Goal: Transaction & Acquisition: Purchase product/service

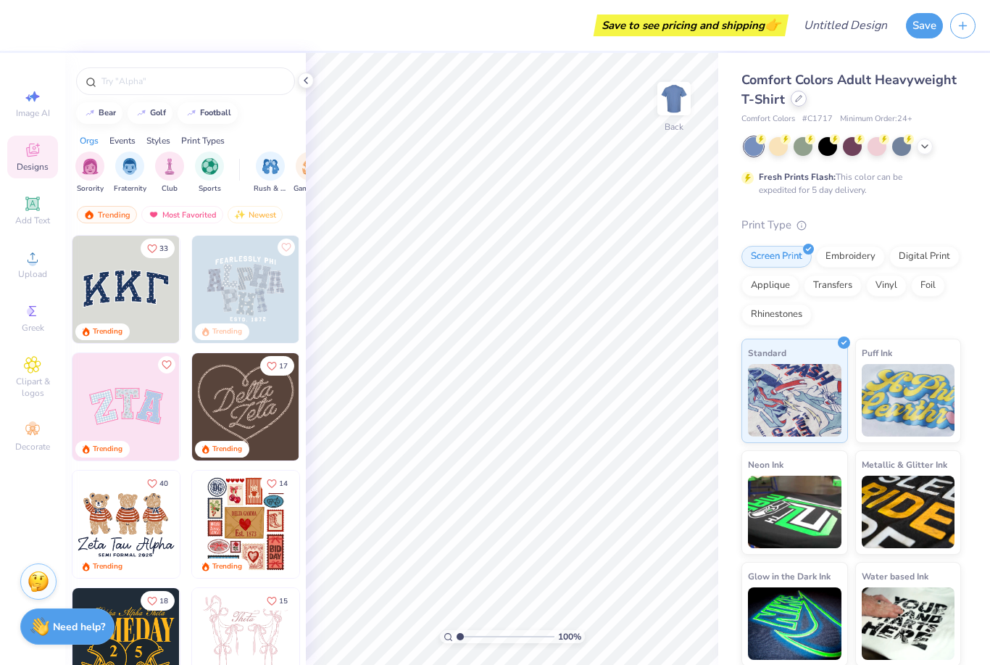
click at [796, 99] on icon at bounding box center [799, 99] width 6 height 6
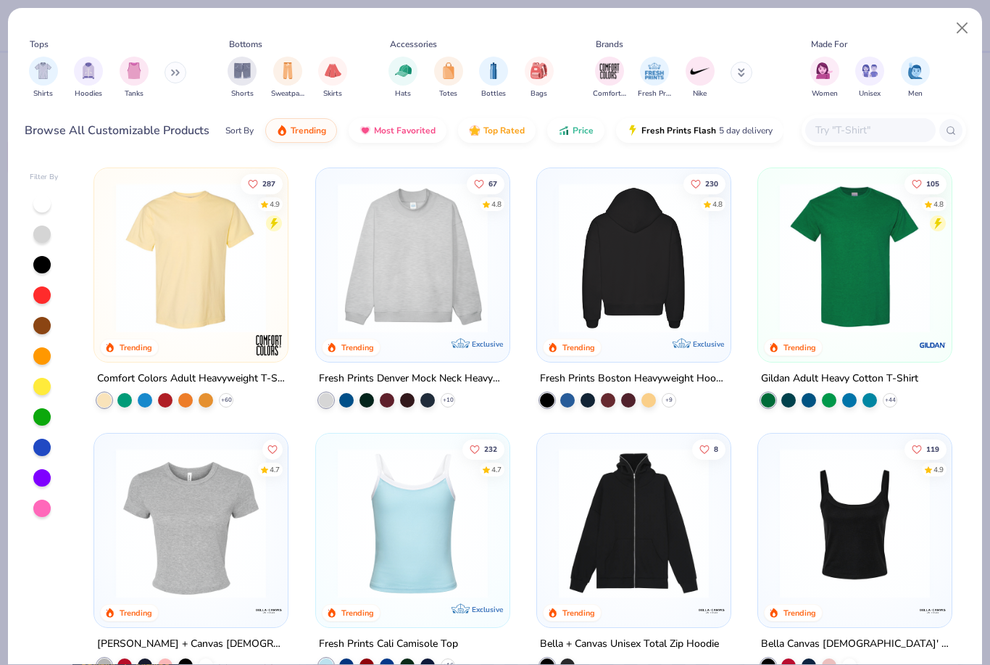
click at [643, 260] on img at bounding box center [634, 258] width 165 height 150
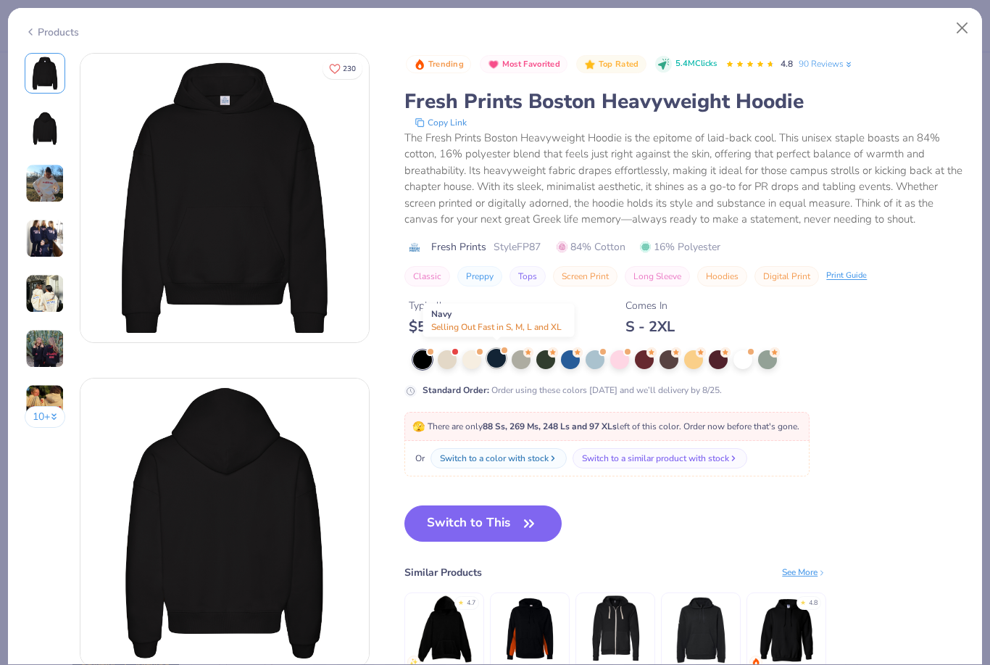
click at [497, 355] on div at bounding box center [496, 358] width 19 height 19
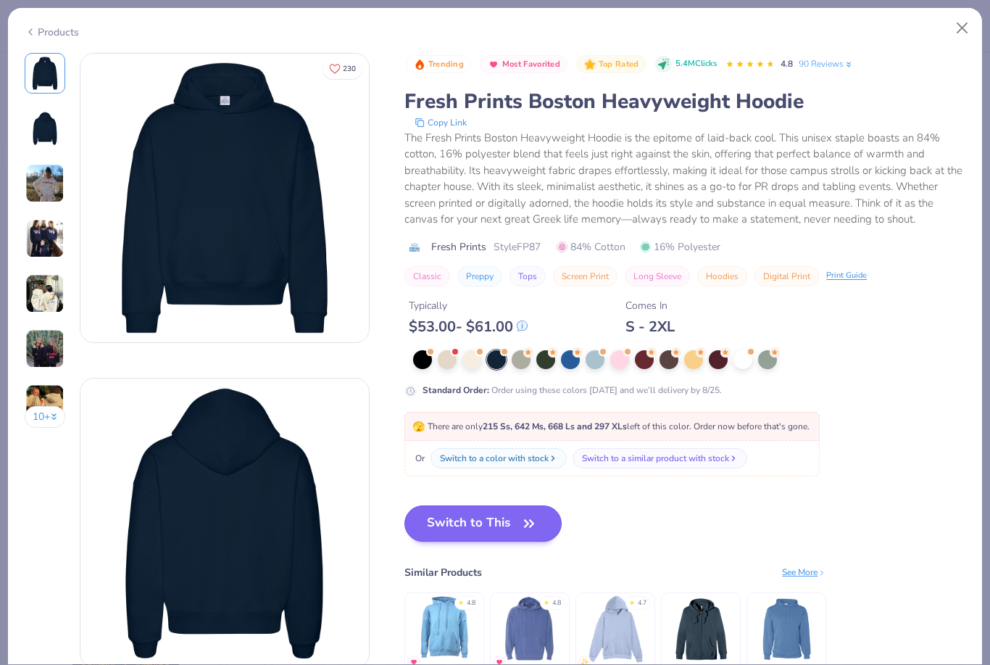
click at [463, 525] on button "Switch to This" at bounding box center [483, 523] width 157 height 36
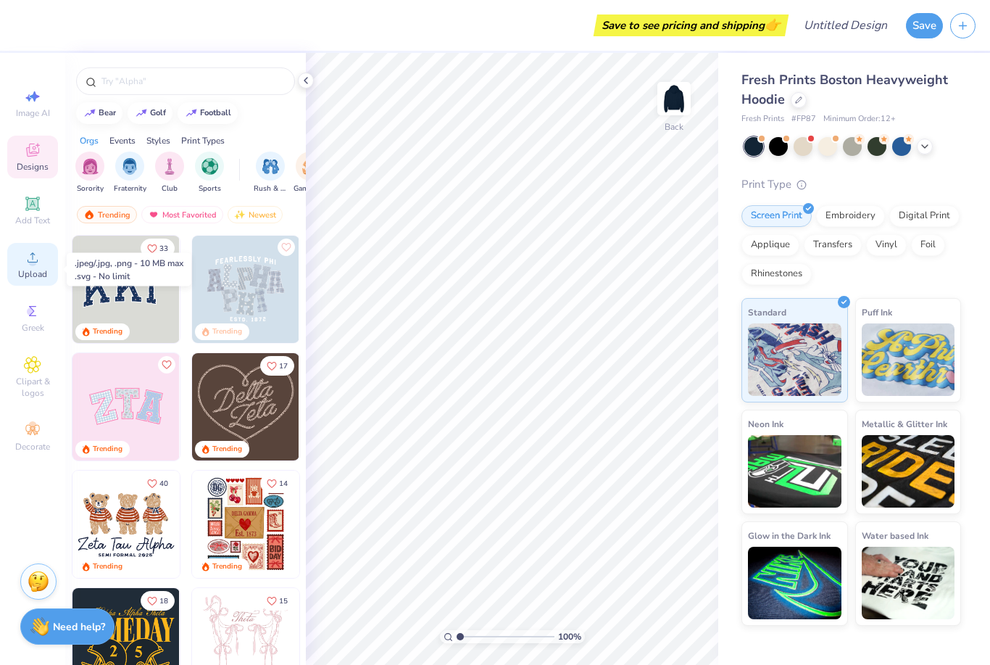
click at [45, 280] on span "Upload" at bounding box center [32, 274] width 29 height 12
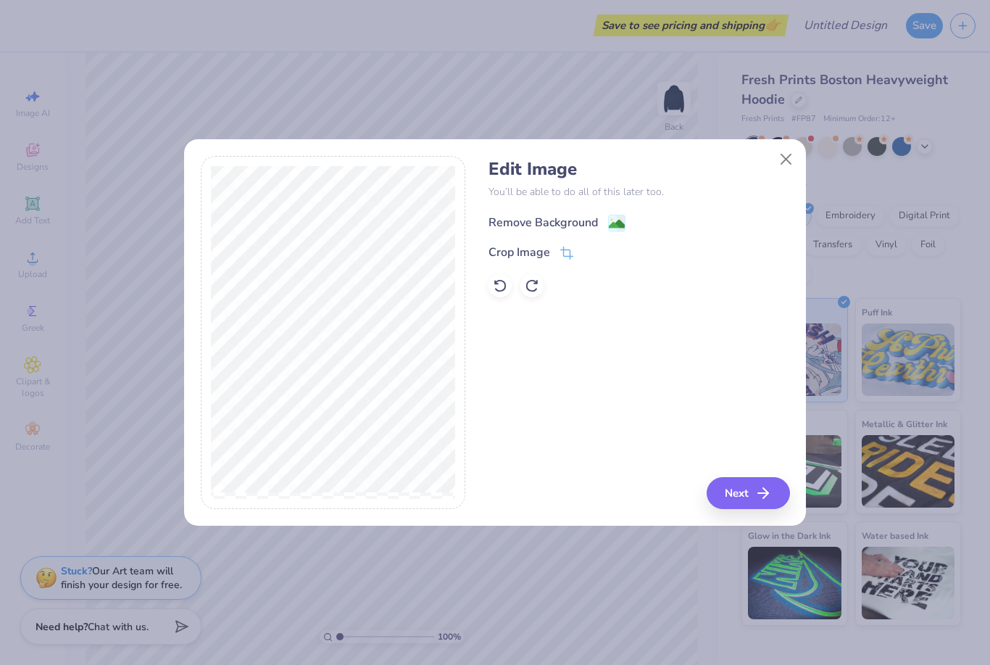
click at [559, 223] on div "Remove Background" at bounding box center [543, 222] width 109 height 17
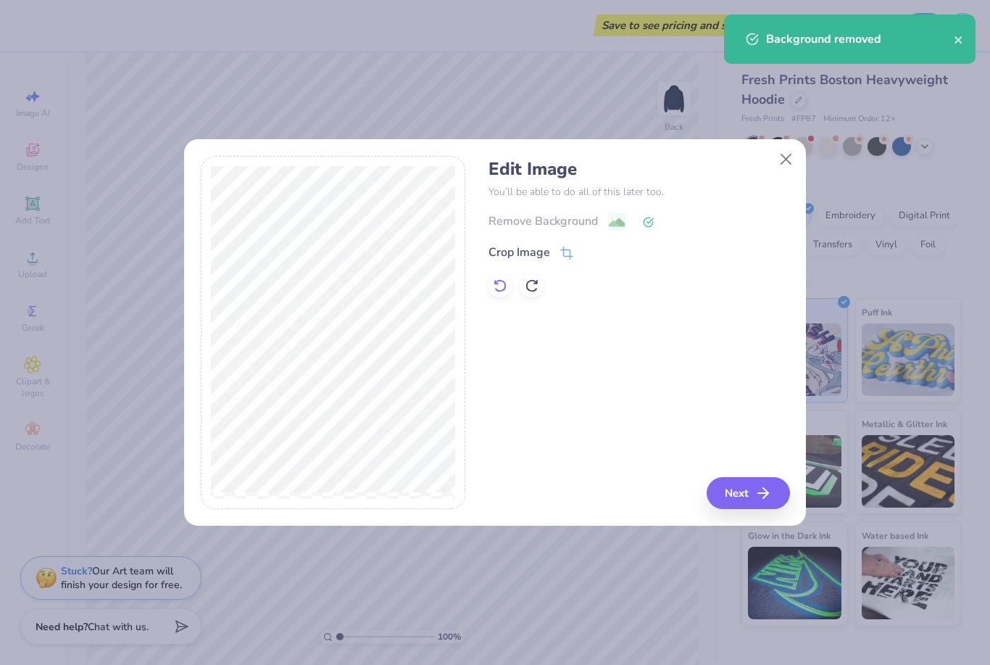
click at [497, 287] on icon at bounding box center [500, 285] width 14 height 14
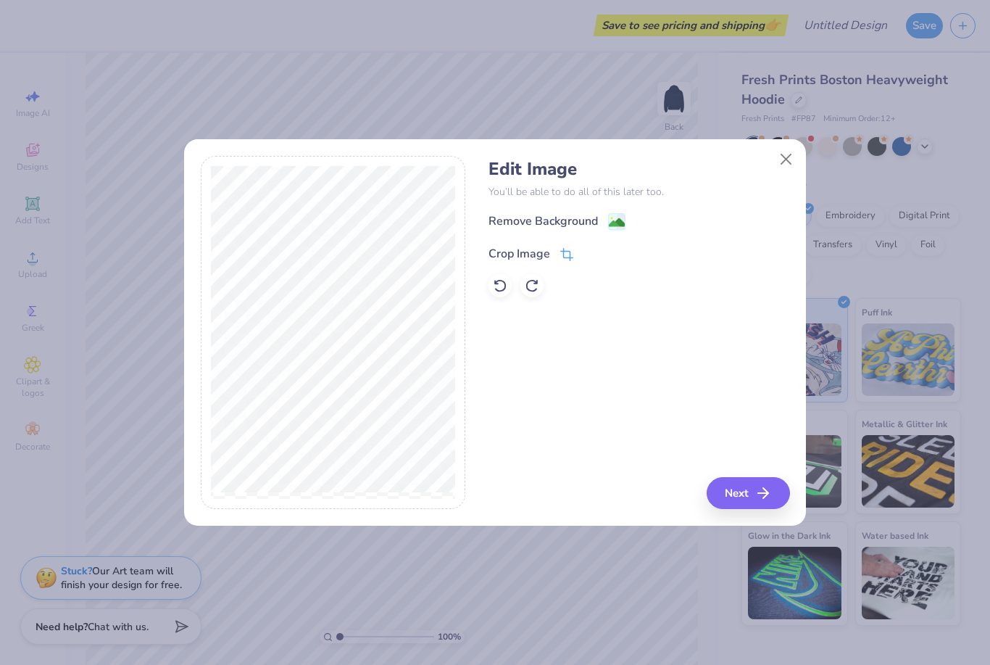
click at [565, 254] on icon at bounding box center [566, 254] width 13 height 13
click at [465, 434] on div at bounding box center [333, 333] width 265 height 354
click at [590, 252] on icon at bounding box center [591, 252] width 9 height 9
click at [582, 220] on div "Remove Background" at bounding box center [543, 222] width 109 height 17
click at [763, 493] on line "button" at bounding box center [768, 493] width 10 height 0
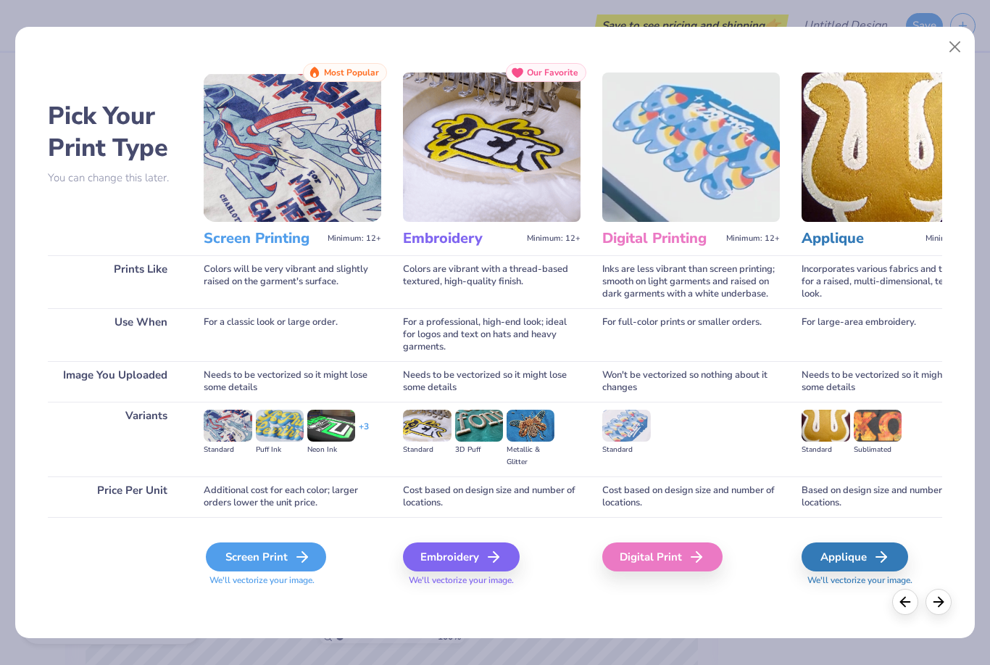
click at [286, 563] on div "Screen Print" at bounding box center [266, 556] width 120 height 29
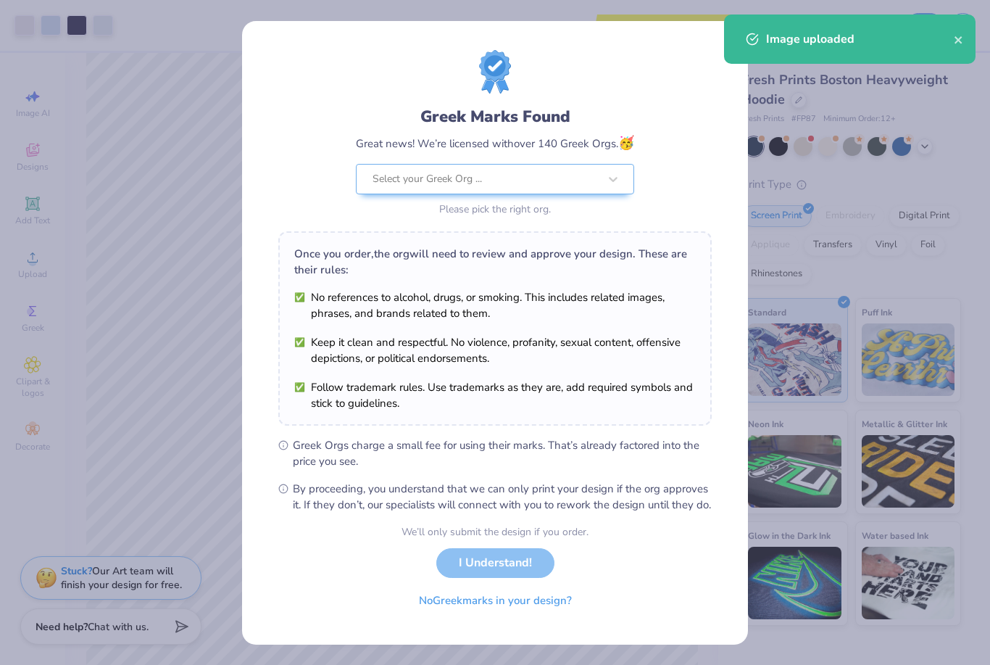
click at [410, 302] on li "No references to alcohol, drugs, or smoking. This includes related images, phra…" at bounding box center [495, 305] width 402 height 32
click at [875, 277] on div "Greek Marks Found Great news! We’re licensed with over 140 Greek Orgs. 🥳 Select…" at bounding box center [495, 332] width 990 height 665
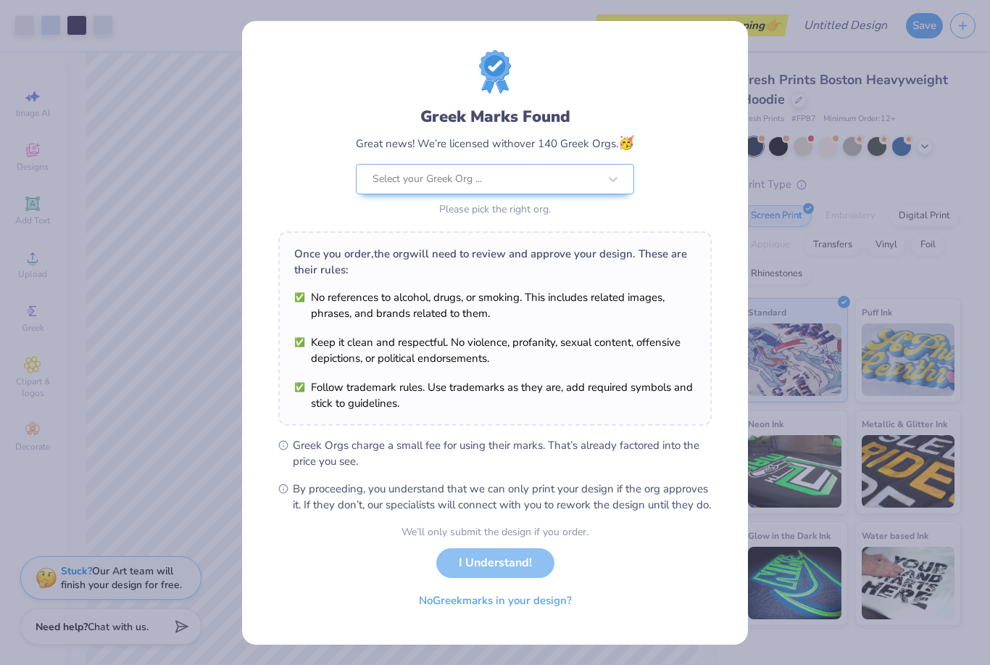
click at [507, 581] on div "We’ll only submit the design if you order. I Understand! No Greek marks in your…" at bounding box center [495, 569] width 187 height 91
click at [464, 181] on div "Select your Greek Org ..." at bounding box center [486, 179] width 226 height 16
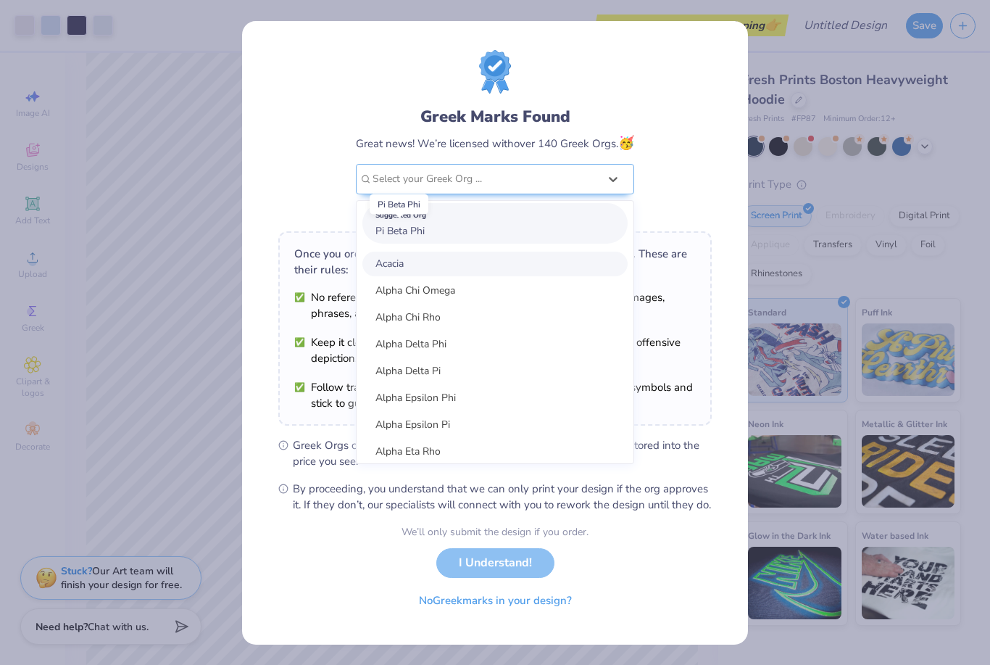
click at [390, 234] on span "Pi Beta Phi" at bounding box center [400, 231] width 49 height 14
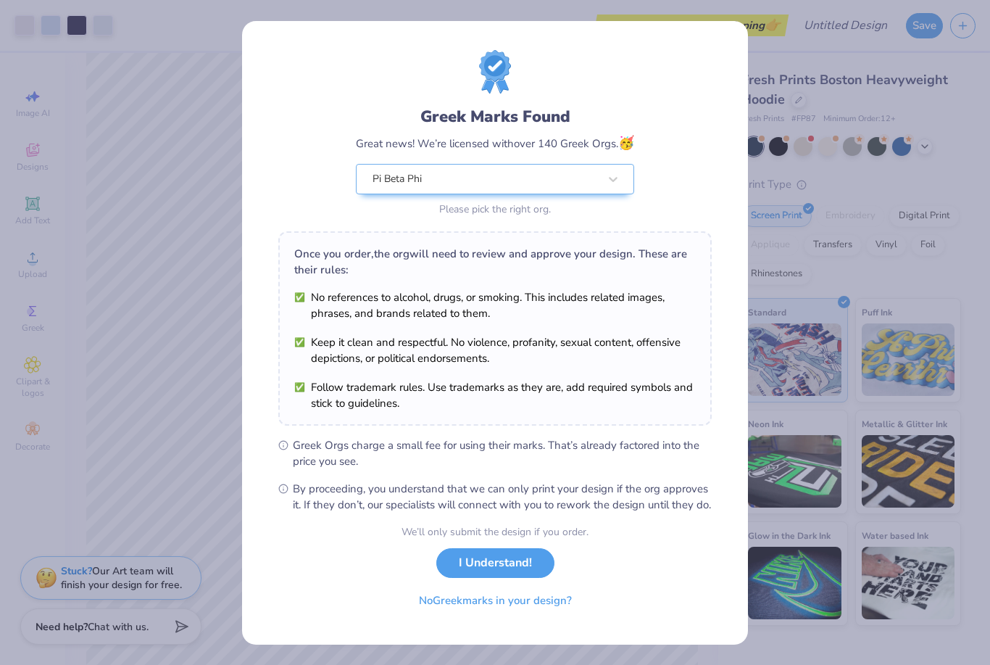
click at [502, 578] on button "I Understand!" at bounding box center [495, 563] width 118 height 30
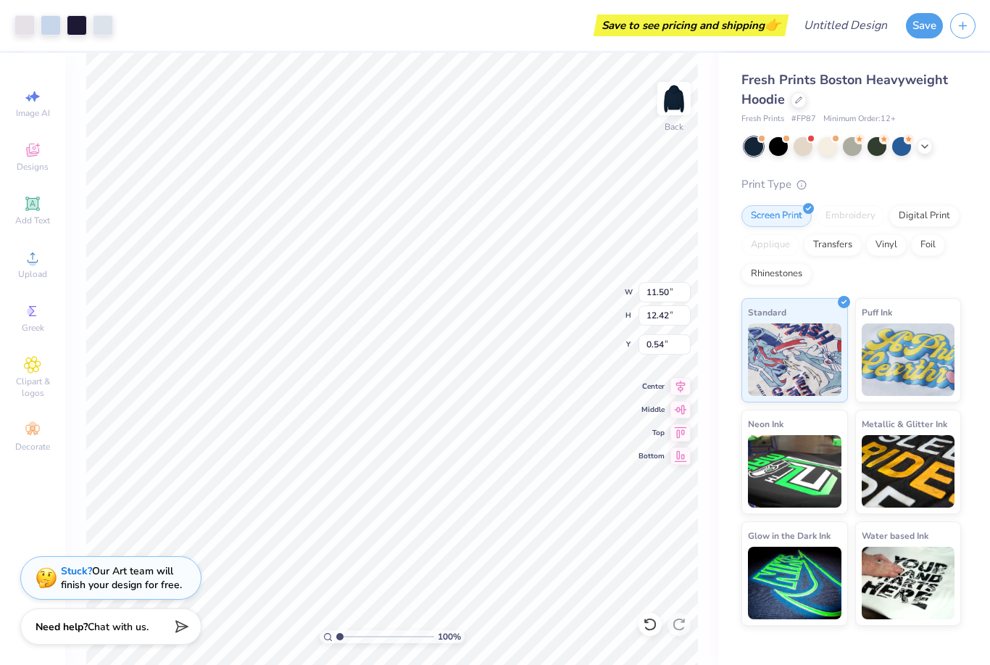
type input "10.01"
type input "10.82"
type input "2.14"
type input "5.23"
type input "5.65"
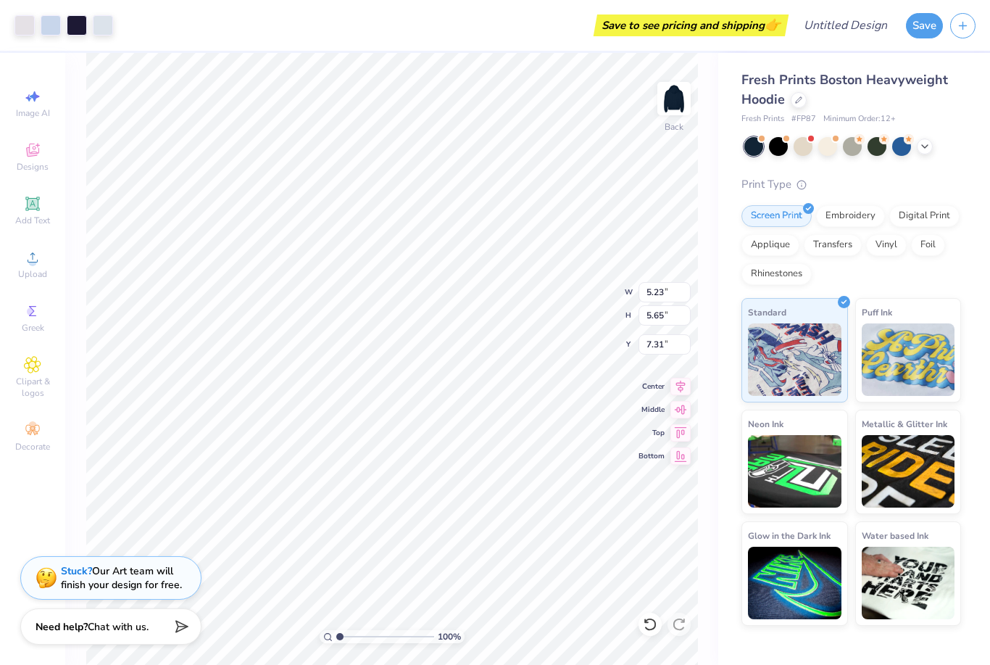
type input "2.31"
click at [510, 460] on li "Delete" at bounding box center [518, 458] width 114 height 28
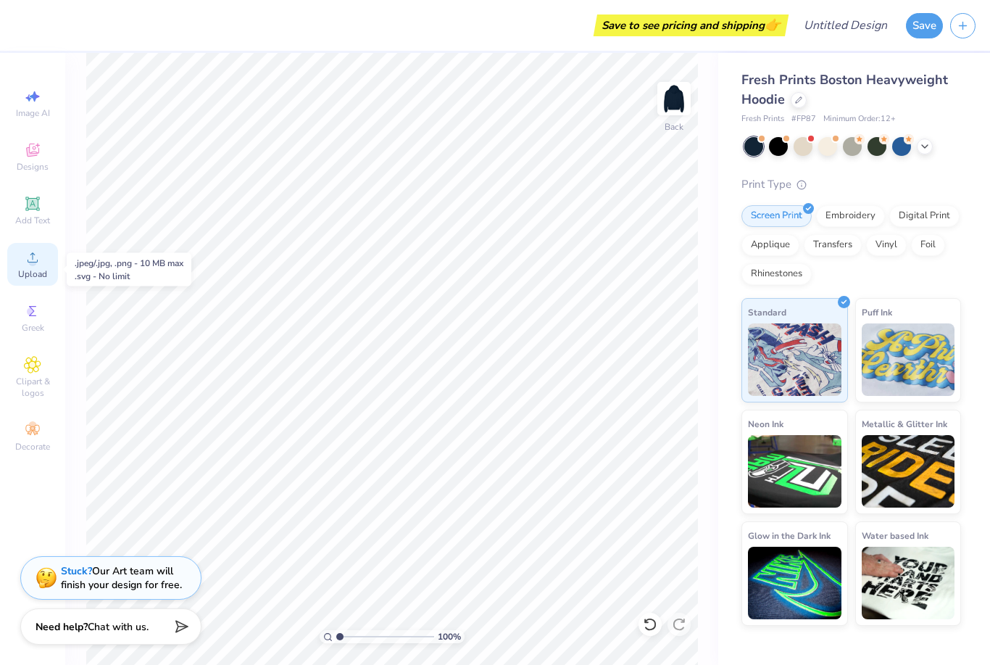
click at [38, 273] on span "Upload" at bounding box center [32, 274] width 29 height 12
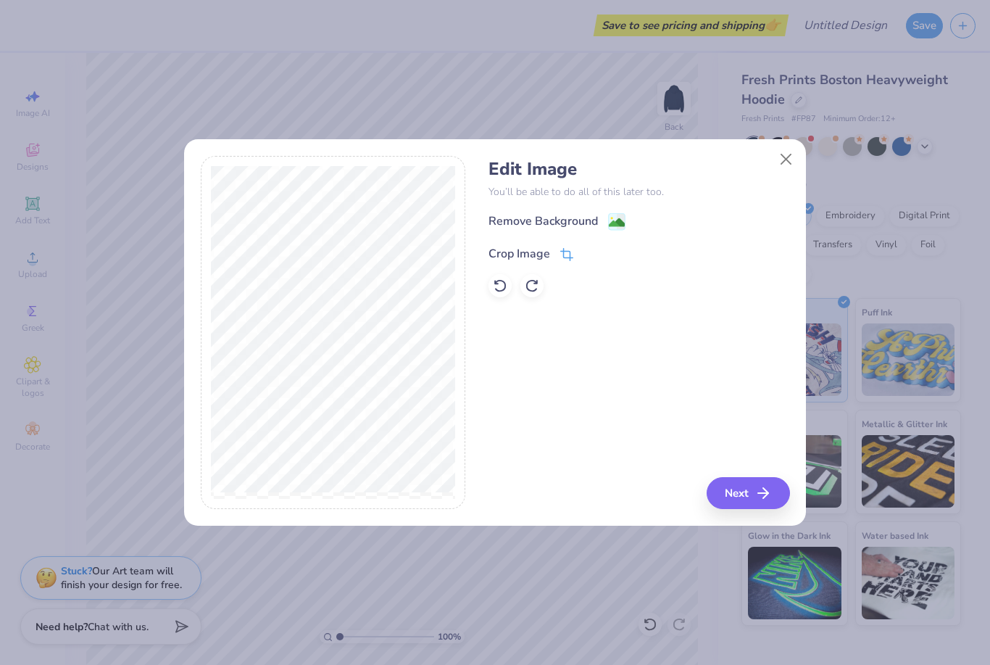
click at [524, 254] on div "Crop Image" at bounding box center [520, 253] width 62 height 17
click at [529, 392] on div "Edit Image You’ll be able to do all of this later too. Remove Background Crop I…" at bounding box center [639, 333] width 301 height 354
click at [587, 254] on icon at bounding box center [591, 252] width 9 height 9
click at [555, 252] on div "Crop Image" at bounding box center [531, 253] width 85 height 17
click at [507, 372] on div "Edit Image You’ll be able to do all of this later too. Remove Background Crop I…" at bounding box center [639, 333] width 301 height 354
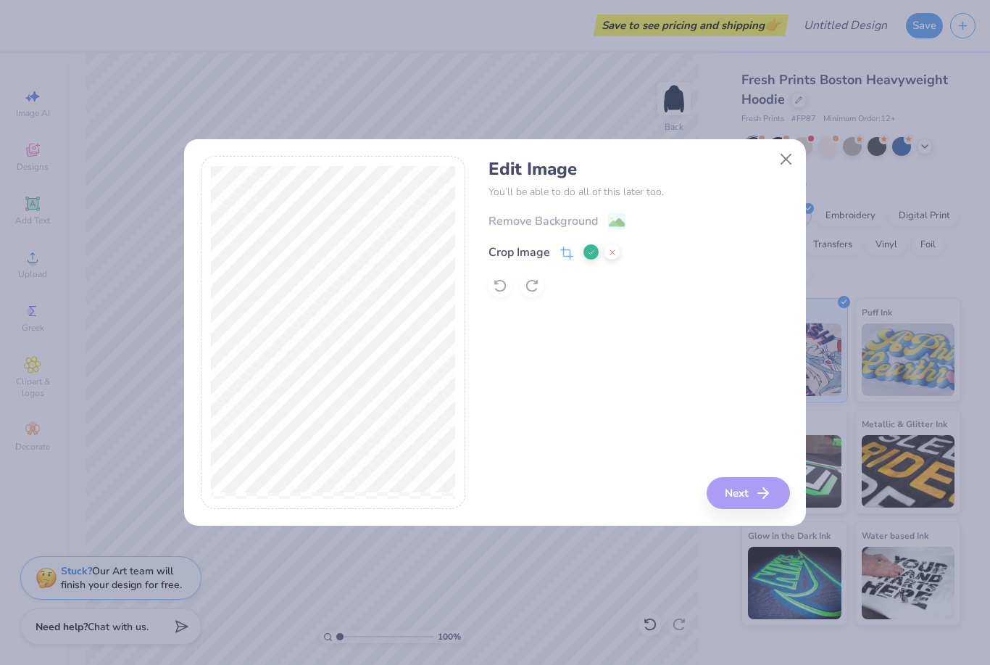
click at [592, 257] on button at bounding box center [591, 251] width 15 height 15
click at [598, 220] on div "Remove Background" at bounding box center [543, 222] width 109 height 17
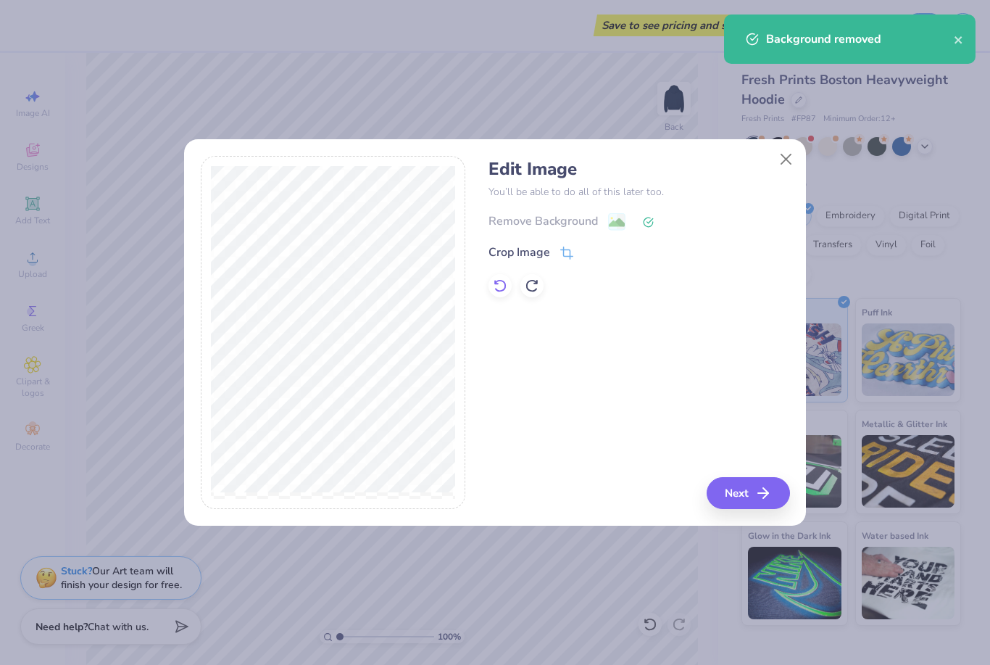
click at [496, 293] on div at bounding box center [500, 285] width 23 height 23
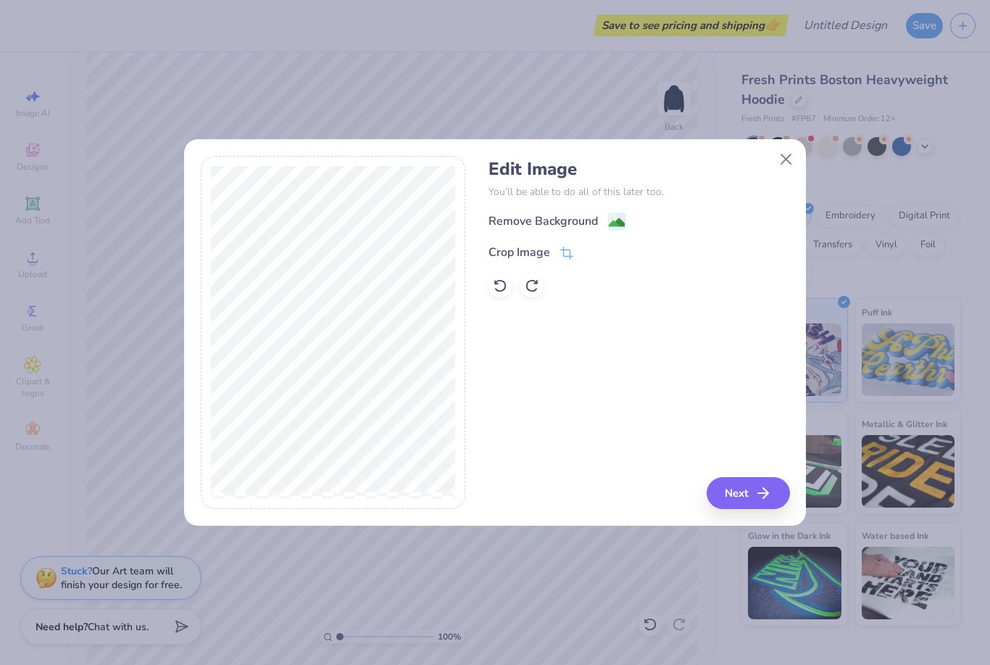
click at [576, 223] on div "Remove Background" at bounding box center [543, 220] width 109 height 17
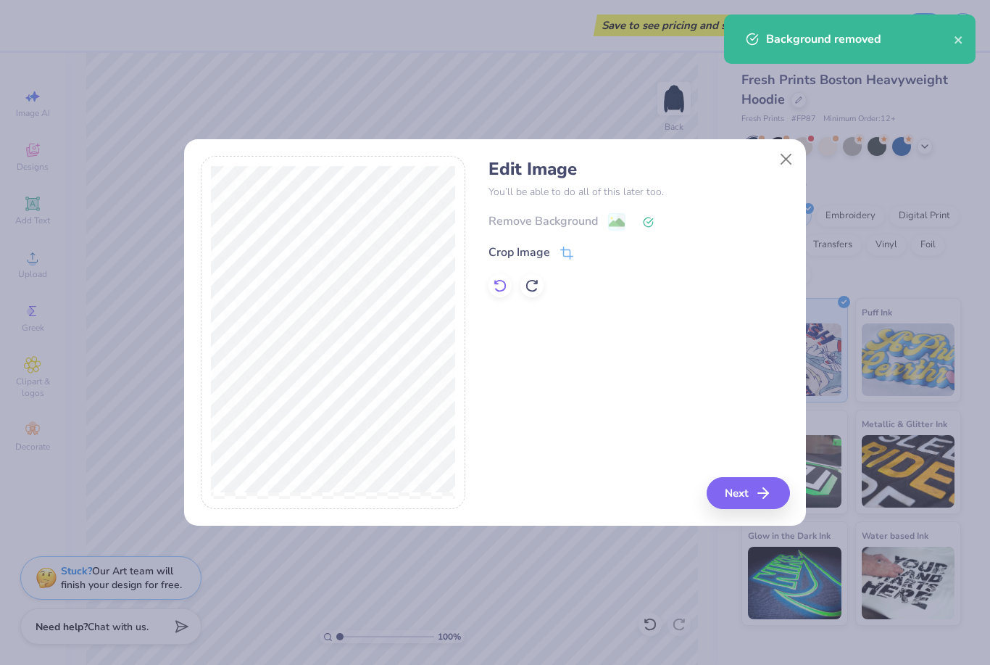
click at [501, 287] on icon at bounding box center [500, 285] width 14 height 14
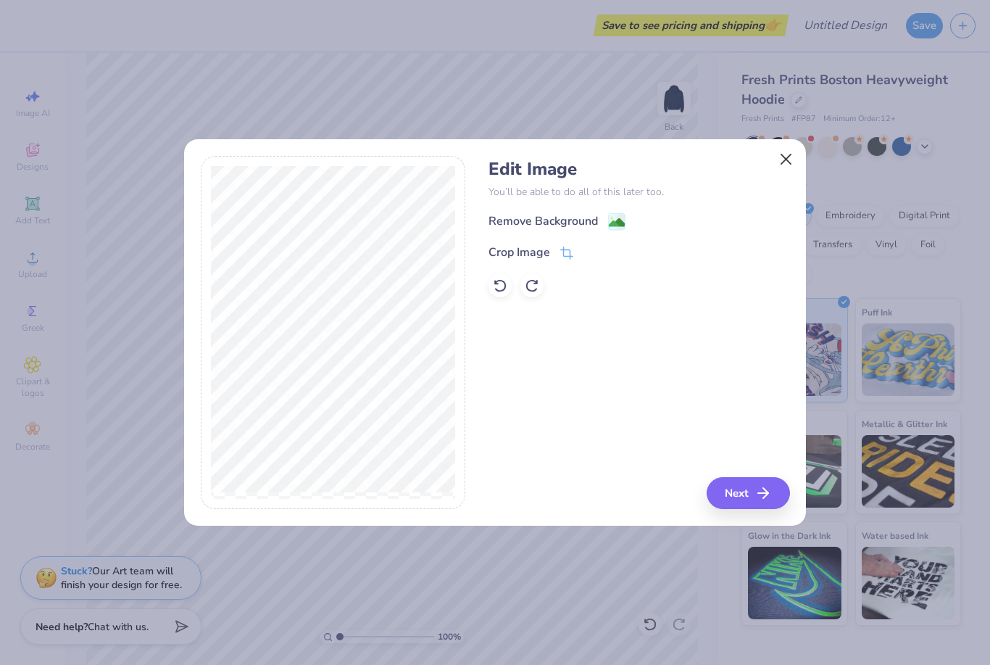
click at [792, 154] on button "Close" at bounding box center [787, 160] width 28 height 28
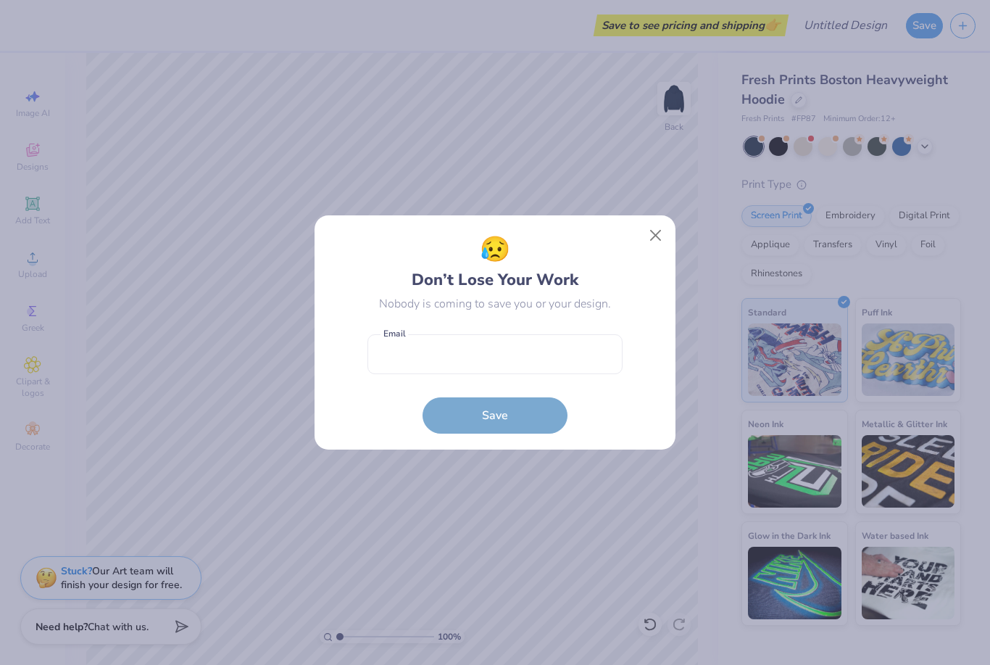
click at [652, 239] on button "Close" at bounding box center [656, 236] width 28 height 28
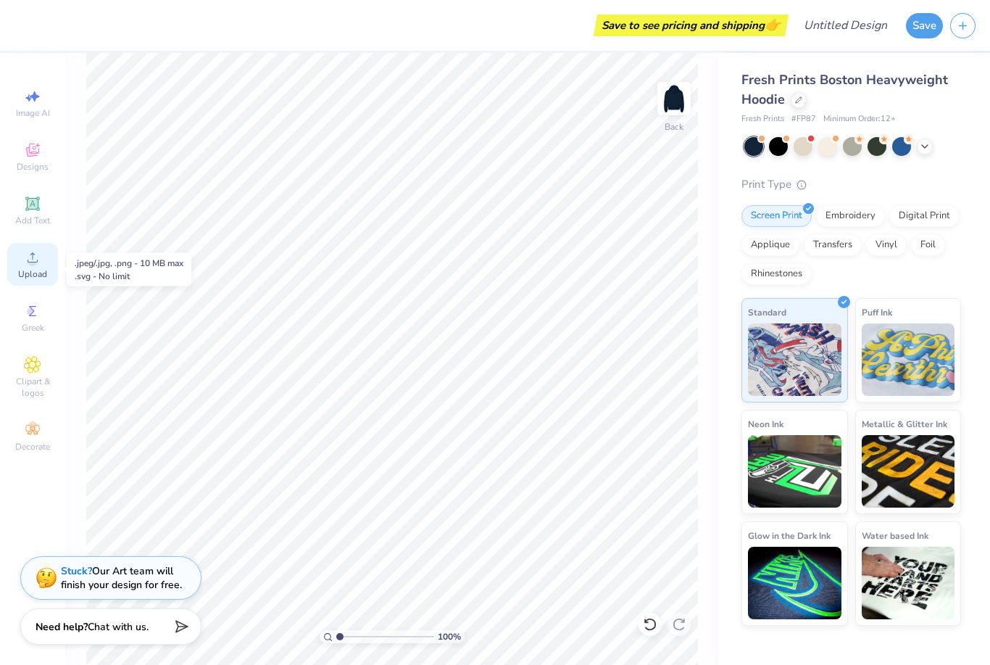
click at [39, 266] on icon at bounding box center [32, 257] width 17 height 17
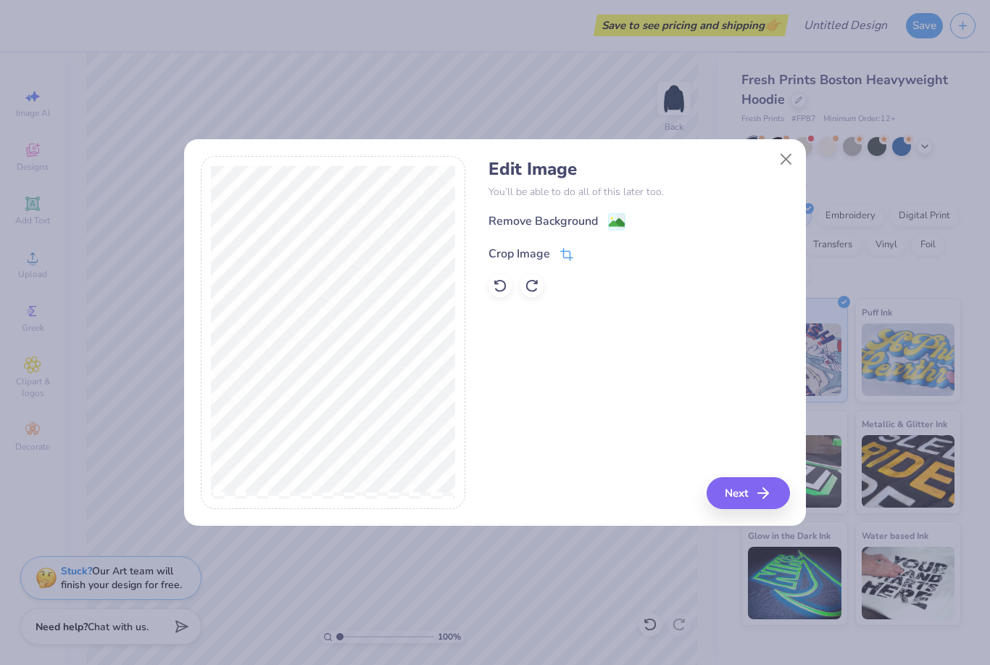
click at [558, 251] on div "Crop Image" at bounding box center [531, 253] width 85 height 17
click at [591, 249] on icon at bounding box center [591, 252] width 9 height 9
click at [608, 216] on div "Remove Background" at bounding box center [557, 223] width 137 height 18
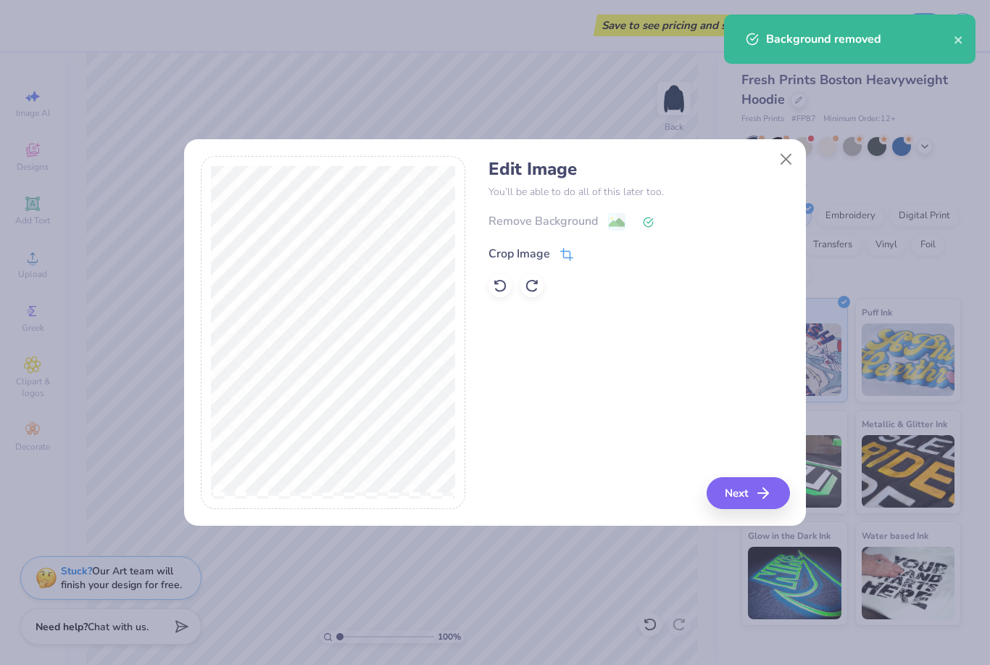
click at [557, 246] on div "Crop Image" at bounding box center [531, 253] width 85 height 17
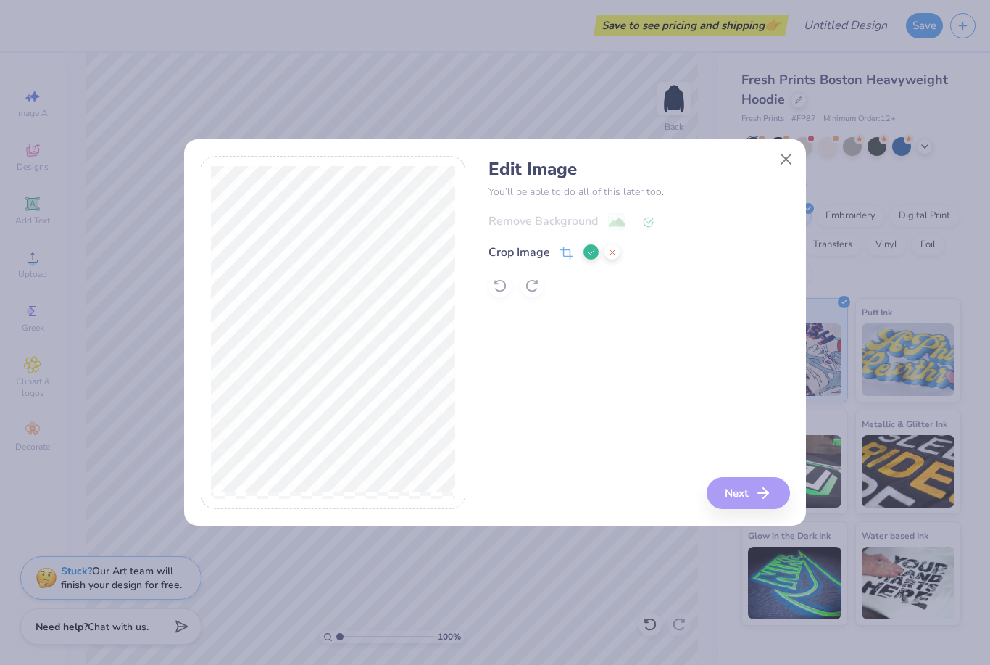
click at [594, 256] on icon at bounding box center [591, 252] width 9 height 9
click at [746, 500] on button "Next" at bounding box center [750, 493] width 83 height 32
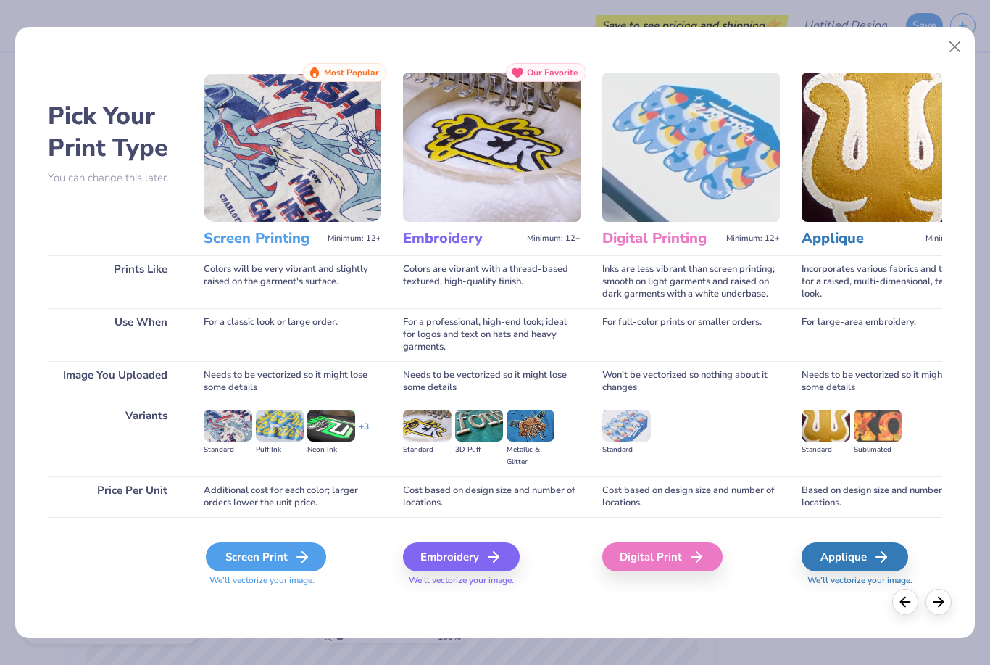
click at [285, 559] on div "Screen Print" at bounding box center [266, 556] width 120 height 29
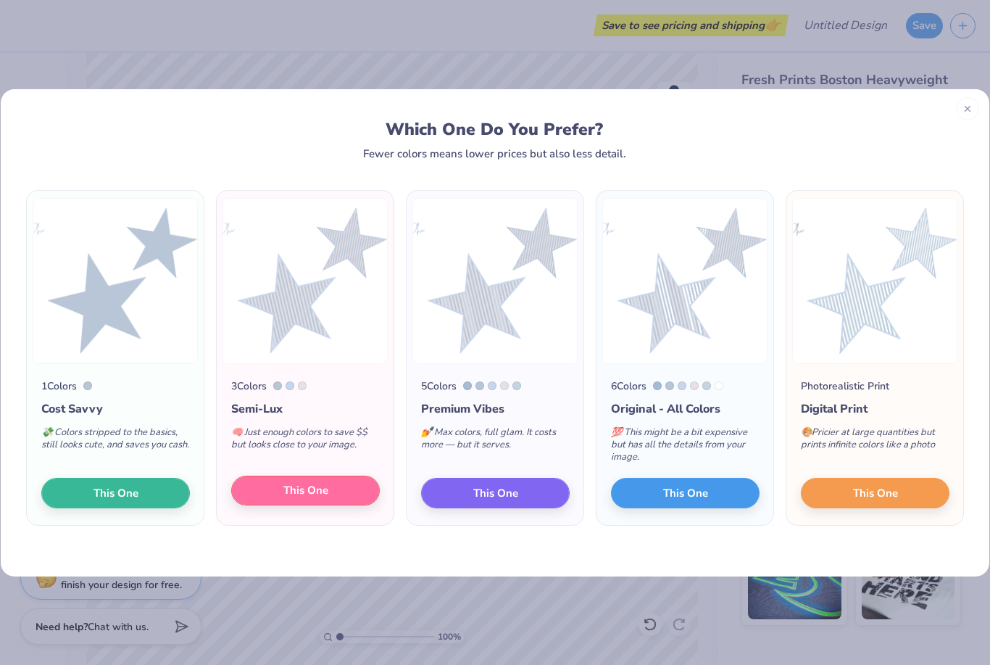
click at [315, 496] on span "This One" at bounding box center [305, 490] width 45 height 17
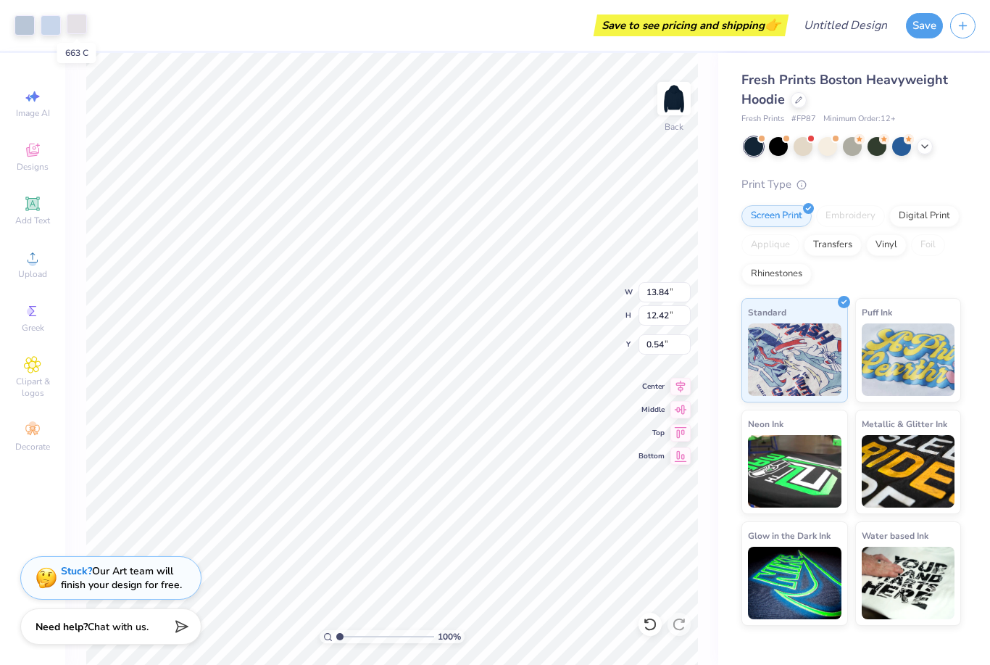
click at [75, 25] on div at bounding box center [77, 24] width 20 height 20
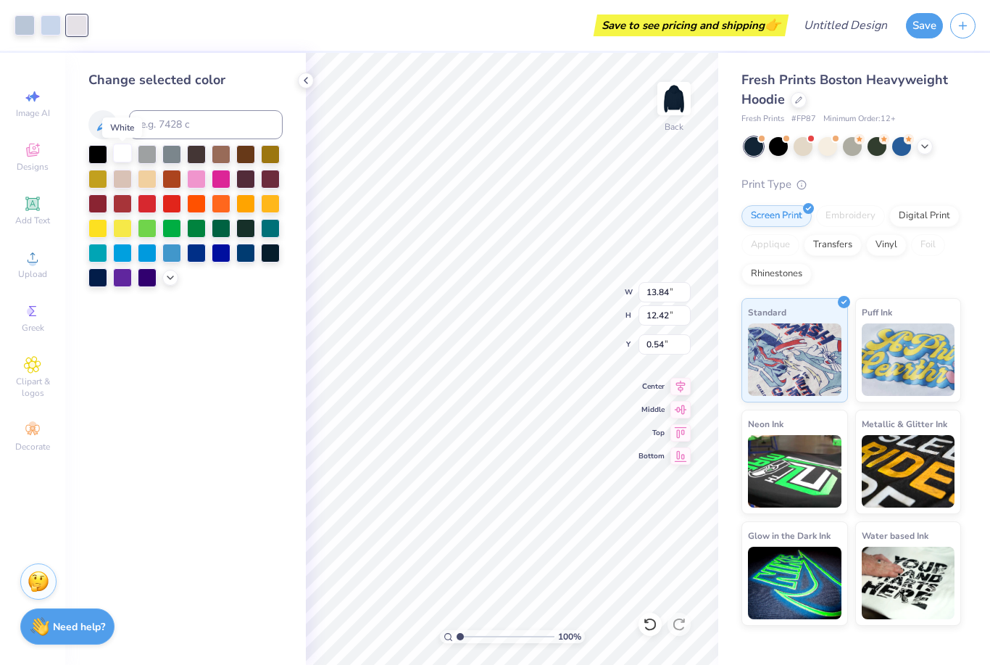
click at [117, 159] on div at bounding box center [122, 153] width 19 height 19
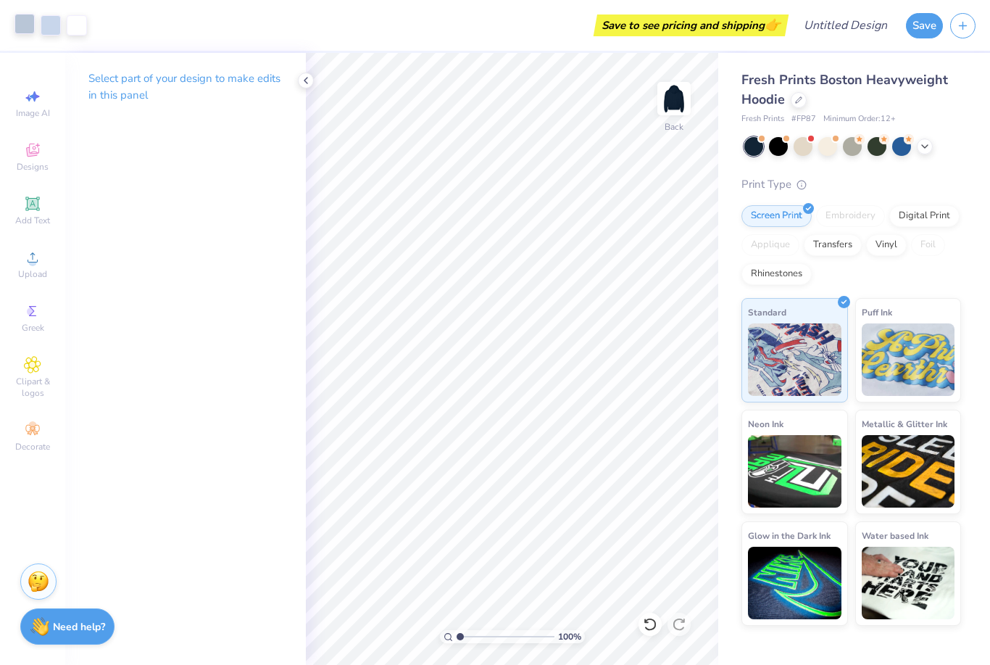
click at [25, 26] on div at bounding box center [24, 24] width 20 height 20
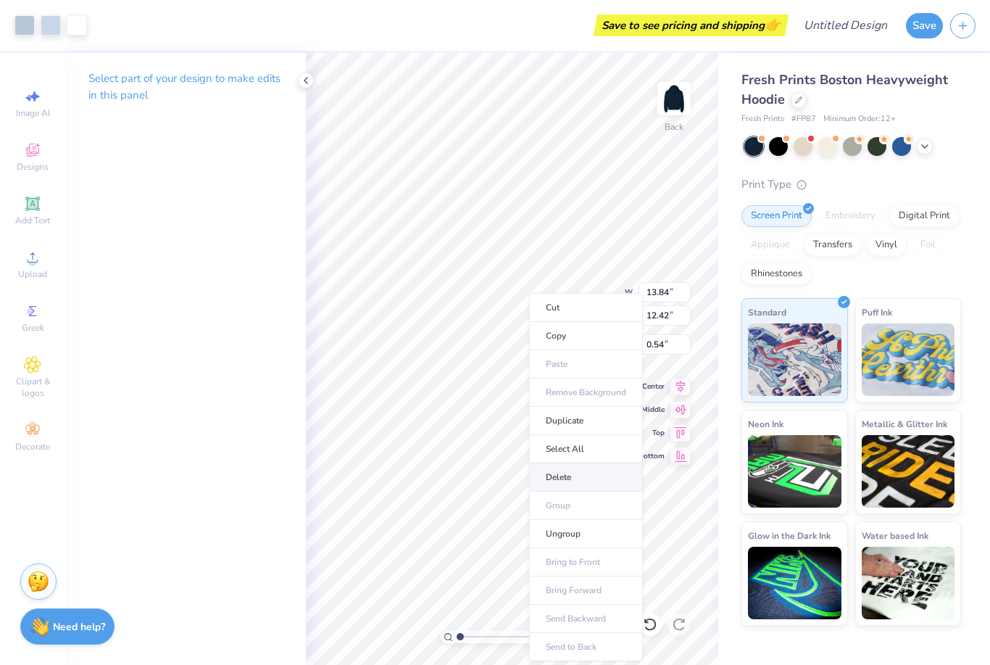
click at [567, 487] on li "Delete" at bounding box center [586, 477] width 114 height 28
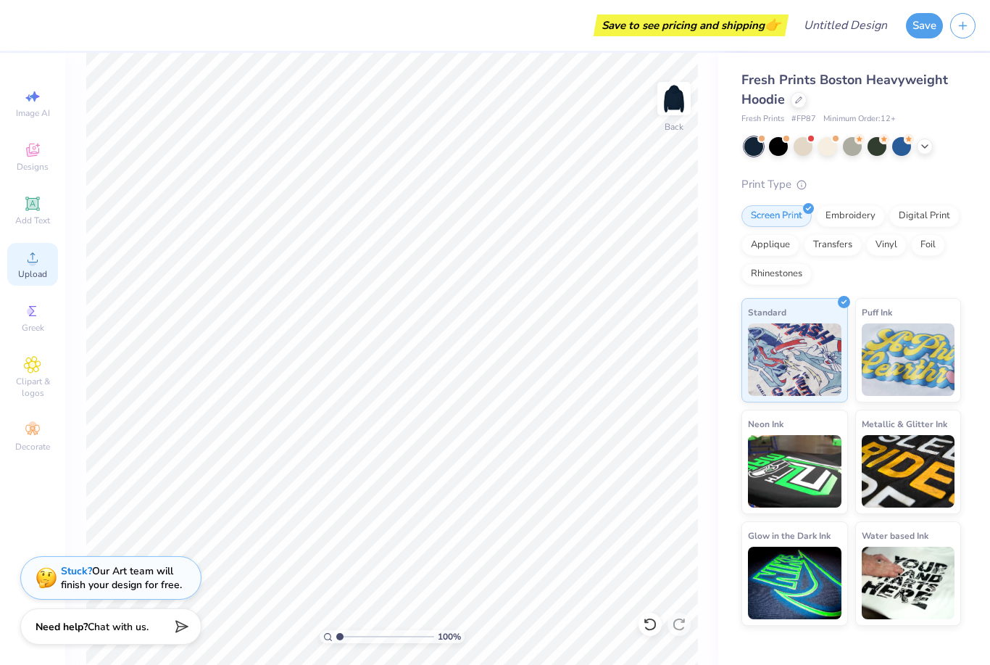
click at [36, 275] on span "Upload" at bounding box center [32, 274] width 29 height 12
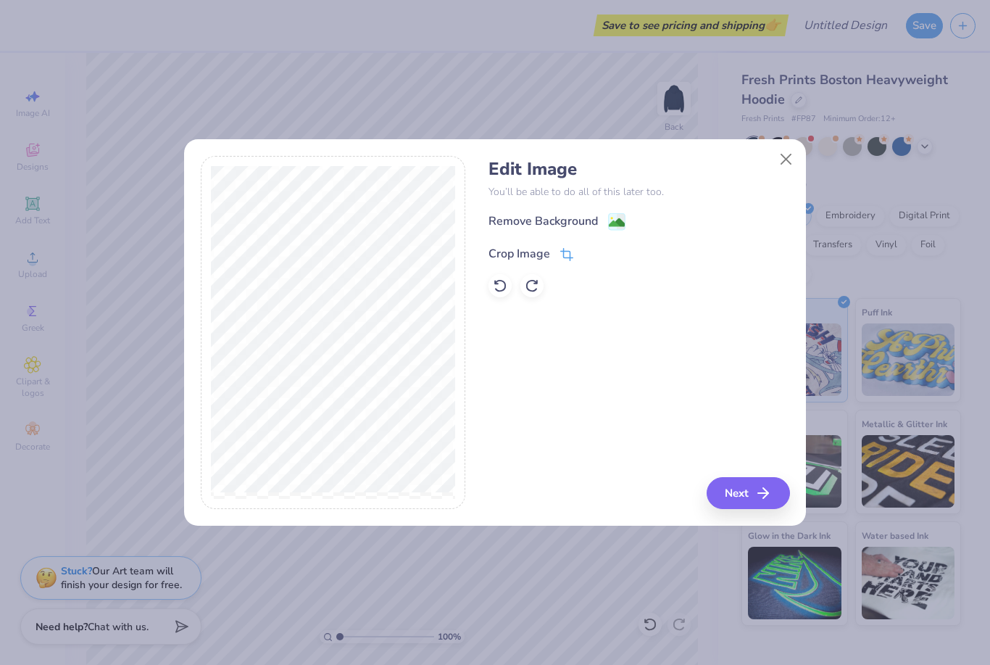
click at [526, 258] on div "Crop Image" at bounding box center [520, 253] width 62 height 17
click at [592, 254] on icon at bounding box center [591, 252] width 9 height 9
click at [602, 220] on div "Remove Background" at bounding box center [557, 223] width 137 height 18
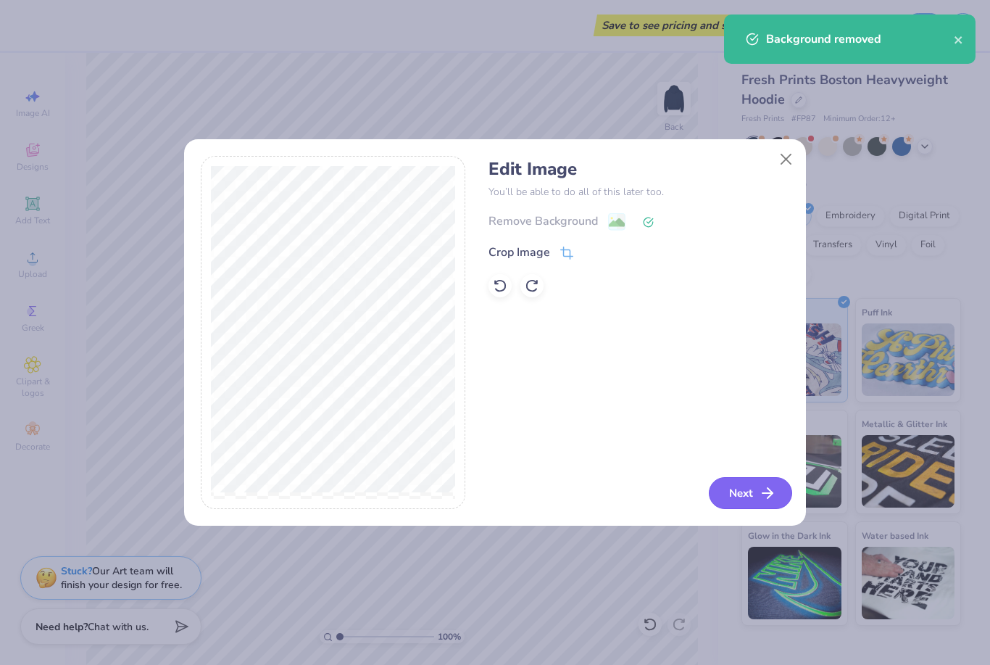
click at [740, 498] on button "Next" at bounding box center [750, 493] width 83 height 32
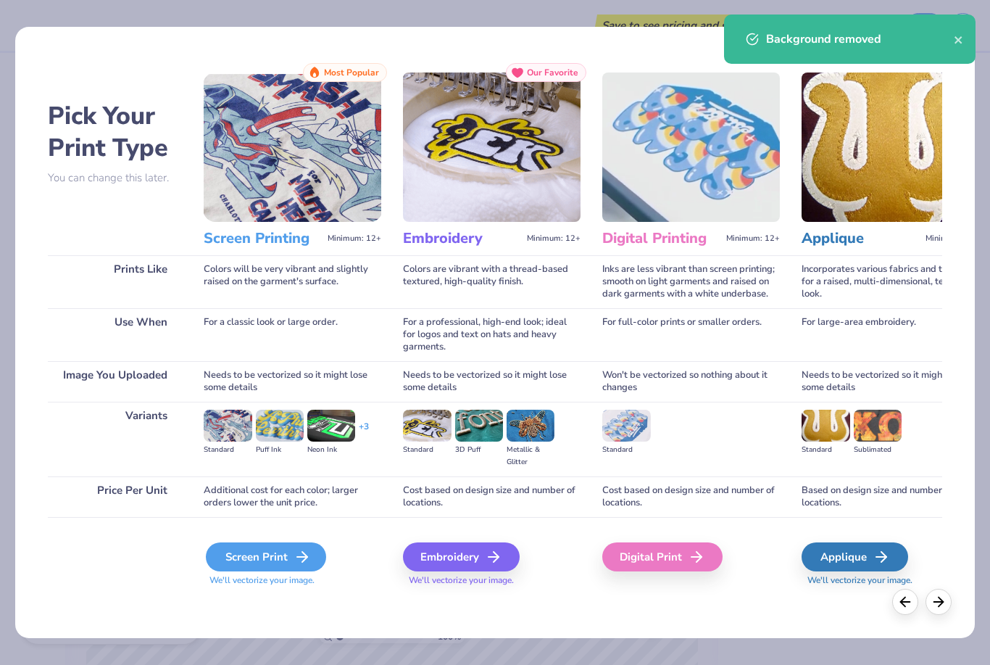
click at [272, 559] on div "Screen Print" at bounding box center [266, 556] width 120 height 29
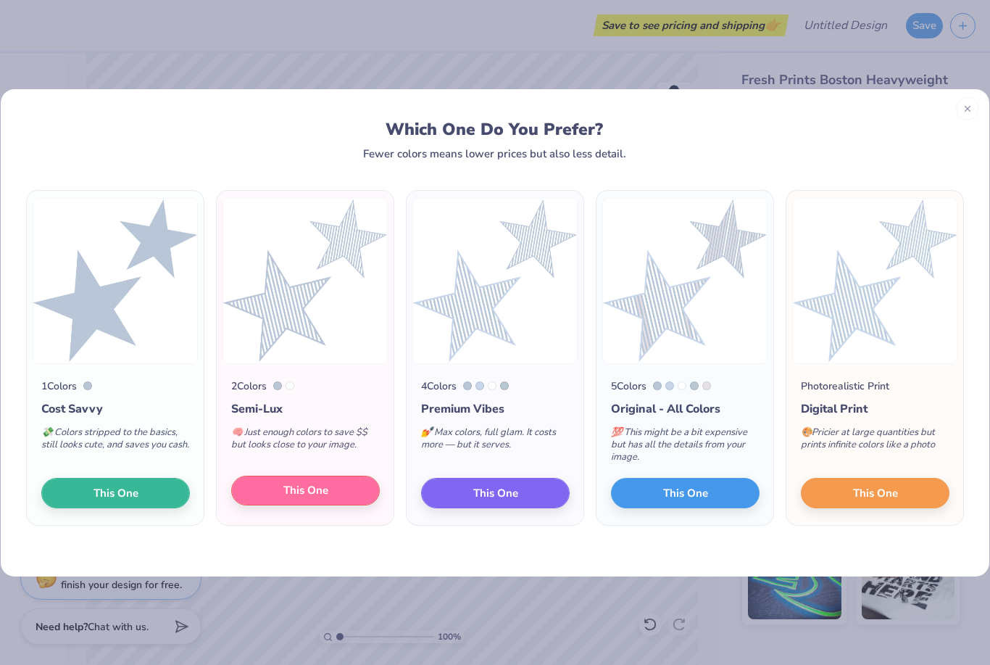
click at [308, 489] on span "This One" at bounding box center [305, 490] width 45 height 17
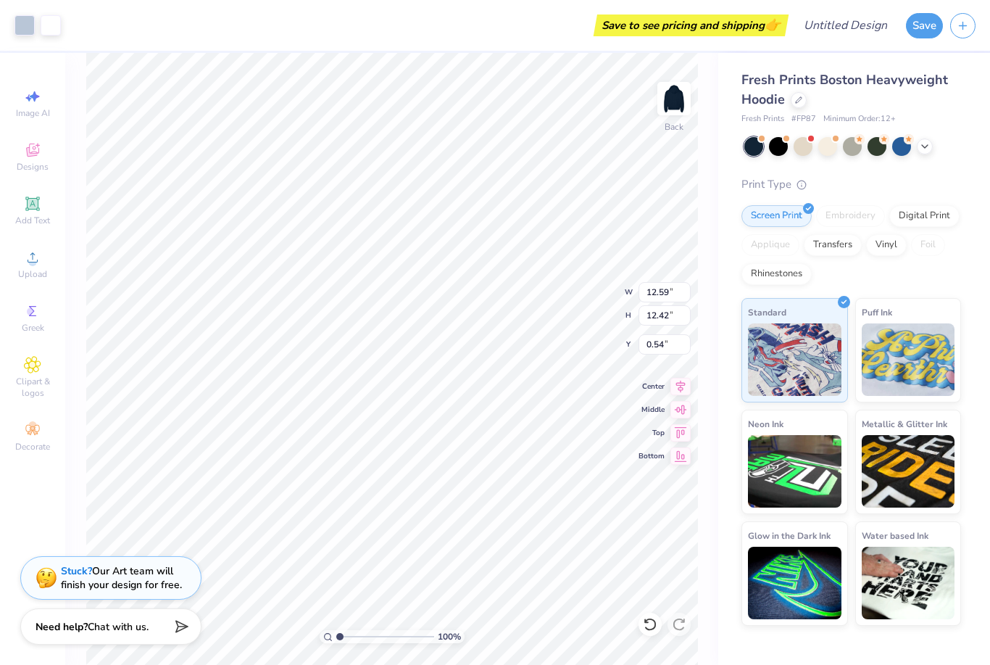
type input "6.99"
type input "6.89"
type input "3.00"
click at [718, 107] on div "100 % Back" at bounding box center [391, 359] width 653 height 612
type input "2.68"
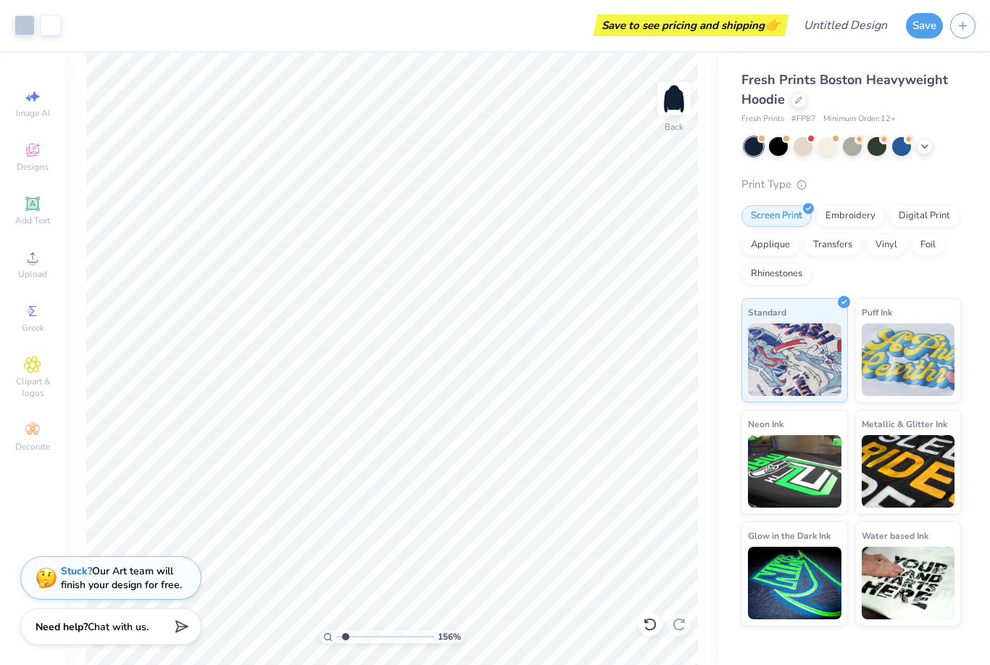
type input "1.71"
type input "5.40"
type input "5.33"
type input "3.00"
click at [26, 271] on div "Upload" at bounding box center [32, 264] width 51 height 43
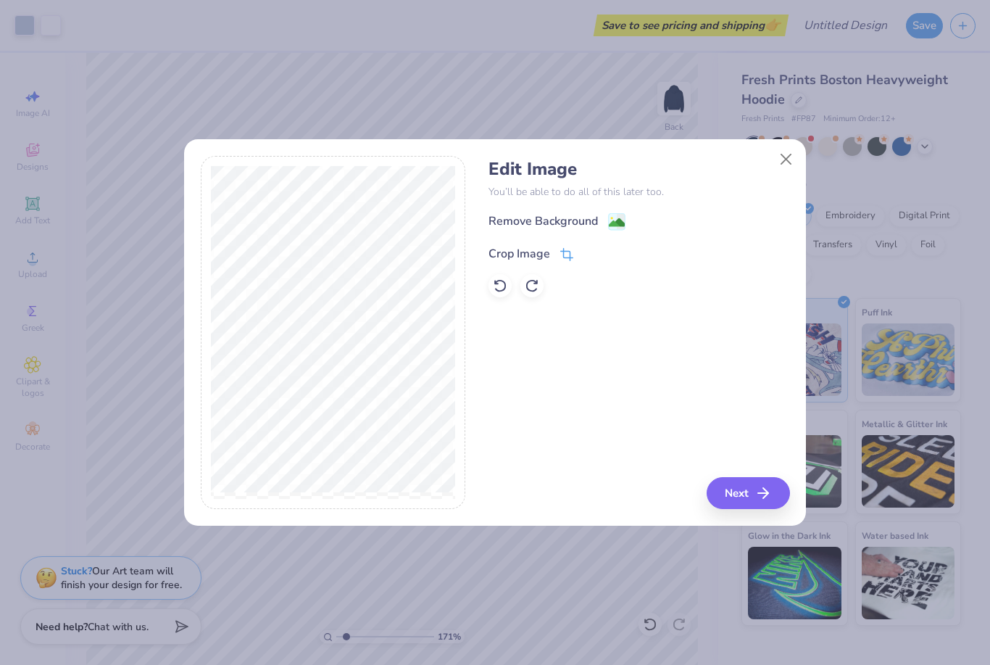
click at [551, 258] on div "Crop Image" at bounding box center [531, 253] width 85 height 17
click at [593, 254] on icon at bounding box center [591, 252] width 9 height 9
click at [557, 247] on div "Crop Image" at bounding box center [531, 253] width 85 height 17
click at [589, 255] on icon at bounding box center [591, 252] width 9 height 9
click at [571, 220] on div "Remove Background" at bounding box center [543, 222] width 109 height 17
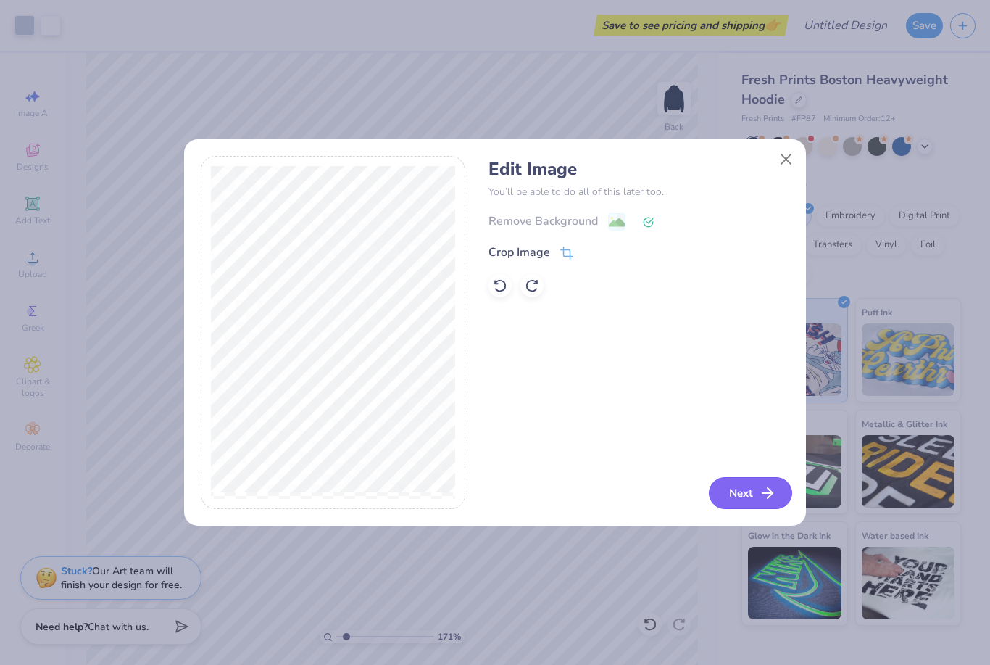
click at [760, 497] on icon "button" at bounding box center [767, 492] width 17 height 17
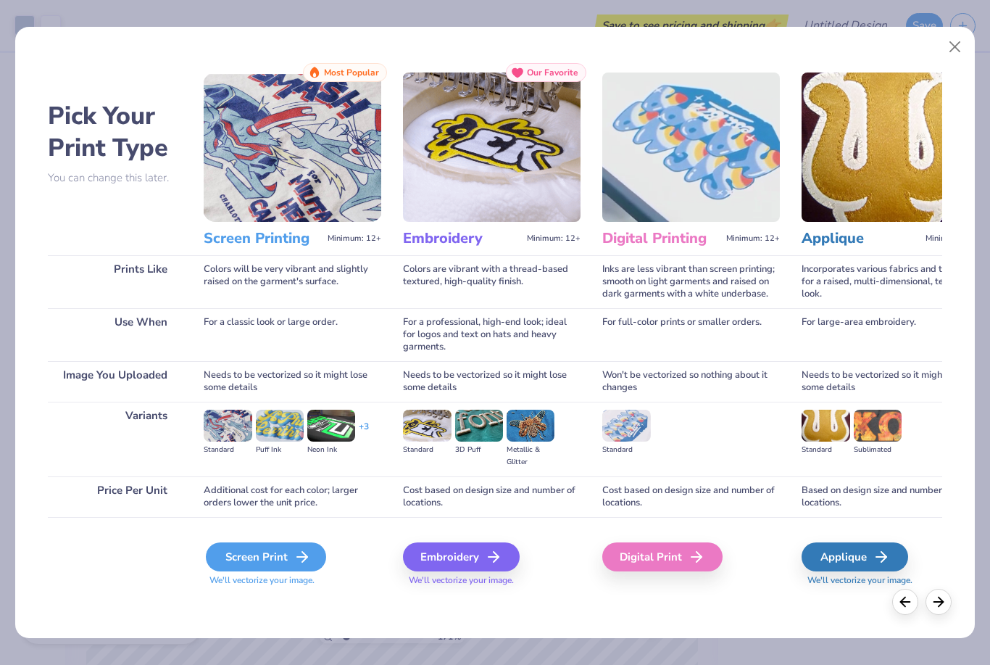
click at [295, 563] on icon at bounding box center [302, 556] width 17 height 17
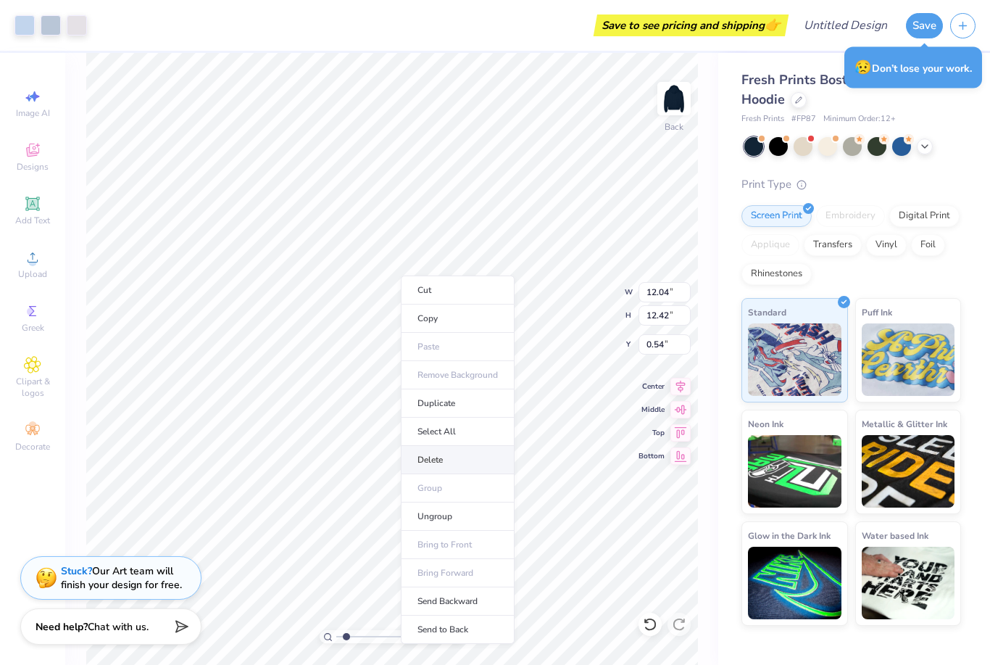
click at [455, 463] on li "Delete" at bounding box center [458, 460] width 114 height 28
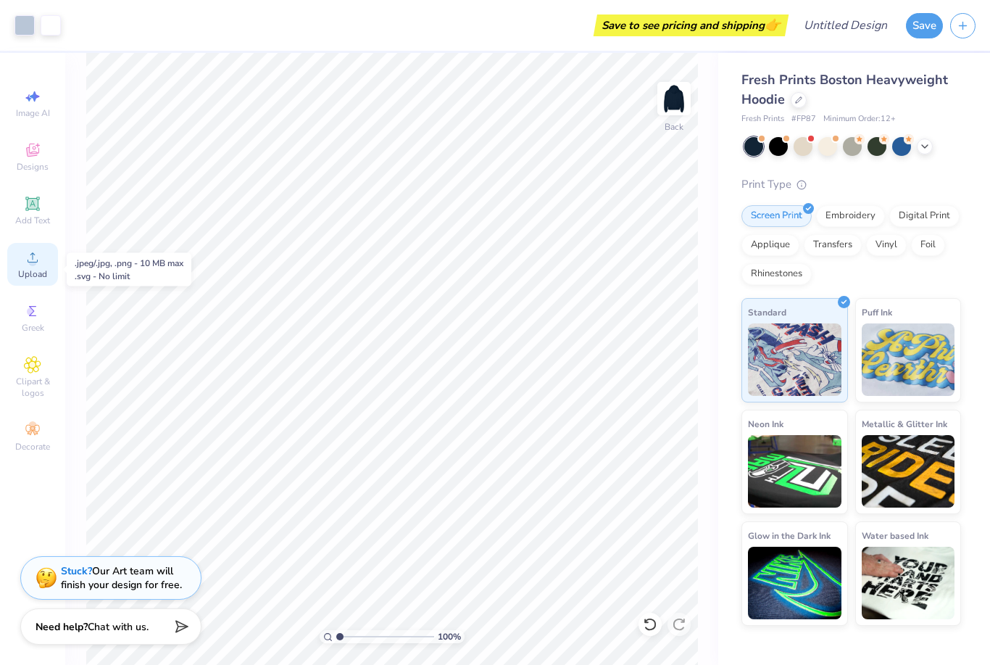
click at [27, 264] on icon at bounding box center [32, 257] width 17 height 17
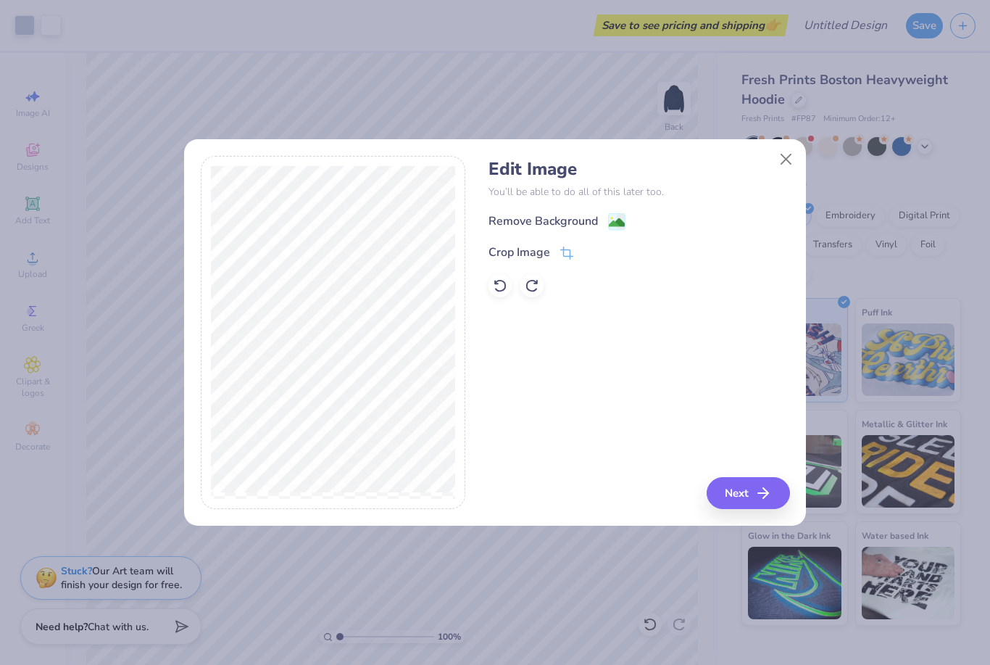
click at [539, 221] on div "Remove Background" at bounding box center [543, 220] width 109 height 17
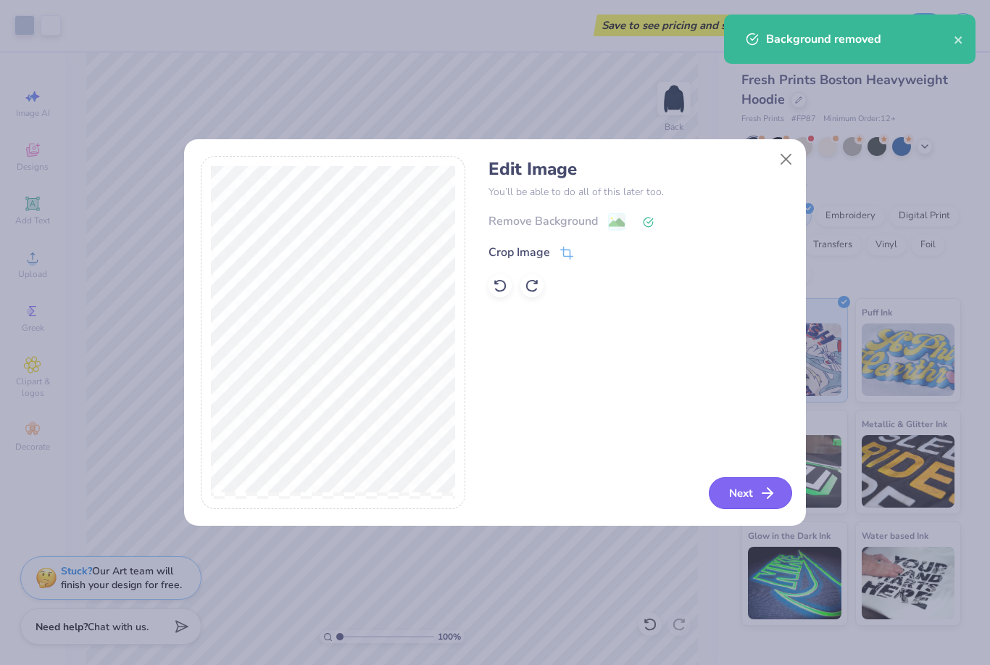
click at [739, 494] on button "Next" at bounding box center [750, 493] width 83 height 32
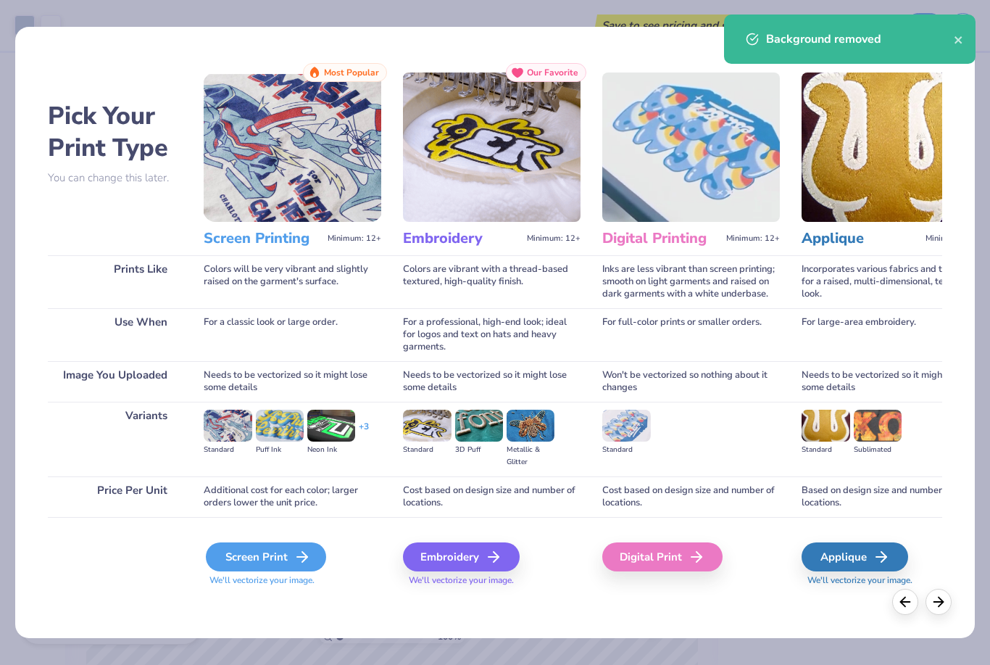
click at [261, 552] on div "Screen Print" at bounding box center [266, 556] width 120 height 29
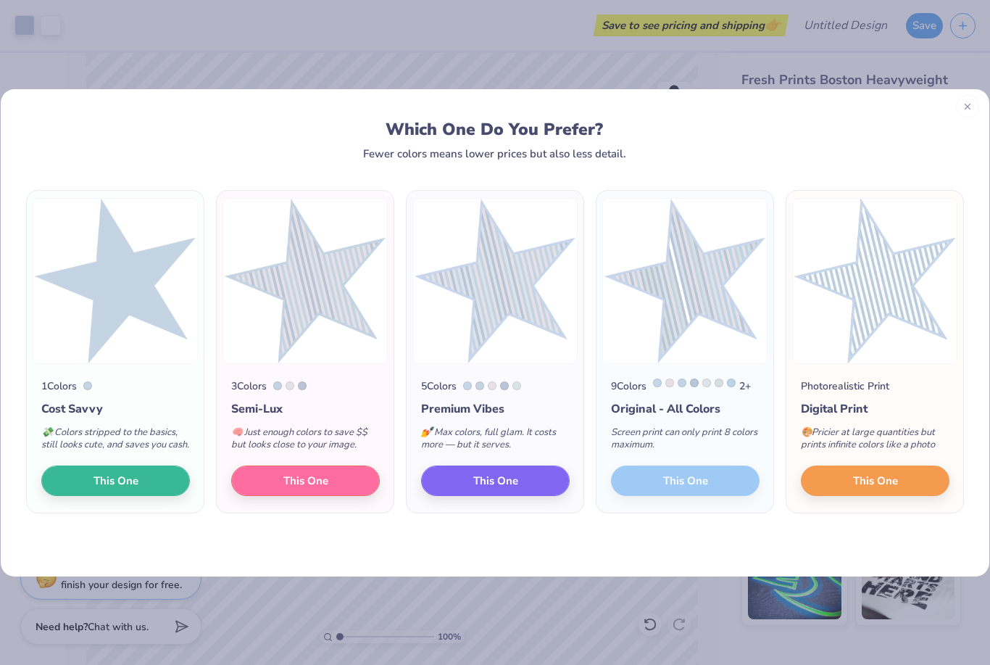
click at [969, 113] on div at bounding box center [967, 106] width 23 height 23
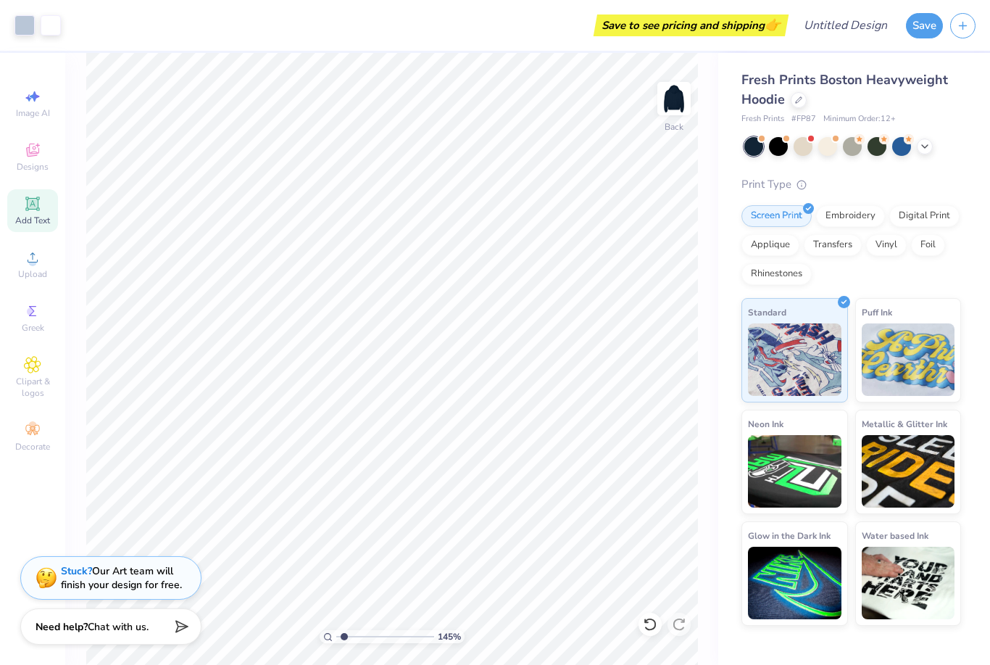
click at [43, 226] on span "Add Text" at bounding box center [32, 221] width 35 height 12
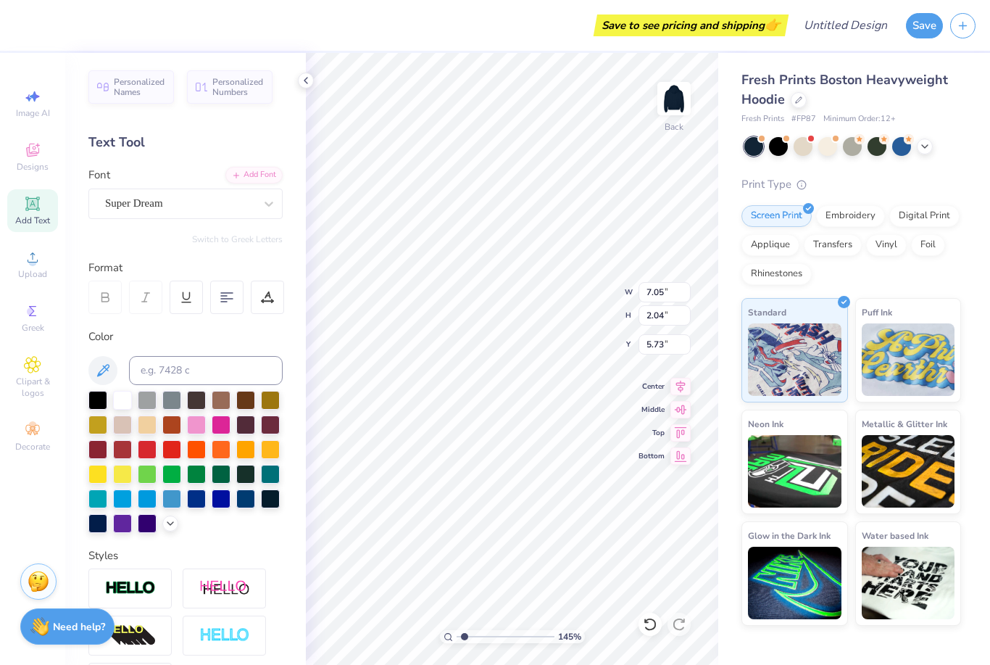
type input "1.45137034763683"
type textarea "T"
type textarea "Pi Beta Phi"
click at [191, 201] on div "Super Dream" at bounding box center [180, 203] width 152 height 22
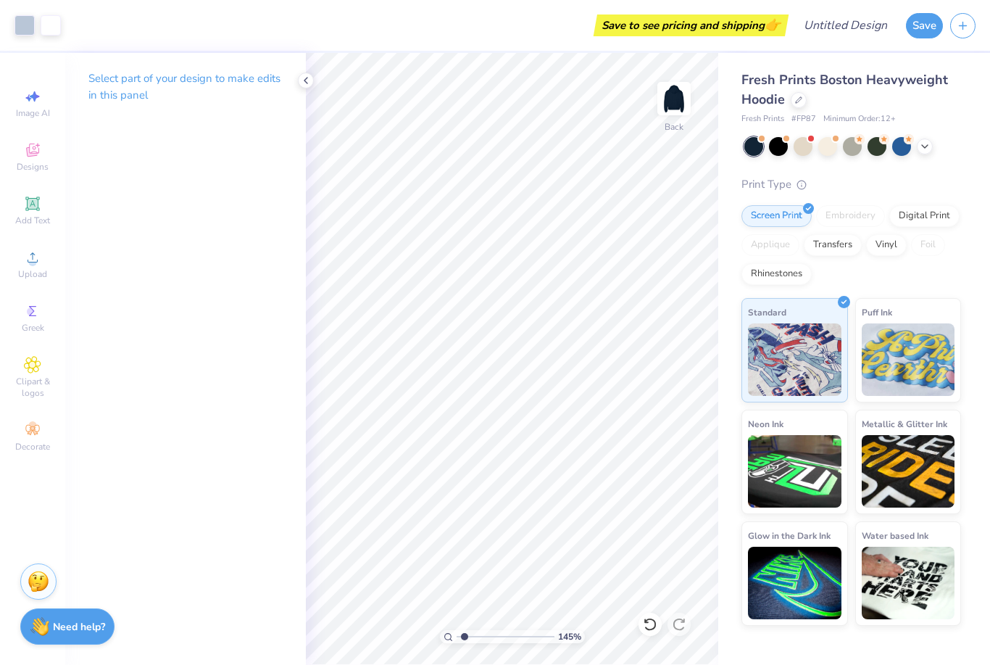
type input "1"
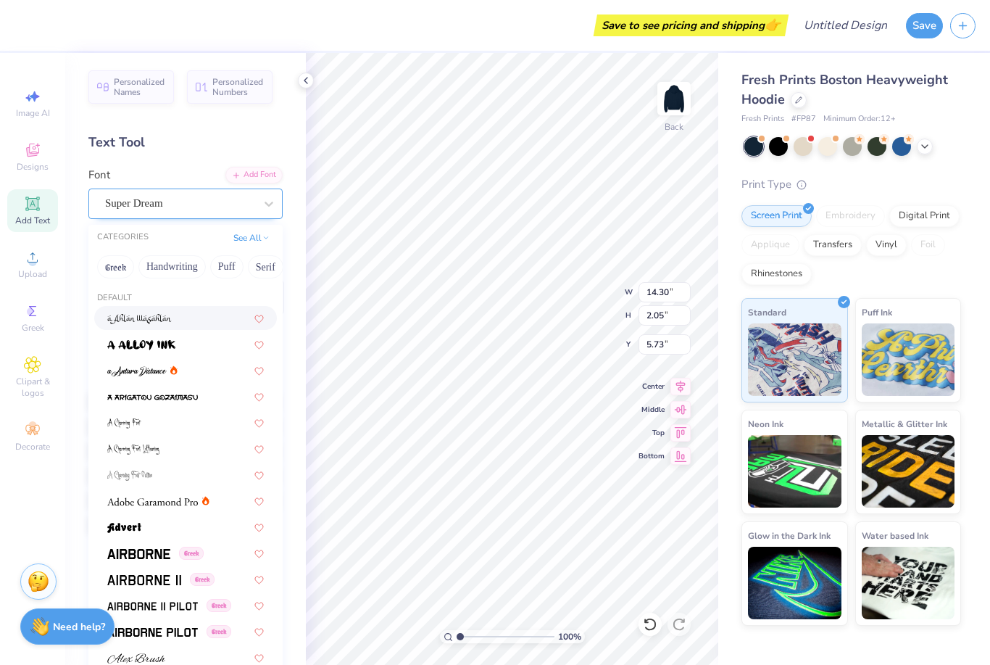
click at [163, 208] on span "Super Dream" at bounding box center [134, 203] width 58 height 17
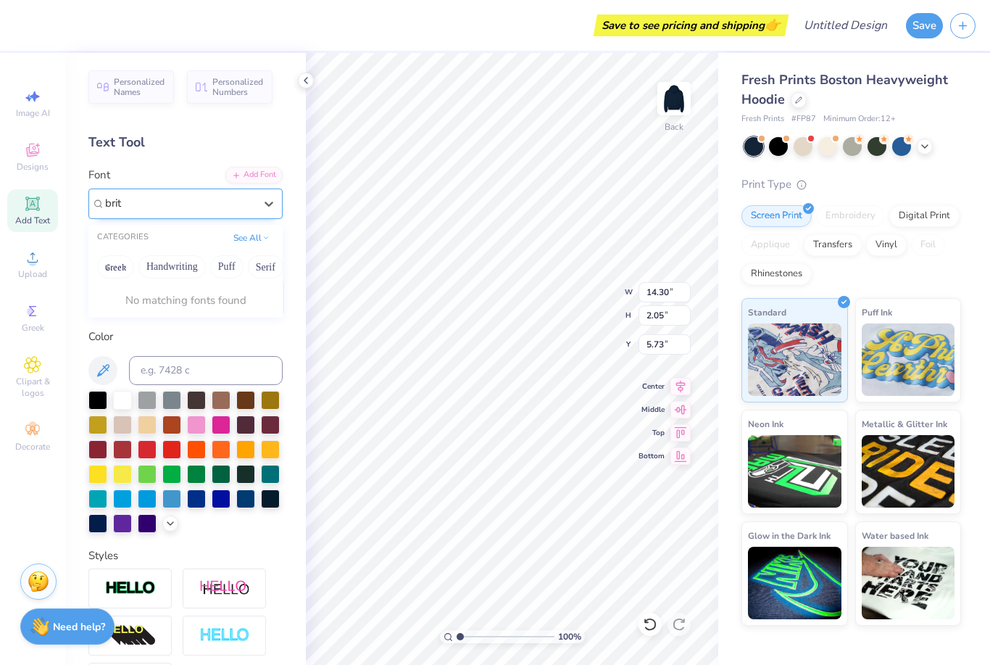
type input "bri"
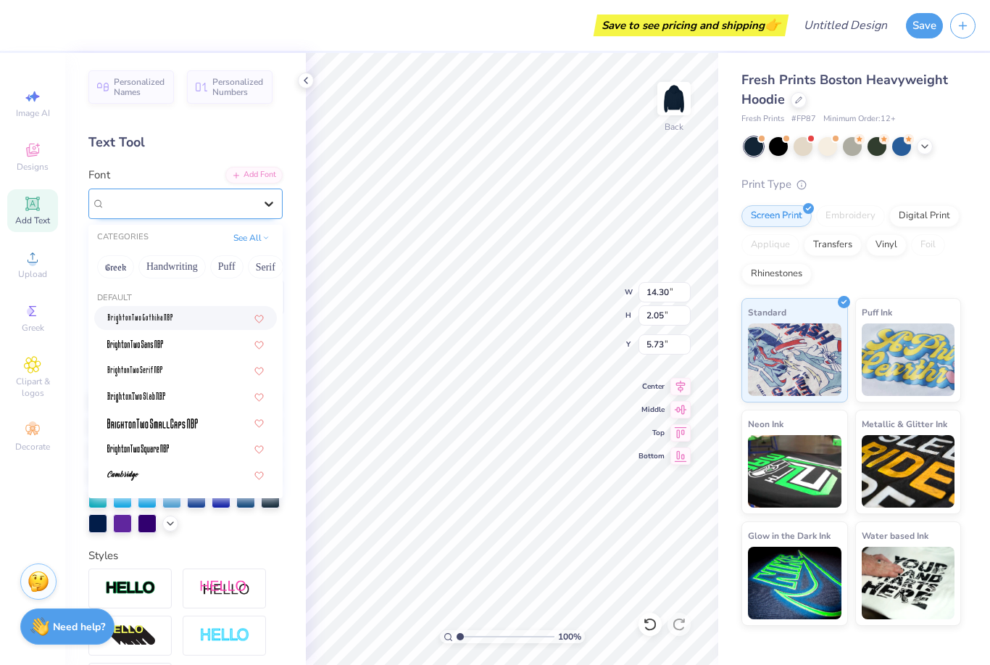
click at [263, 210] on icon at bounding box center [269, 203] width 14 height 14
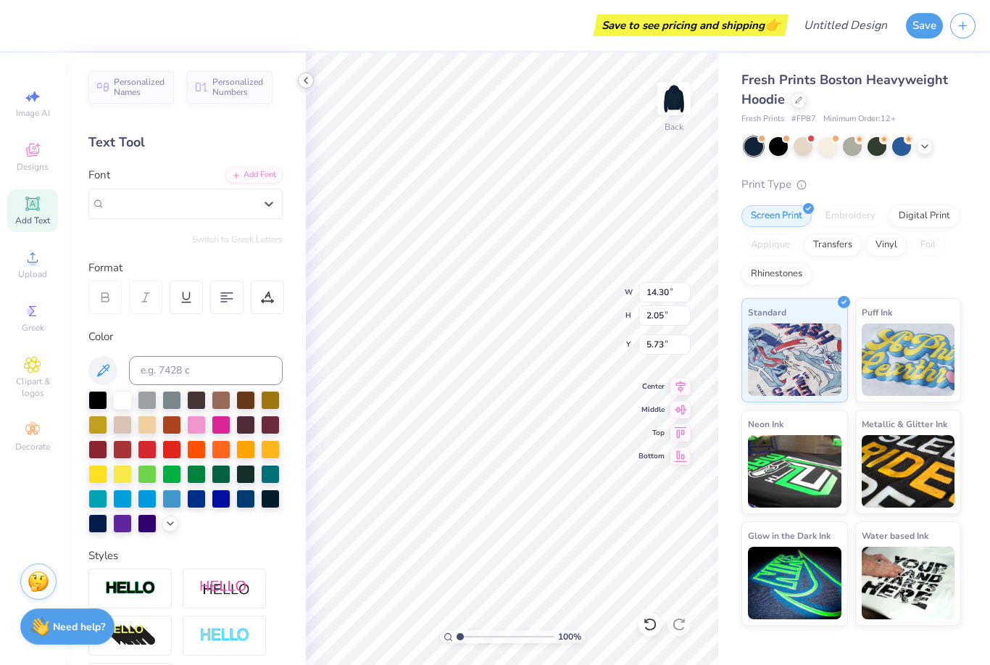
click at [306, 80] on icon at bounding box center [306, 81] width 12 height 12
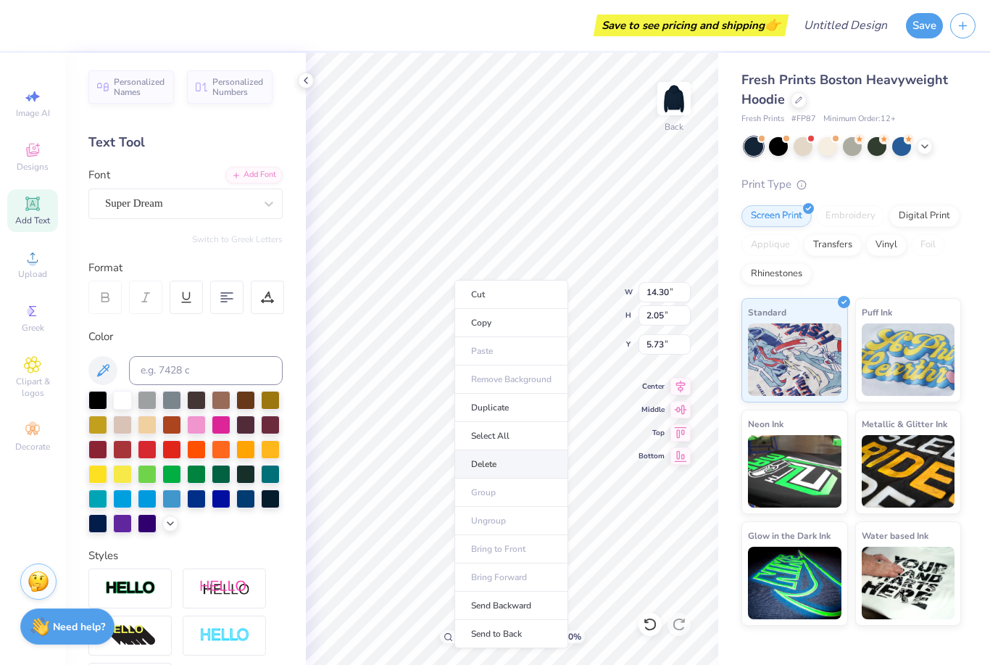
click at [511, 471] on li "Delete" at bounding box center [512, 464] width 114 height 28
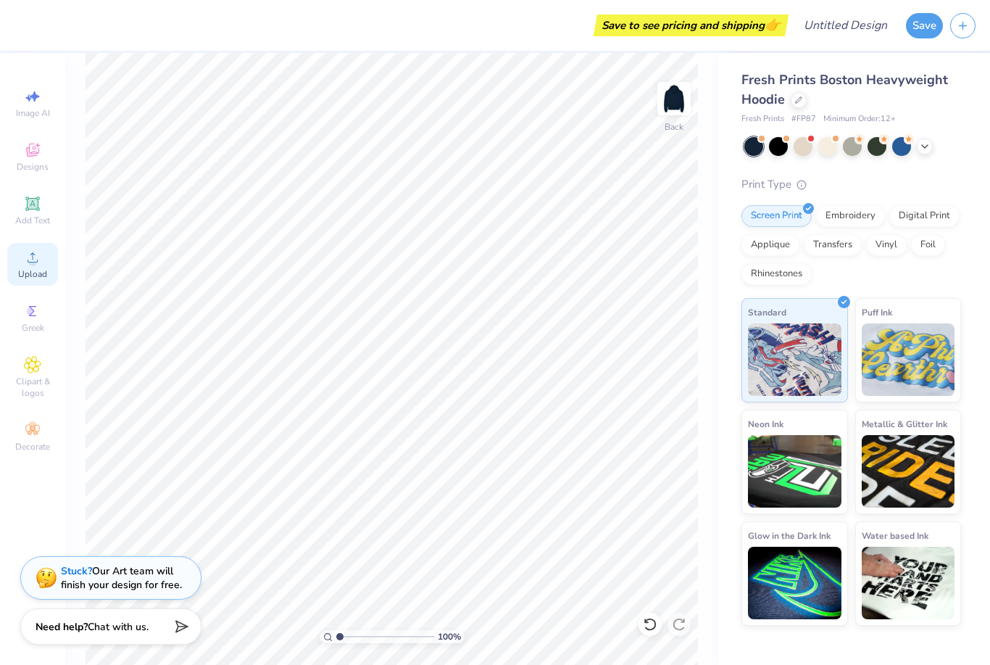
click at [18, 266] on div "Upload" at bounding box center [32, 264] width 51 height 43
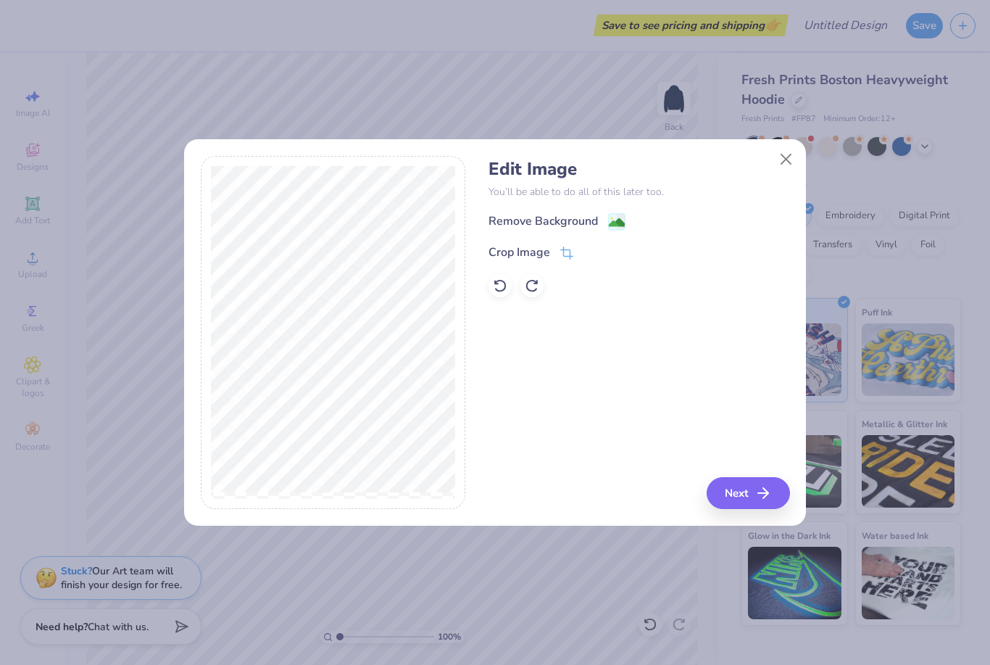
click at [556, 221] on div "Remove Background" at bounding box center [543, 220] width 109 height 17
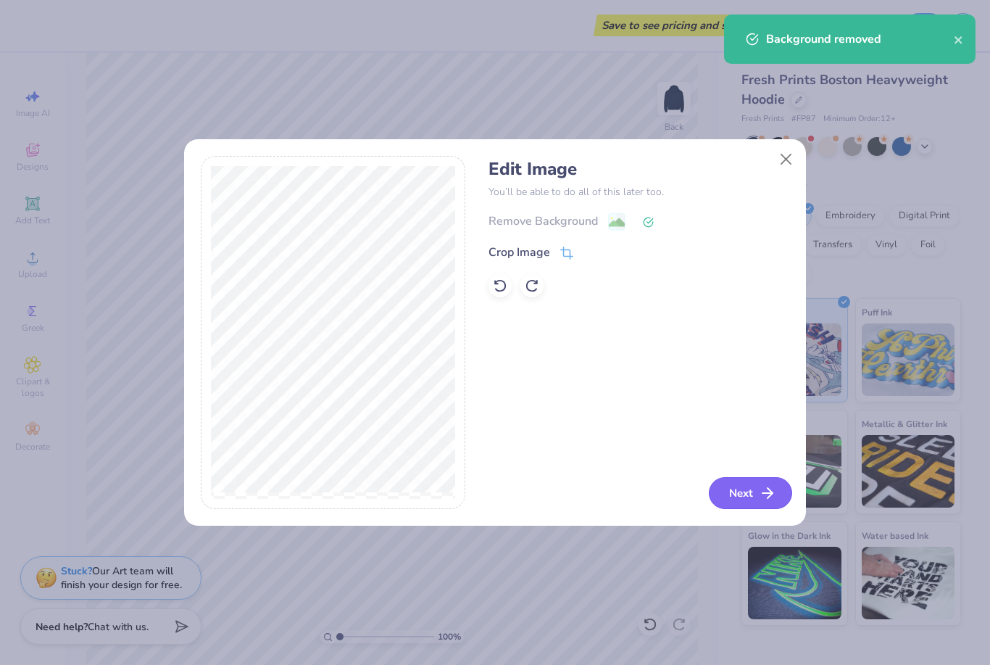
click at [758, 497] on button "Next" at bounding box center [750, 493] width 83 height 32
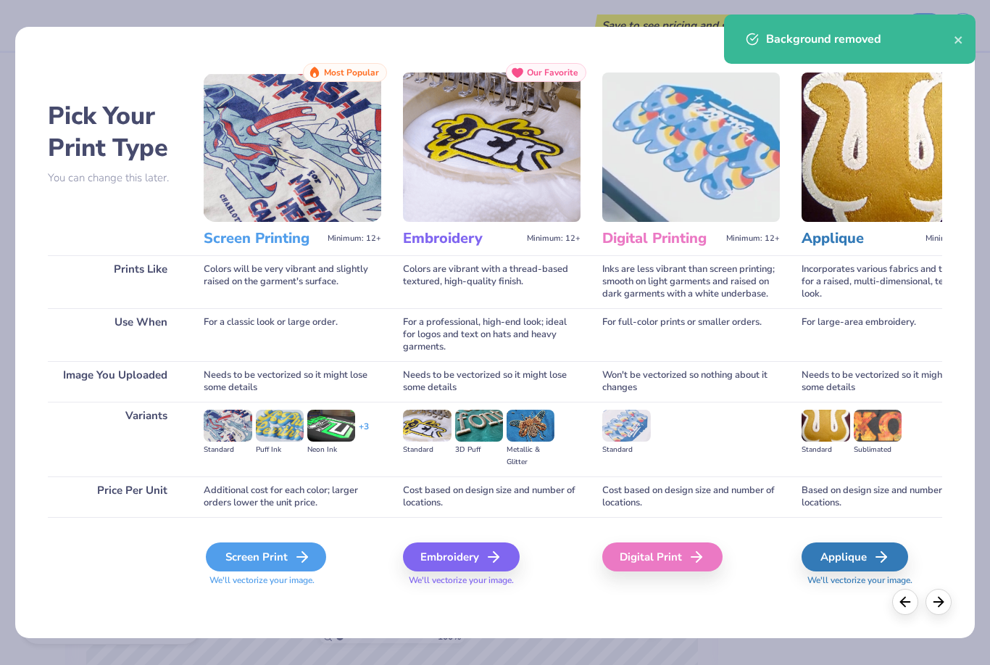
click at [265, 563] on div "Screen Print" at bounding box center [266, 556] width 120 height 29
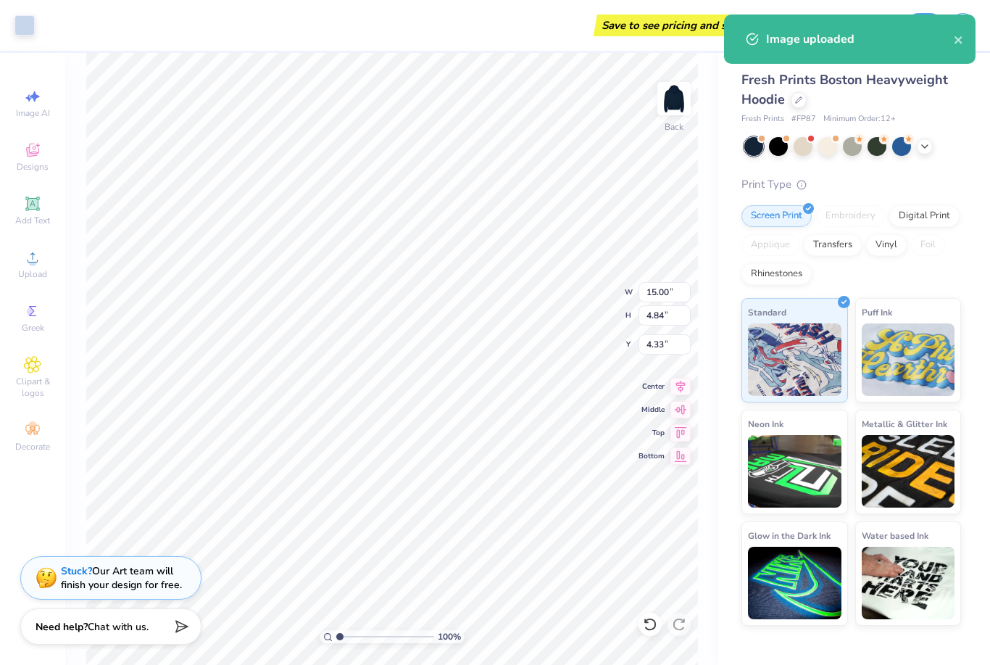
type input "5.17"
type input "1.67"
type input "7.50"
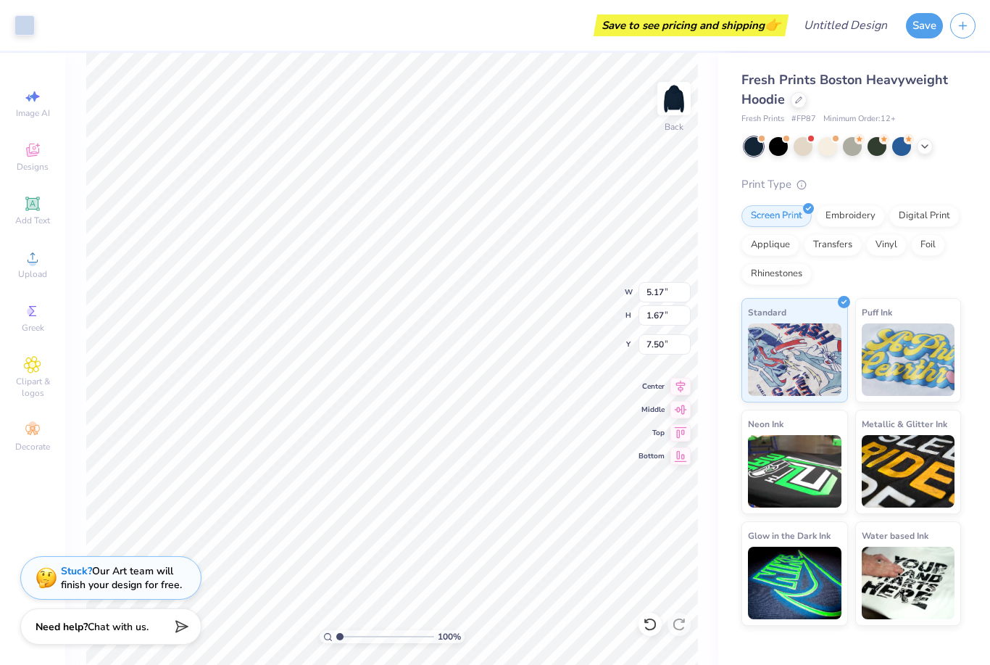
type input "5.90"
type input "1.90"
type input "11.10"
type input "2.08"
type input "11.10"
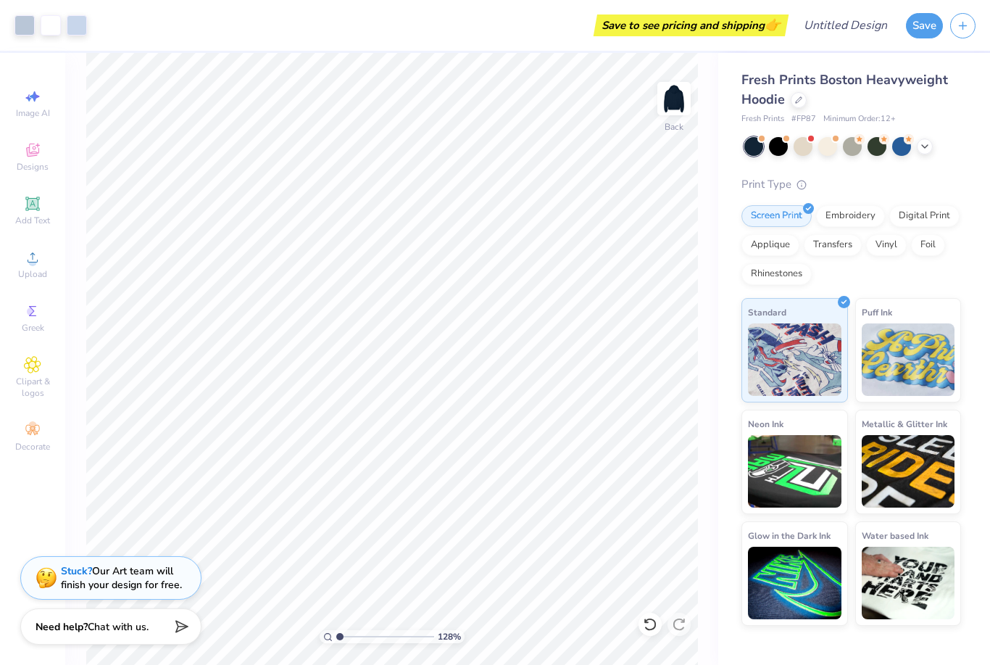
type input "1"
click at [685, 101] on img at bounding box center [674, 99] width 58 height 58
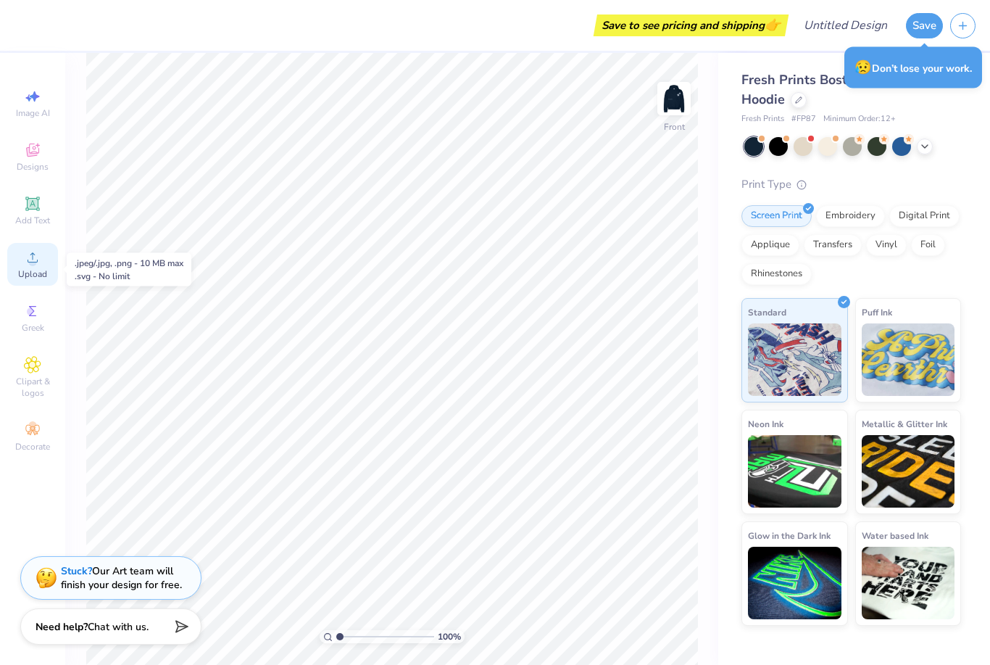
click at [36, 286] on div "Upload" at bounding box center [32, 264] width 51 height 43
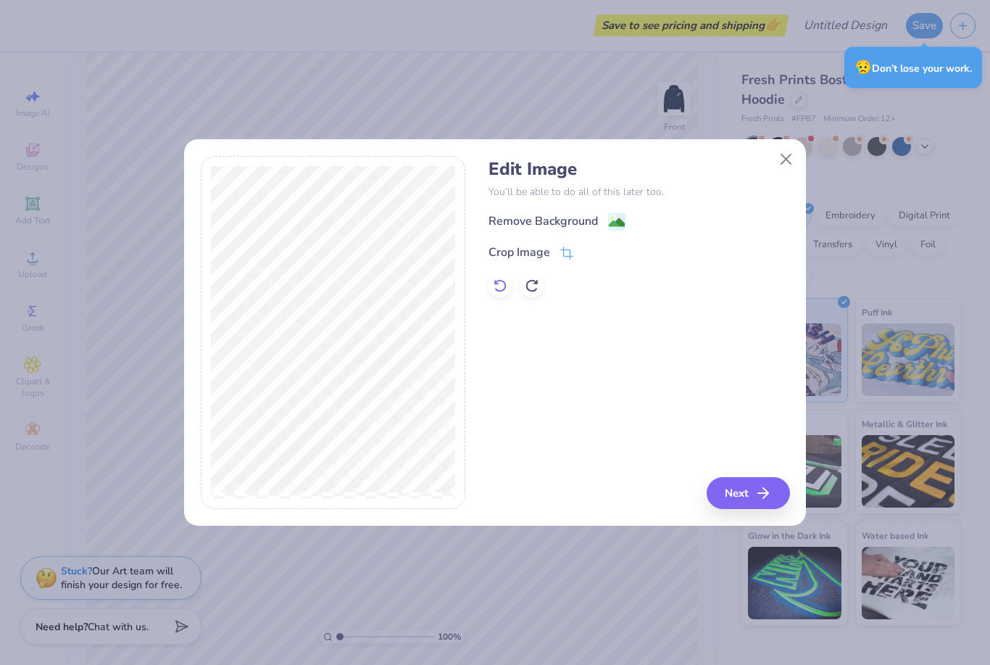
click at [499, 289] on icon at bounding box center [500, 285] width 14 height 14
click at [533, 286] on icon at bounding box center [532, 285] width 14 height 14
click at [528, 292] on icon at bounding box center [532, 285] width 14 height 14
click at [580, 222] on div "Remove Background" at bounding box center [543, 220] width 109 height 17
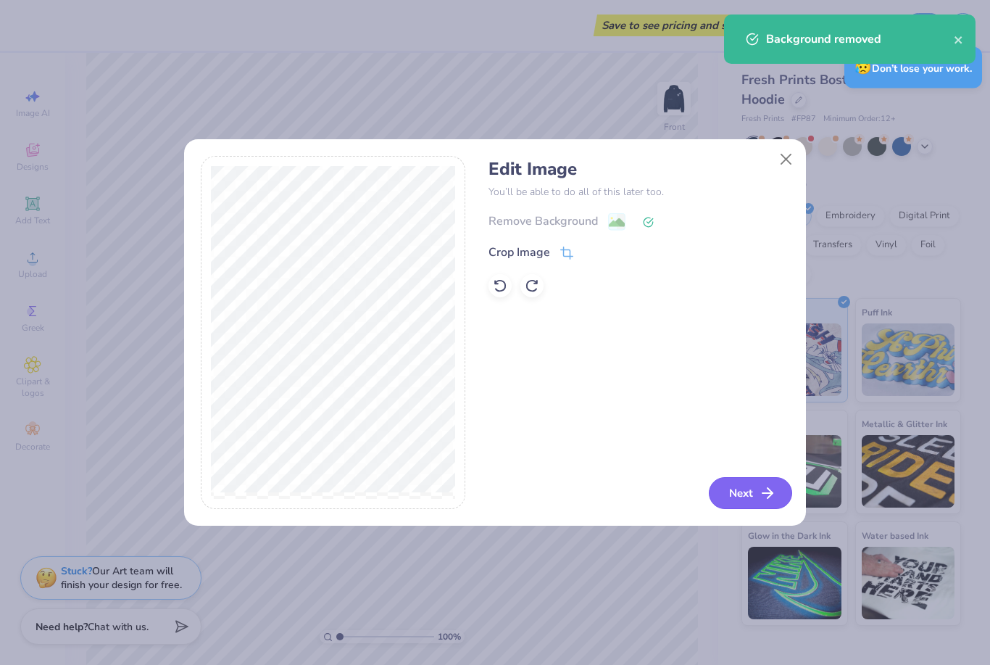
click at [740, 490] on button "Next" at bounding box center [750, 493] width 83 height 32
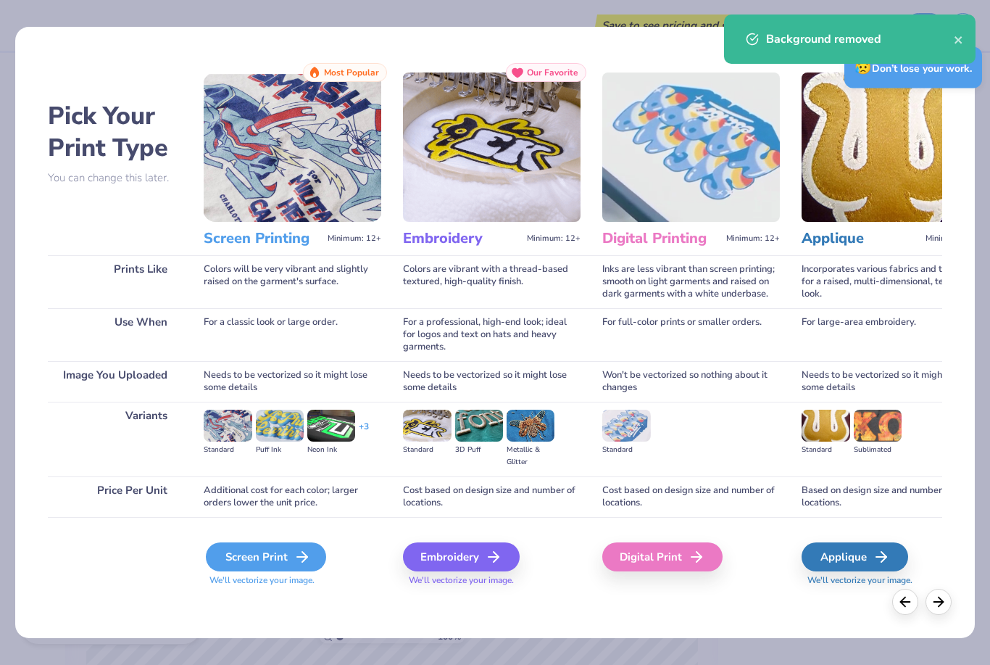
click at [296, 557] on icon at bounding box center [302, 556] width 17 height 17
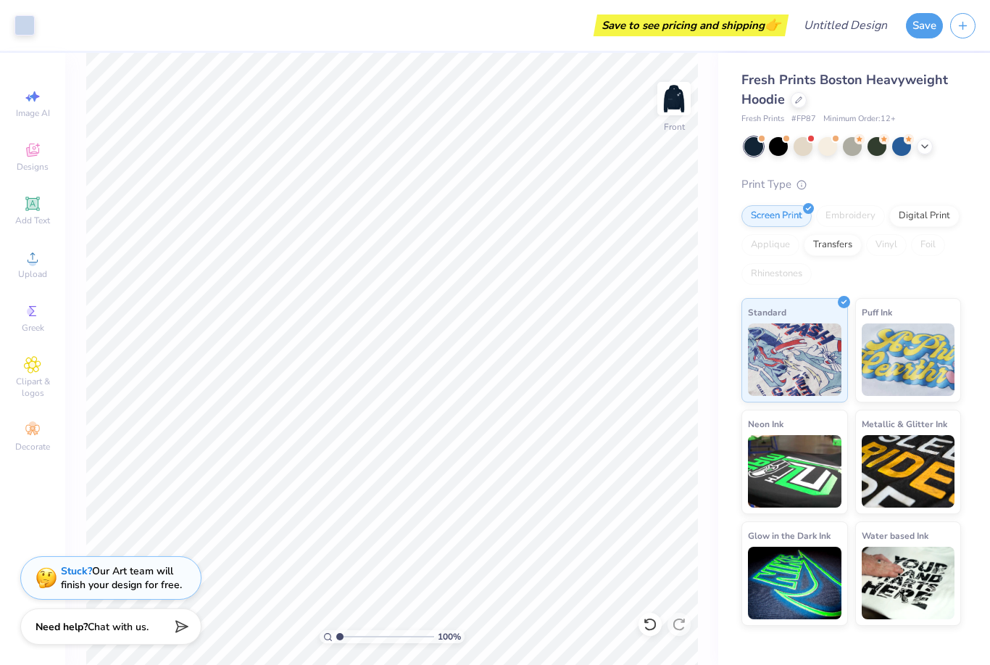
click at [974, 158] on div "Fresh Prints Boston Heavyweight Hoodie Fresh Prints # FP87 Minimum Order: 12 + …" at bounding box center [854, 339] width 272 height 573
click at [974, 157] on div "Fresh Prints Boston Heavyweight Hoodie Fresh Prints # FP87 Minimum Order: 12 + …" at bounding box center [854, 339] width 272 height 573
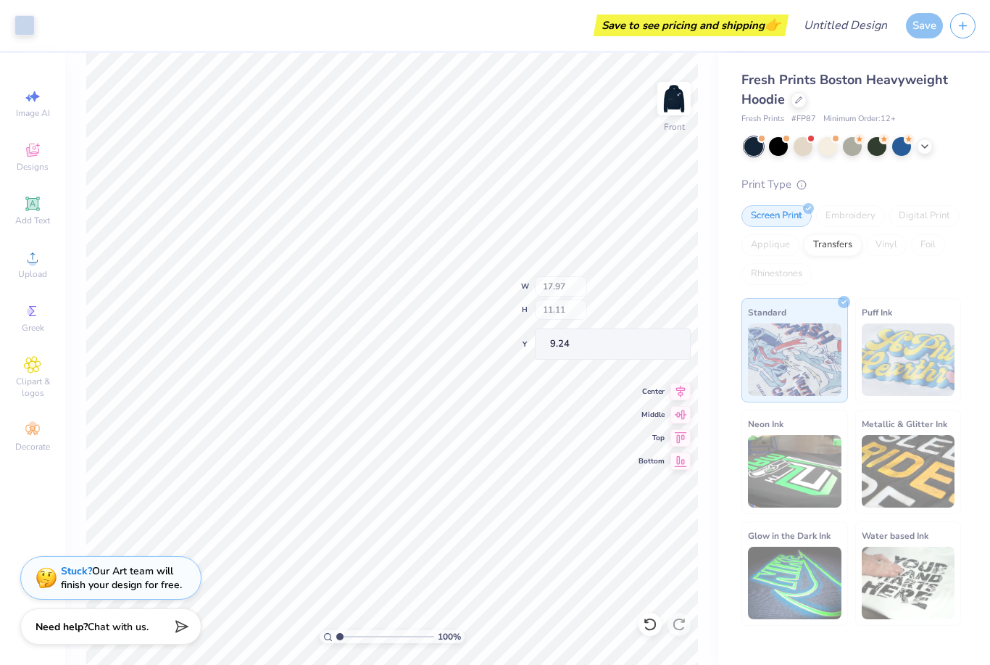
type input "17.97"
type input "11.11"
type input "9.24"
type input "6.70"
type input "4.14"
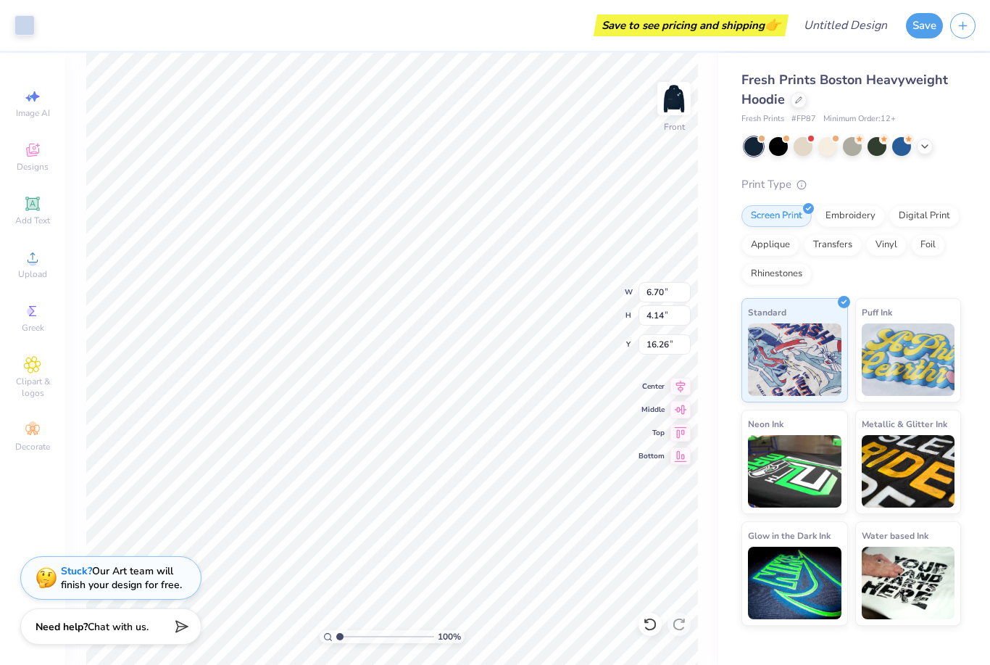
type input "8.73"
click at [39, 270] on div "Upload" at bounding box center [32, 264] width 51 height 43
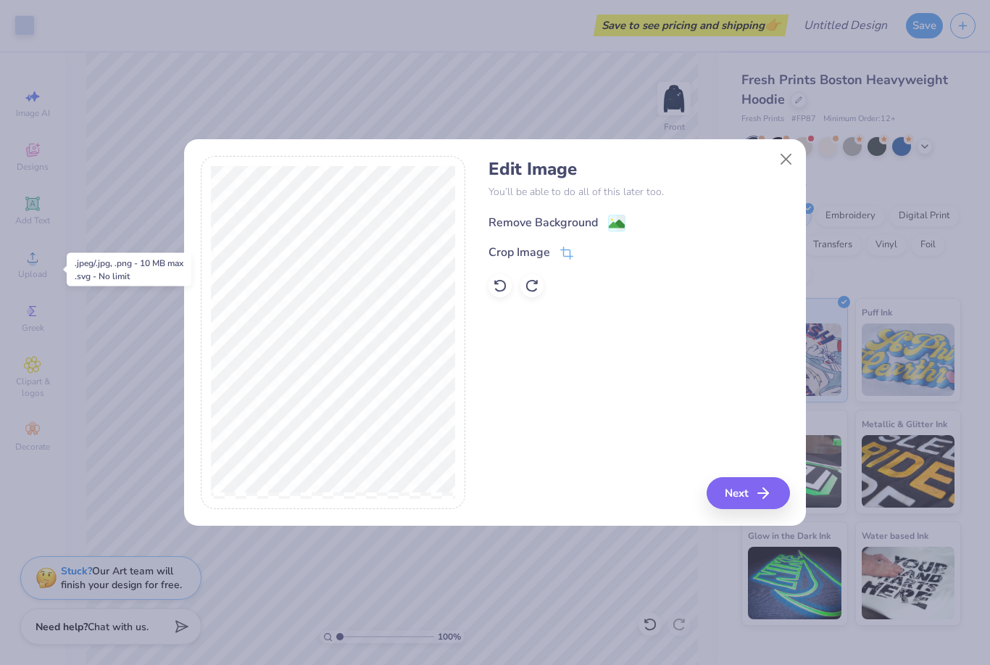
click at [590, 214] on div "Remove Background" at bounding box center [543, 222] width 109 height 17
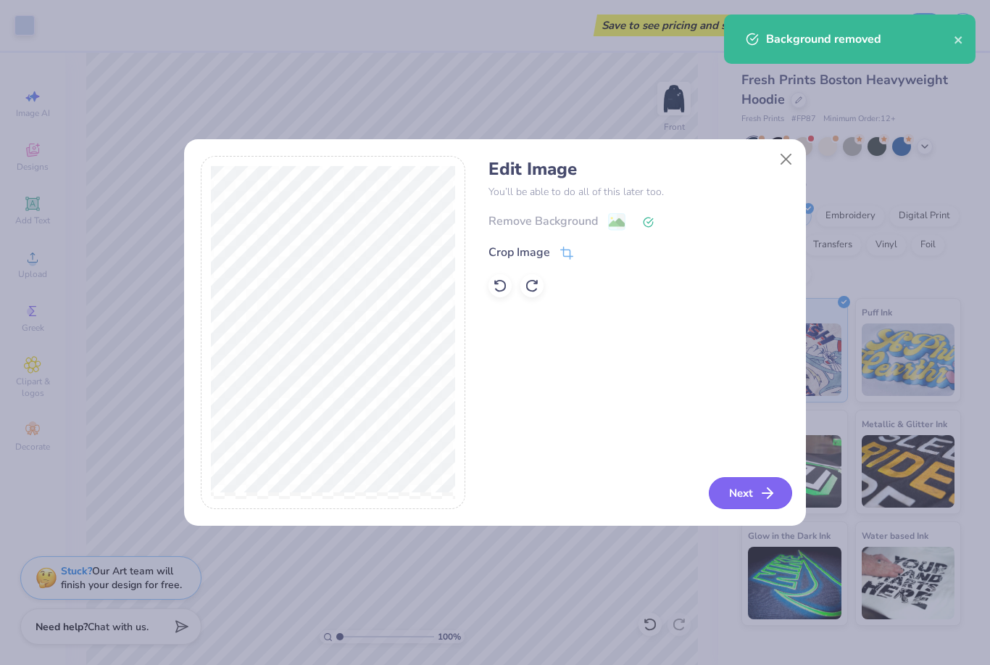
click at [759, 494] on icon "button" at bounding box center [767, 492] width 17 height 17
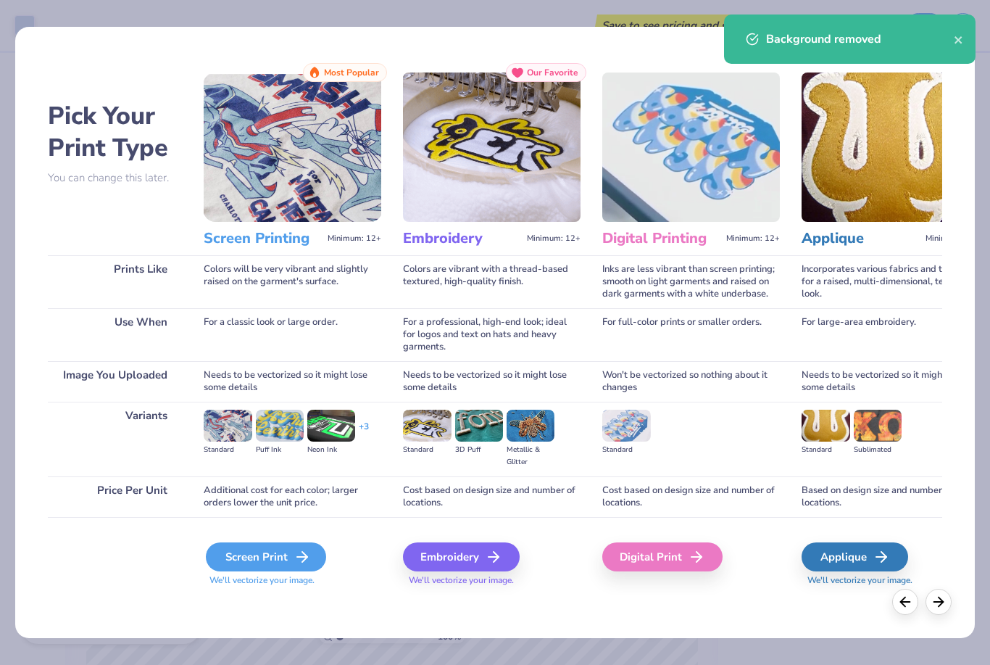
click at [261, 560] on div "Screen Print" at bounding box center [266, 556] width 120 height 29
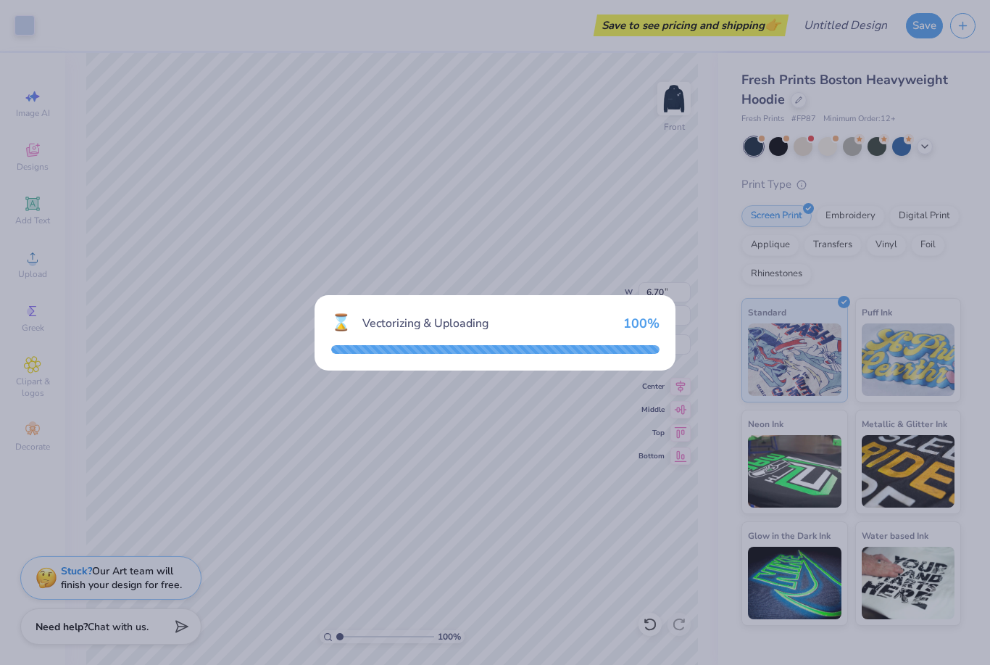
type input "15.00"
type input "15.77"
type input "6.87"
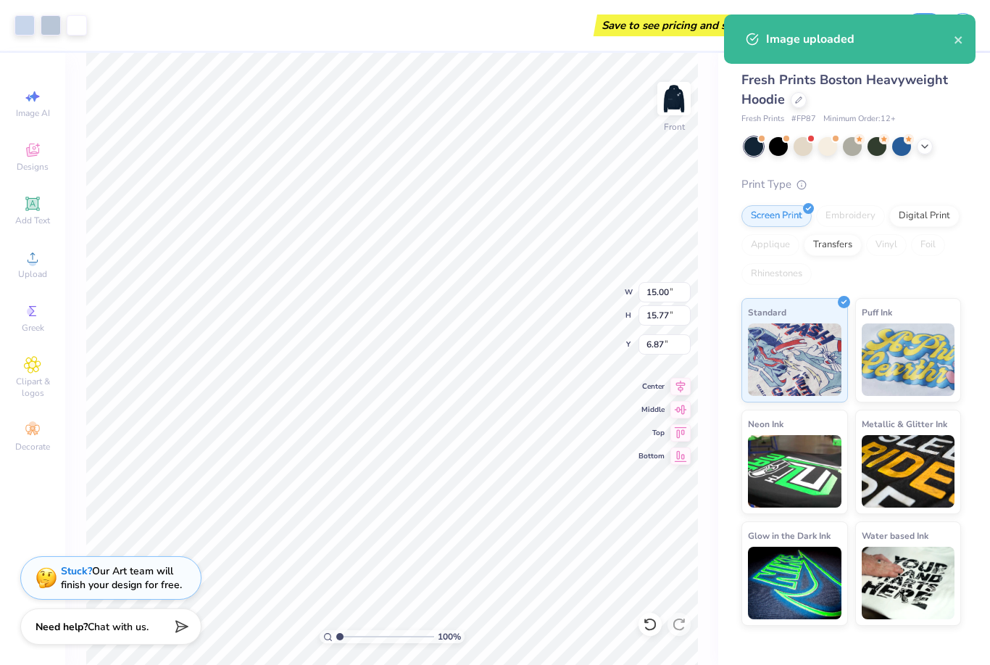
type input "8.42"
type input "8.85"
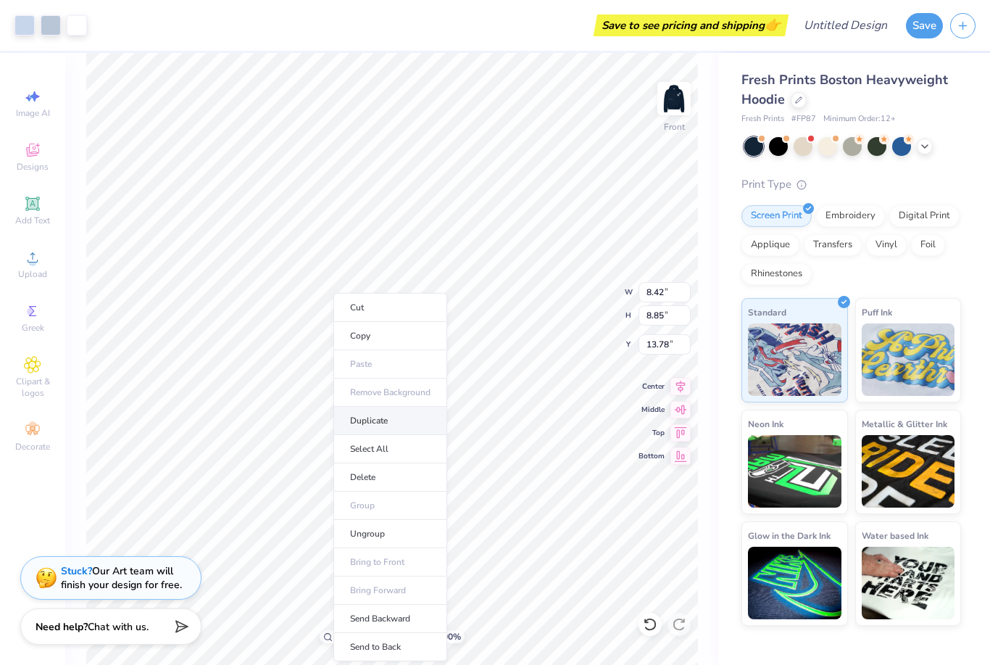
click at [389, 428] on li "Duplicate" at bounding box center [390, 421] width 114 height 28
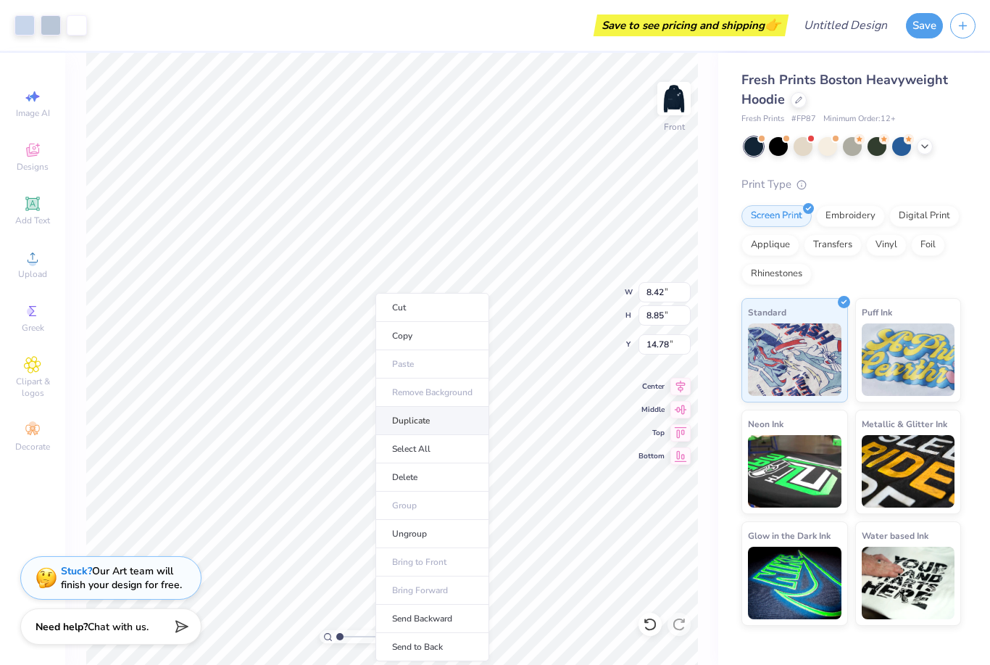
click at [425, 422] on li "Duplicate" at bounding box center [433, 421] width 114 height 28
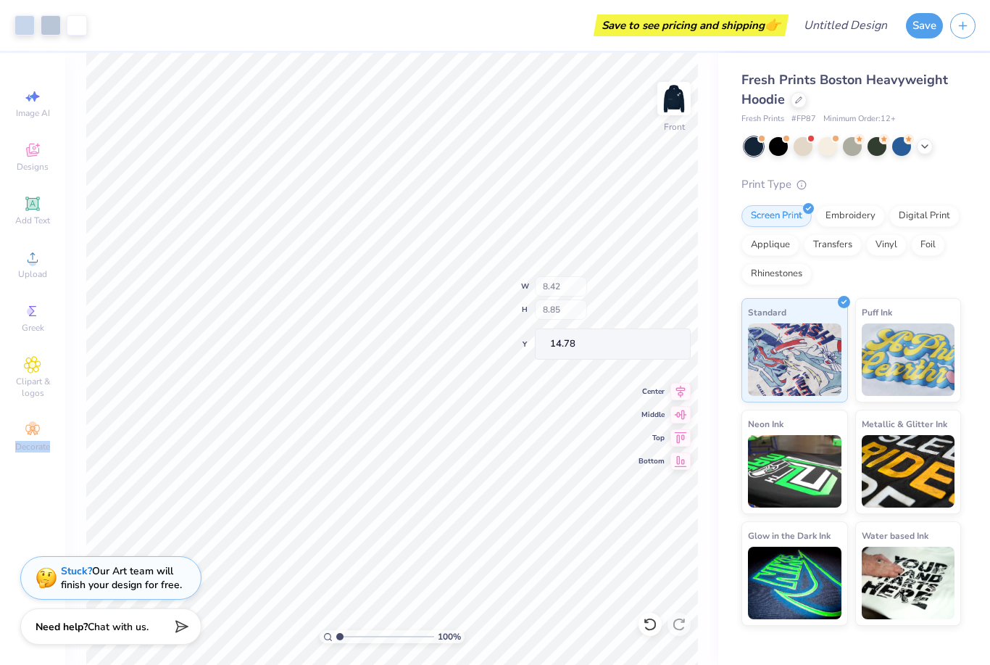
type input "9.95"
type input "3.63"
type input "3.82"
type input "15.42"
click at [32, 266] on circle at bounding box center [32, 262] width 8 height 8
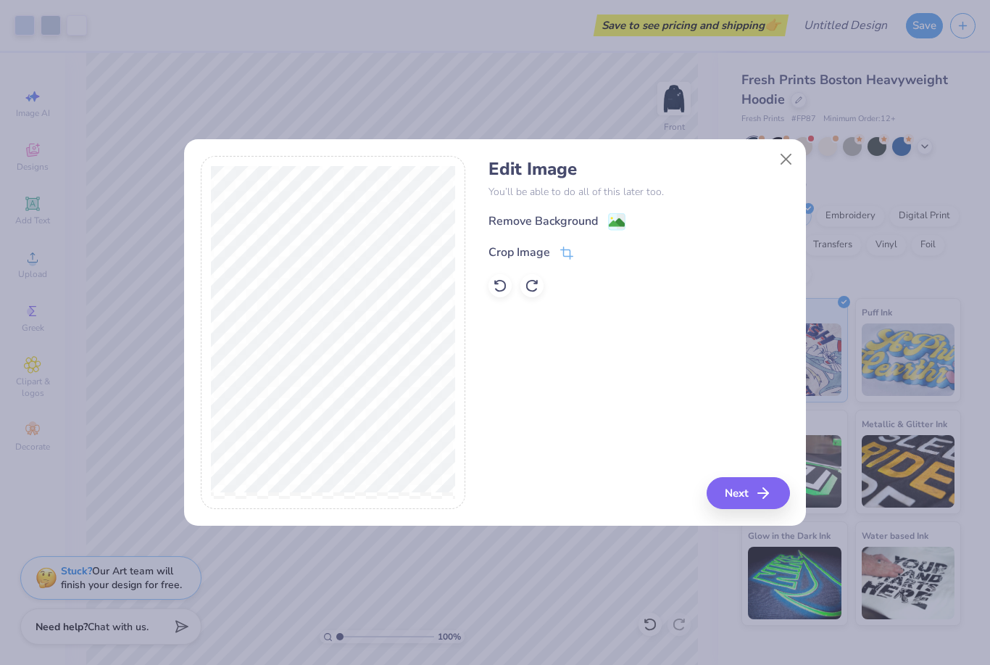
click at [545, 223] on div "Remove Background" at bounding box center [543, 220] width 109 height 17
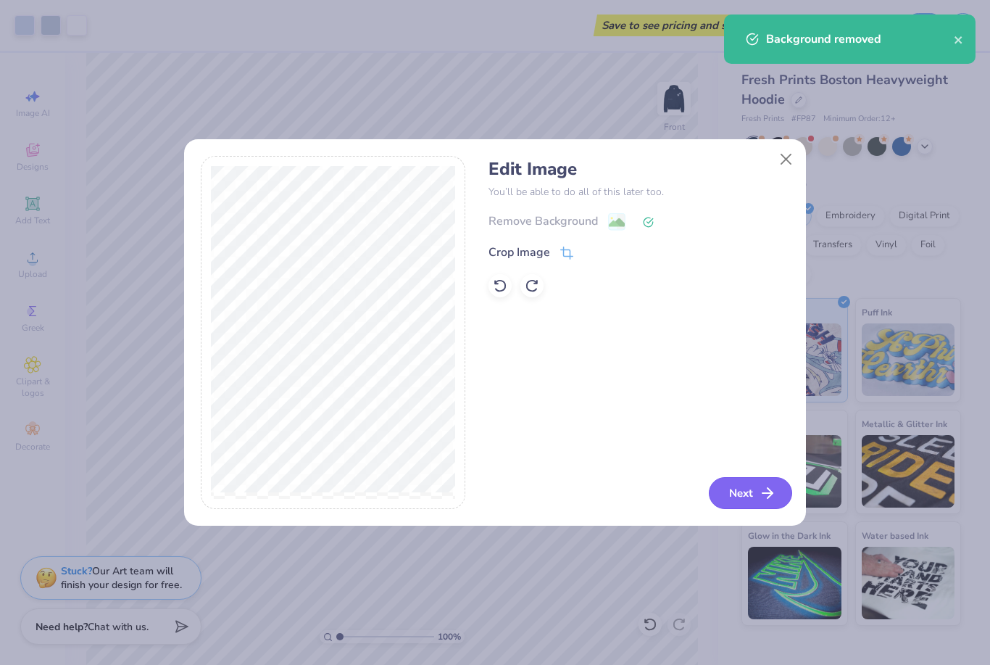
click at [747, 491] on button "Next" at bounding box center [750, 493] width 83 height 32
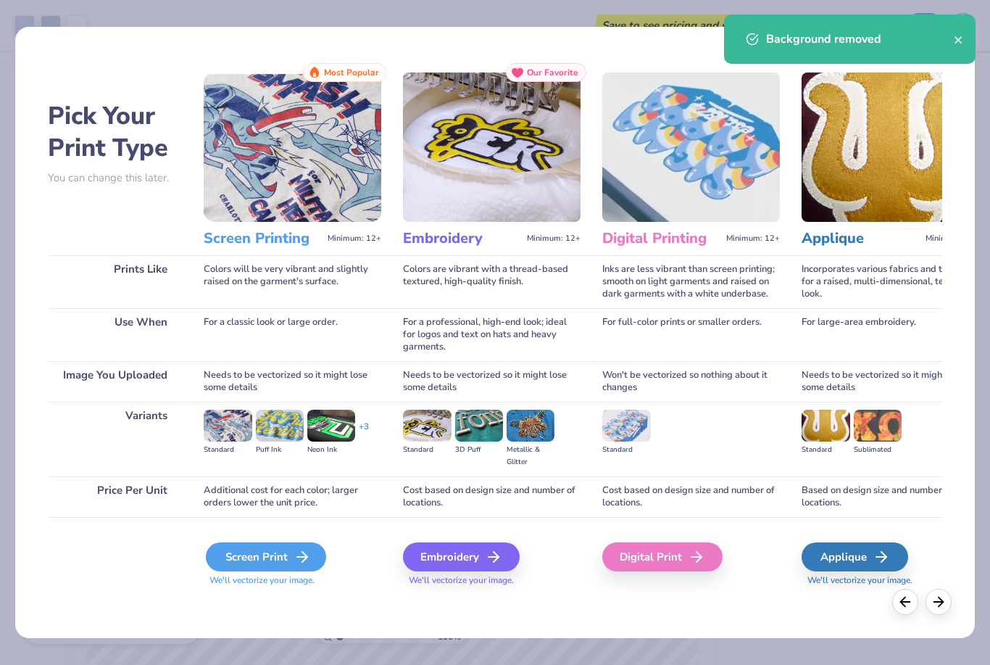
click at [280, 560] on div "Screen Print" at bounding box center [266, 556] width 120 height 29
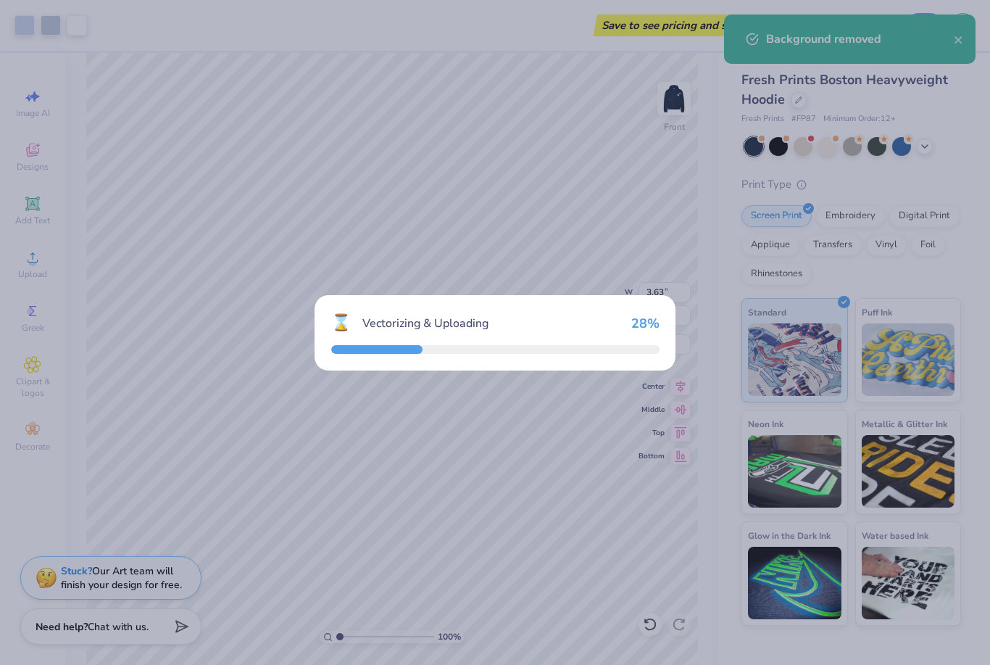
type input "7.42"
type input "18.00"
type input "5.75"
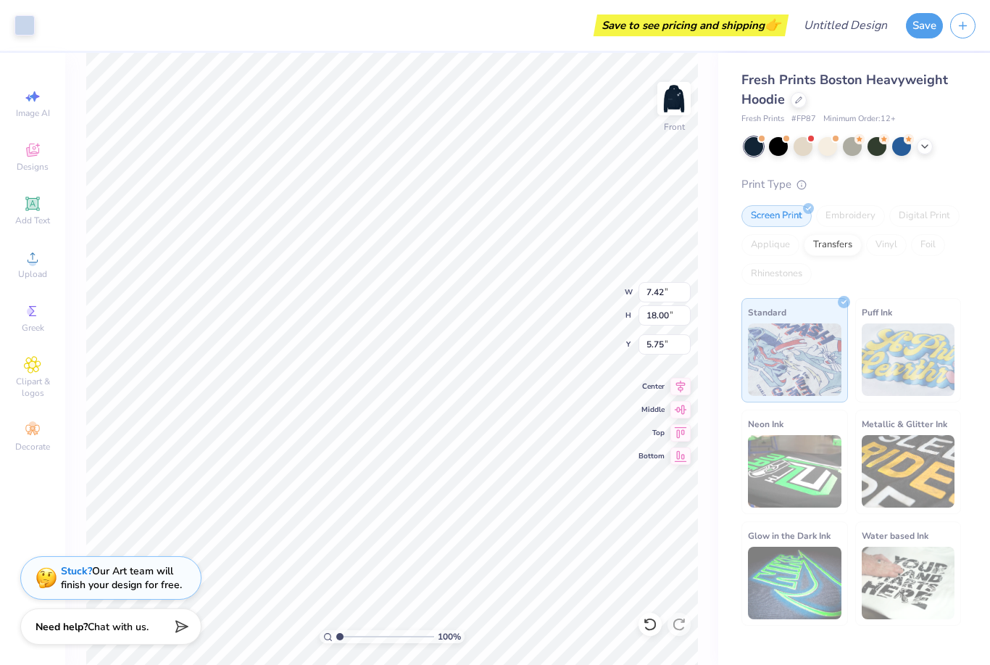
type input "17.98"
type input "7.49"
type input "11.05"
type input "7.81"
type input "3.25"
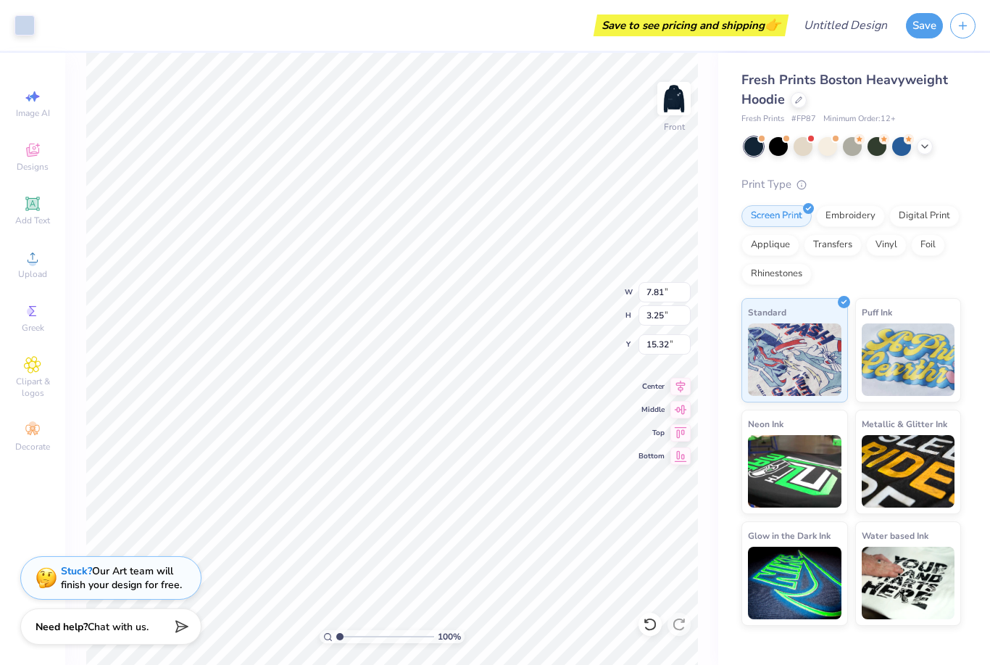
type input "19.24"
type input "6.70"
type input "4.14"
type input "8.73"
type input "5.81"
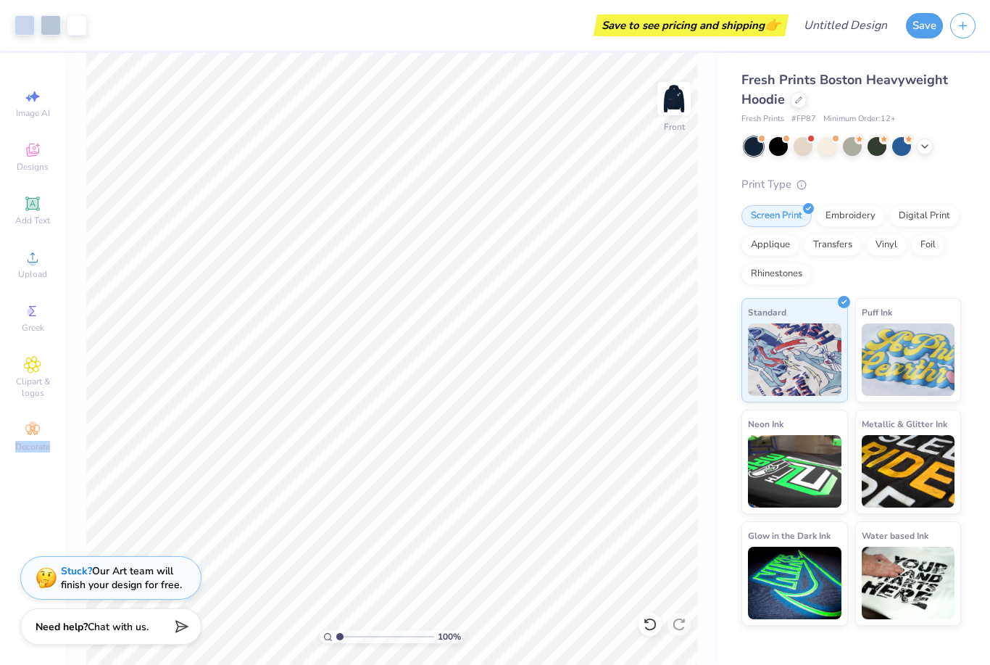
click at [974, 166] on div "Fresh Prints Boston Heavyweight Hoodie Fresh Prints # FP87 Minimum Order: 12 + …" at bounding box center [854, 339] width 272 height 573
click at [973, 166] on div "Fresh Prints Boston Heavyweight Hoodie Fresh Prints # FP87 Minimum Order: 12 + …" at bounding box center [854, 339] width 272 height 573
type input "9.95"
type input "19.17"
click at [650, 622] on icon at bounding box center [650, 624] width 14 height 14
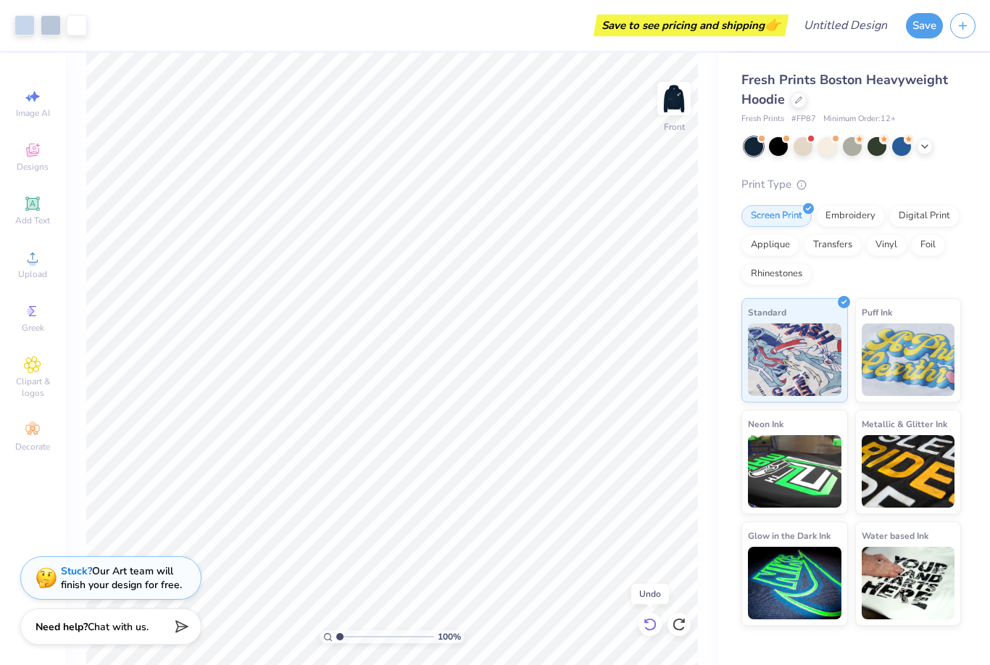
click at [650, 622] on icon at bounding box center [650, 624] width 14 height 14
click at [679, 623] on icon at bounding box center [679, 624] width 14 height 14
click at [24, 26] on div at bounding box center [24, 24] width 20 height 20
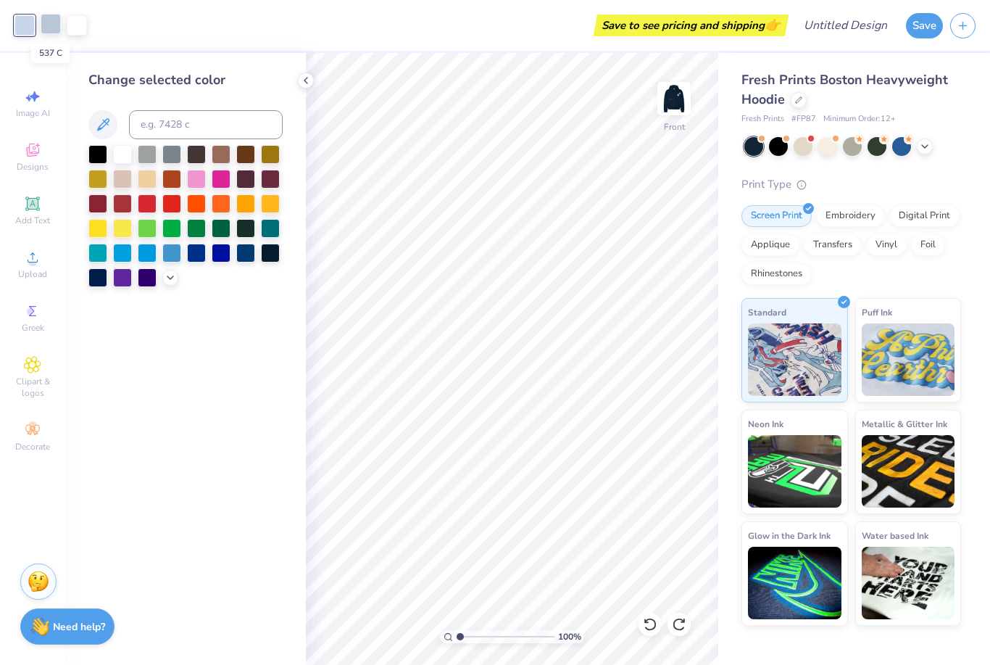
click at [50, 25] on div at bounding box center [51, 24] width 20 height 20
click at [25, 24] on div at bounding box center [24, 24] width 20 height 20
click at [52, 20] on div at bounding box center [51, 24] width 20 height 20
click at [20, 29] on div at bounding box center [24, 24] width 20 height 20
click at [160, 126] on input at bounding box center [206, 124] width 154 height 29
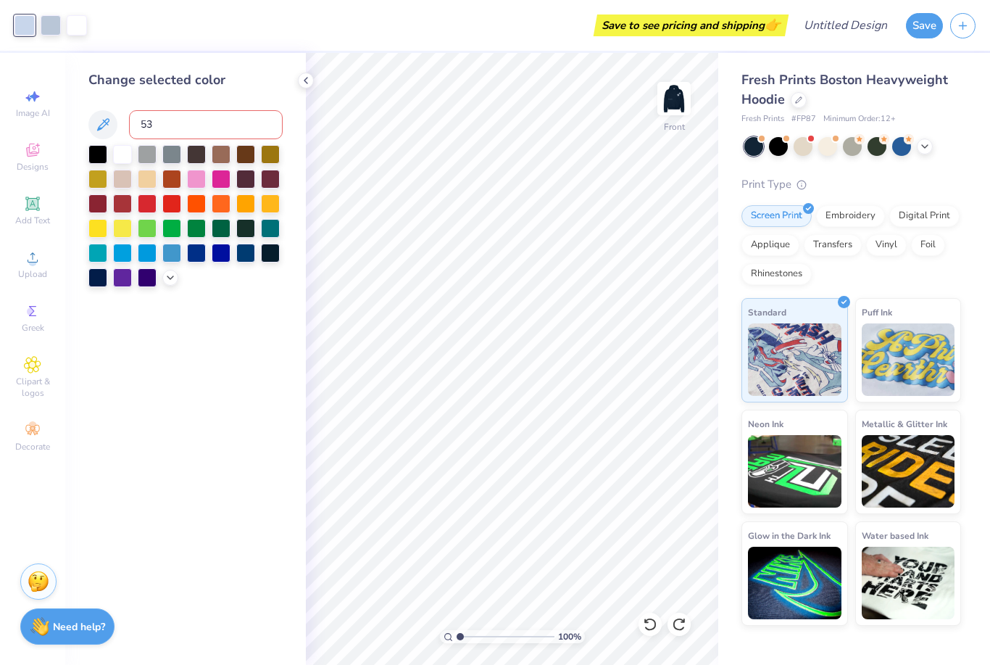
type input "537"
click at [307, 82] on icon at bounding box center [306, 81] width 12 height 12
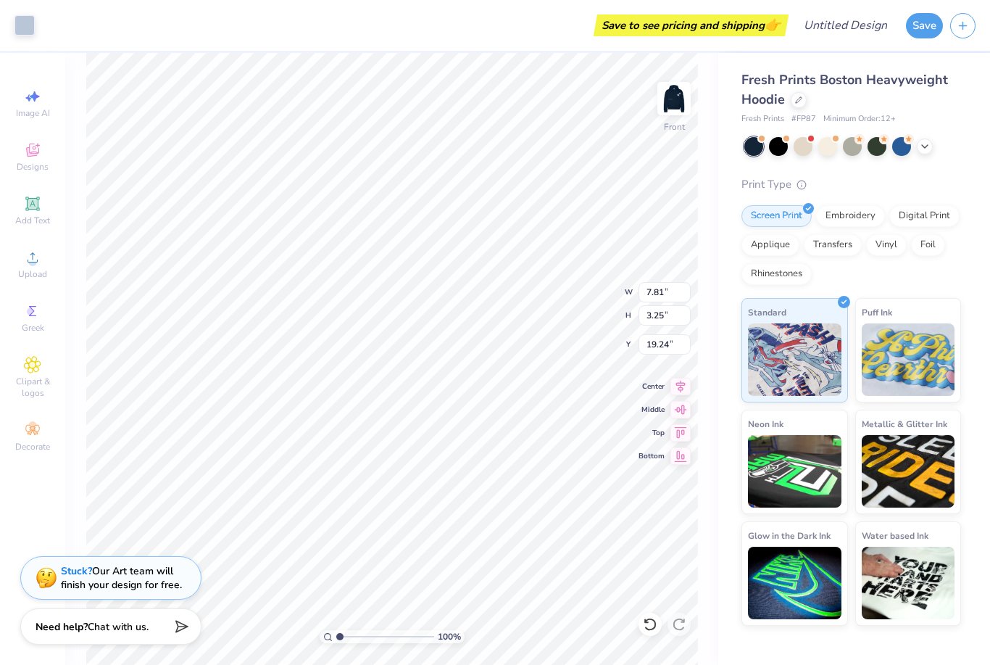
type input "6.66"
type input "2.78"
type input "19.72"
type input "6.37"
type input "3.21"
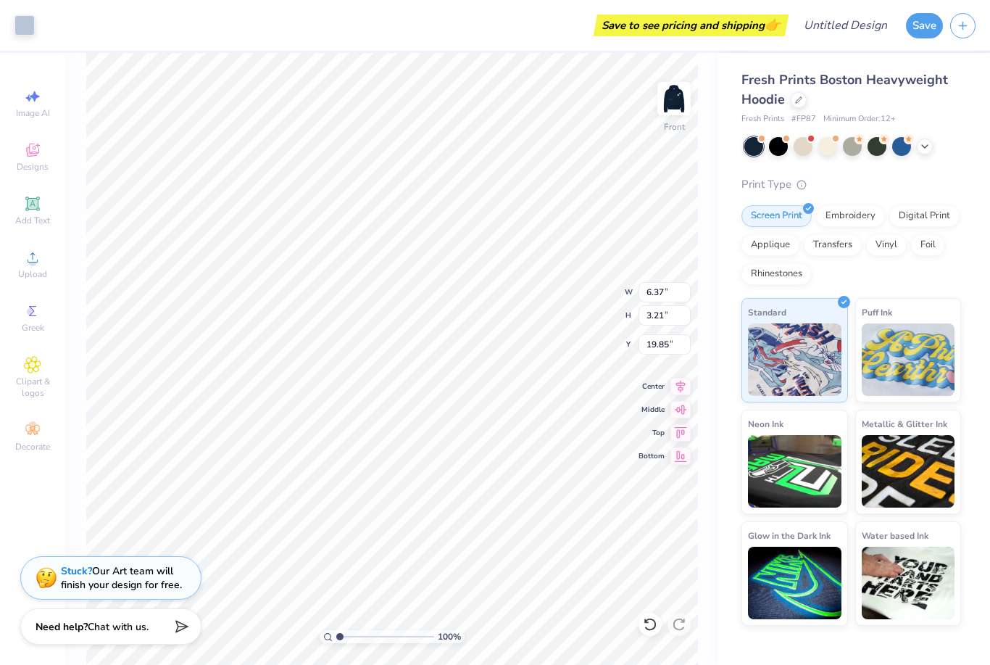
type input "19.90"
click at [737, 168] on div "Fresh Prints Boston Heavyweight Hoodie Fresh Prints # FP87 Minimum Order: 12 + …" at bounding box center [854, 339] width 272 height 573
type input "8.74"
type input "4.82"
type input "0.15"
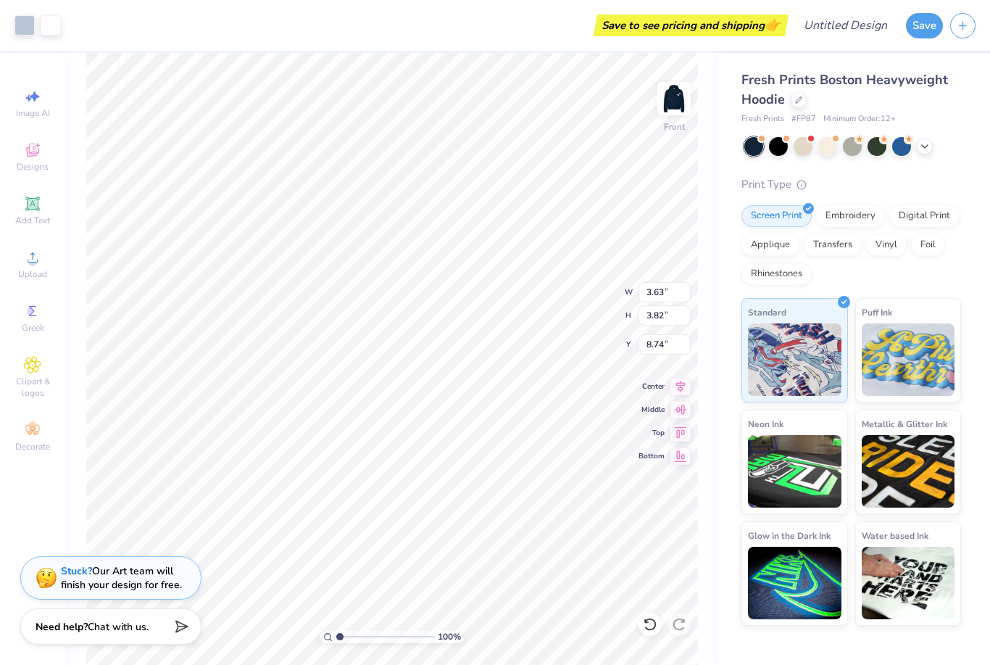
type input "14.86"
click at [852, 186] on div "Print Type" at bounding box center [852, 184] width 220 height 17
type input "8.42"
type input "8.85"
type input "9.95"
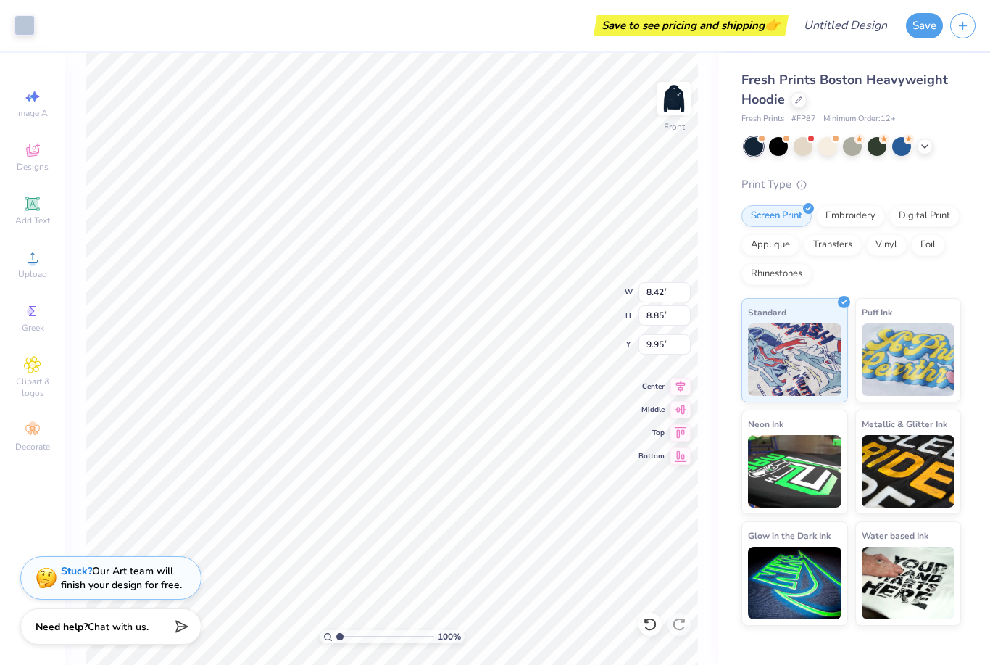
type input "3.63"
type input "3.82"
type input "8.67"
type input "8.53"
type input "8.84"
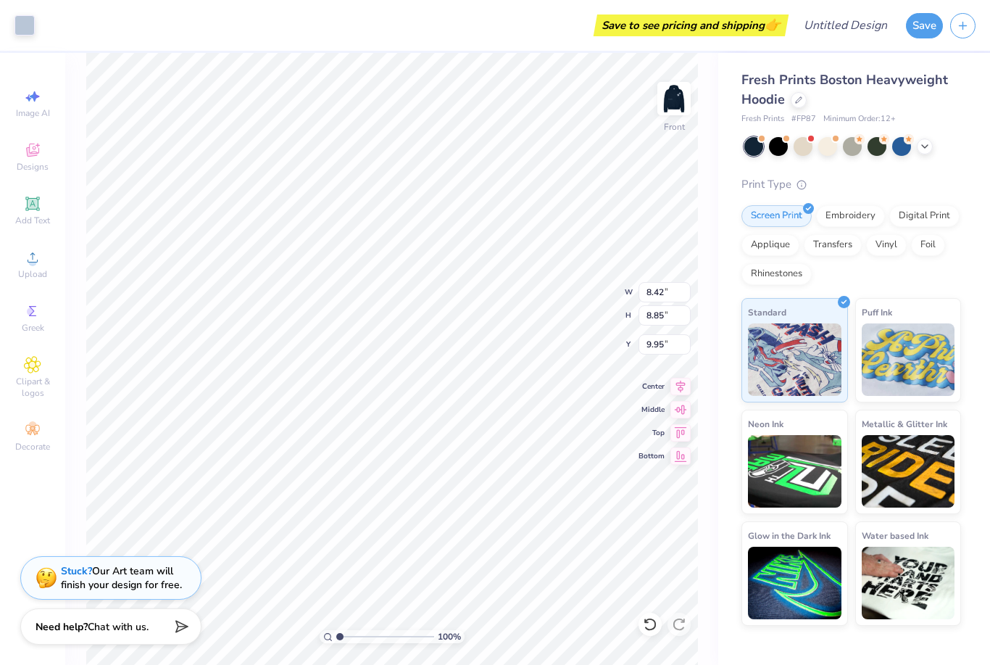
type input "9.91"
click at [656, 616] on div at bounding box center [650, 624] width 23 height 23
type input "8.42"
type input "8.85"
type input "9.95"
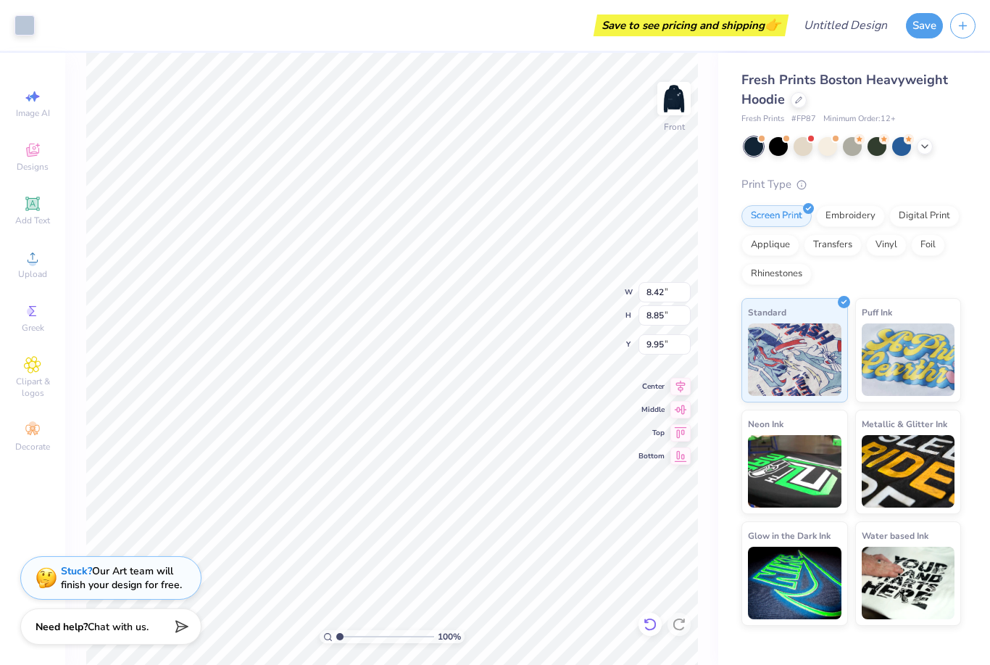
click at [655, 616] on div at bounding box center [650, 624] width 23 height 23
click at [650, 619] on icon at bounding box center [650, 624] width 12 height 13
type input "9.95"
click at [971, 104] on div "Fresh Prints Boston Heavyweight Hoodie Fresh Prints # FP87 Minimum Order: 12 + …" at bounding box center [854, 339] width 272 height 573
type input "6.70"
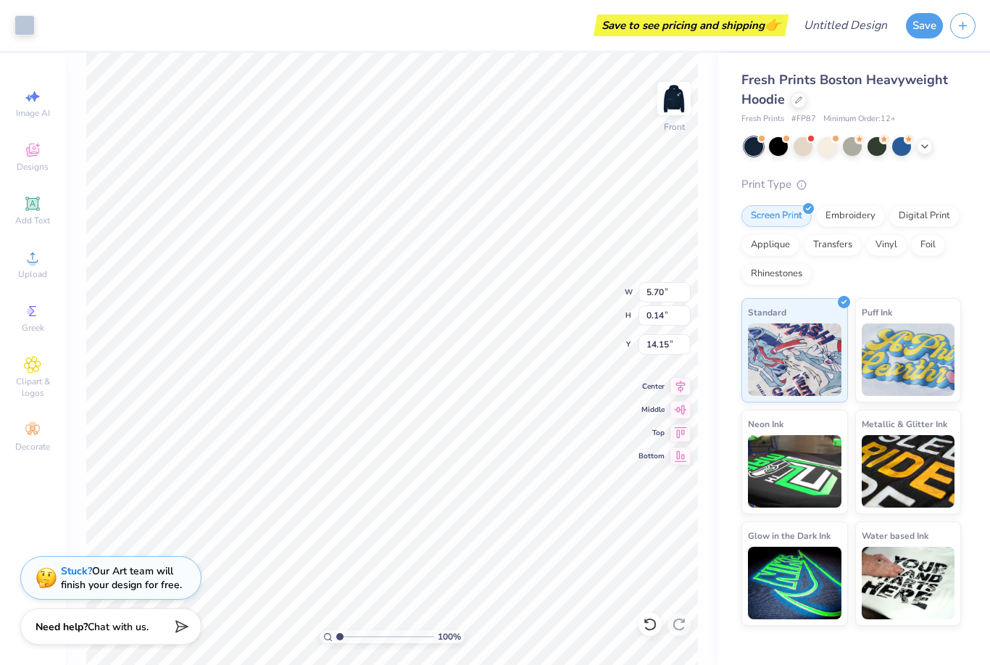
type input "4.14"
type input "5.81"
type input "5.94"
type input "0.15"
type input "14.29"
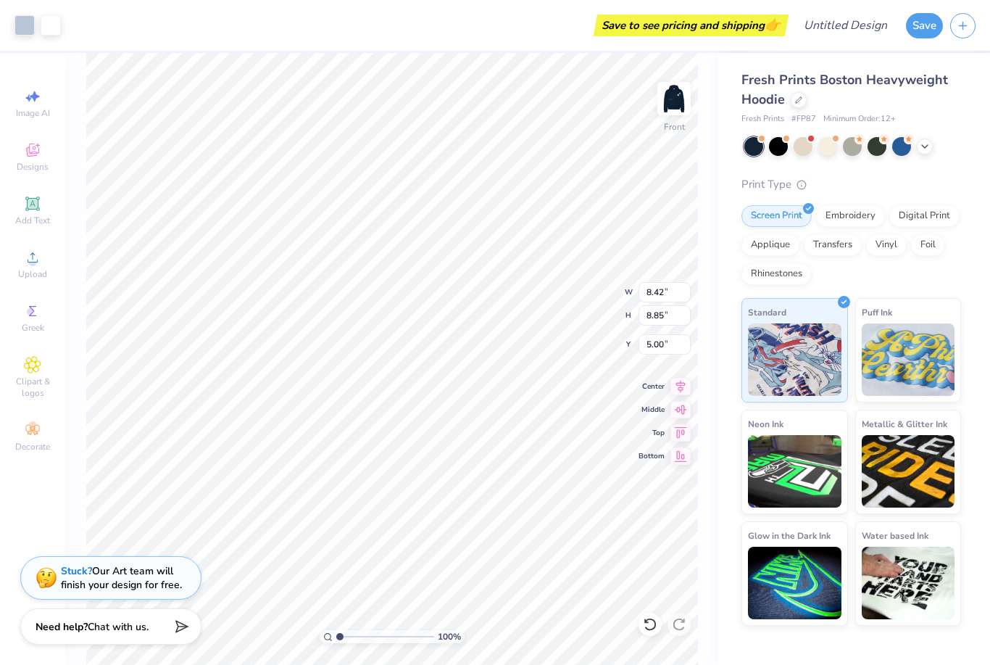
type input "5.70"
type input "0.14"
type input "14.15"
click at [457, 476] on li "Delete" at bounding box center [480, 477] width 114 height 28
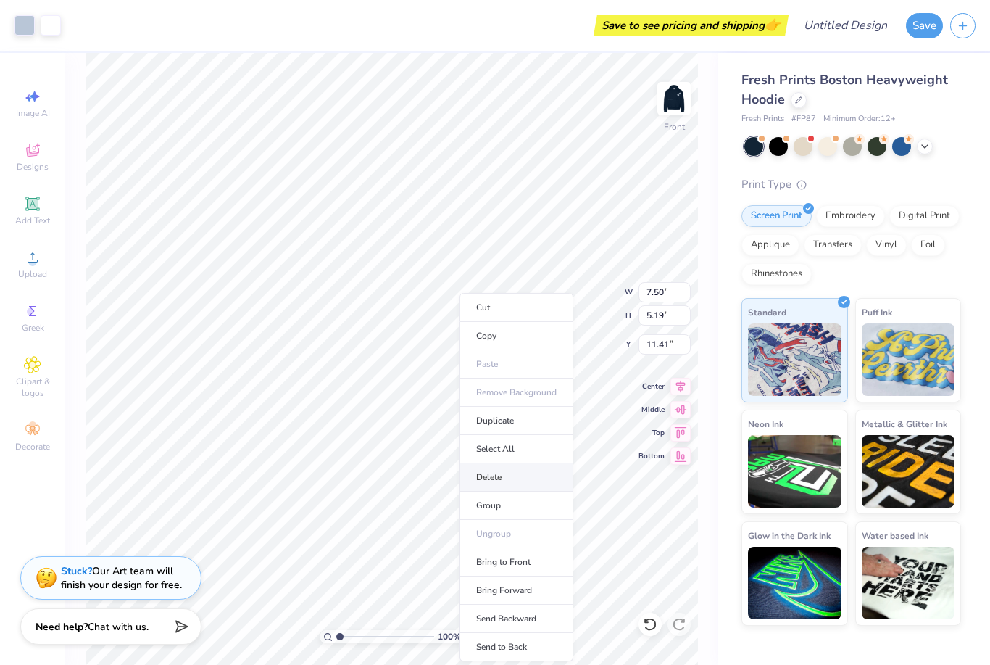
click at [507, 477] on li "Delete" at bounding box center [517, 477] width 114 height 28
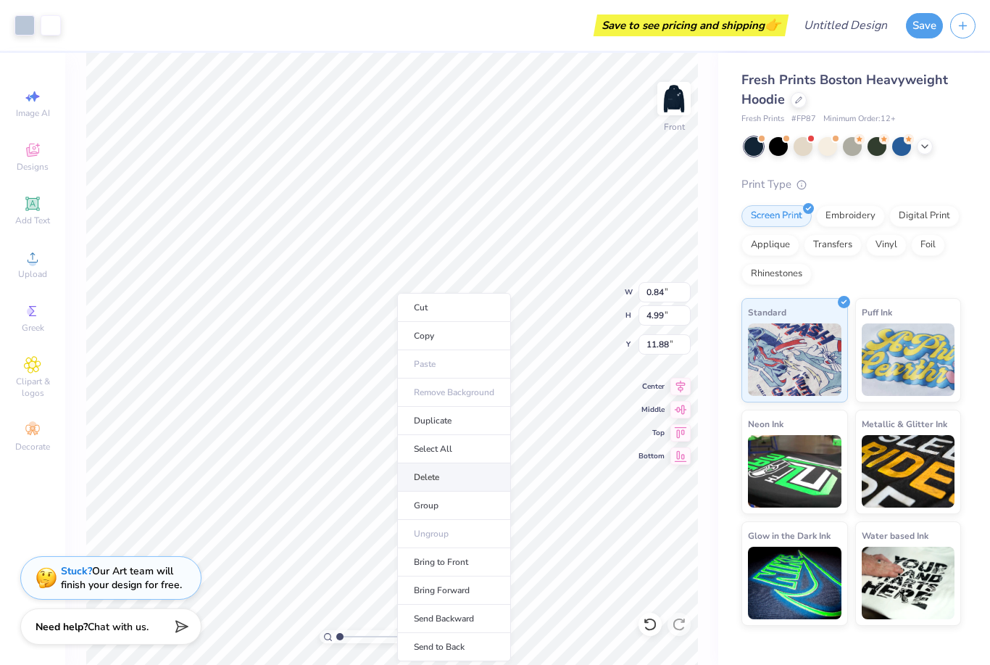
click at [442, 483] on li "Delete" at bounding box center [454, 477] width 114 height 28
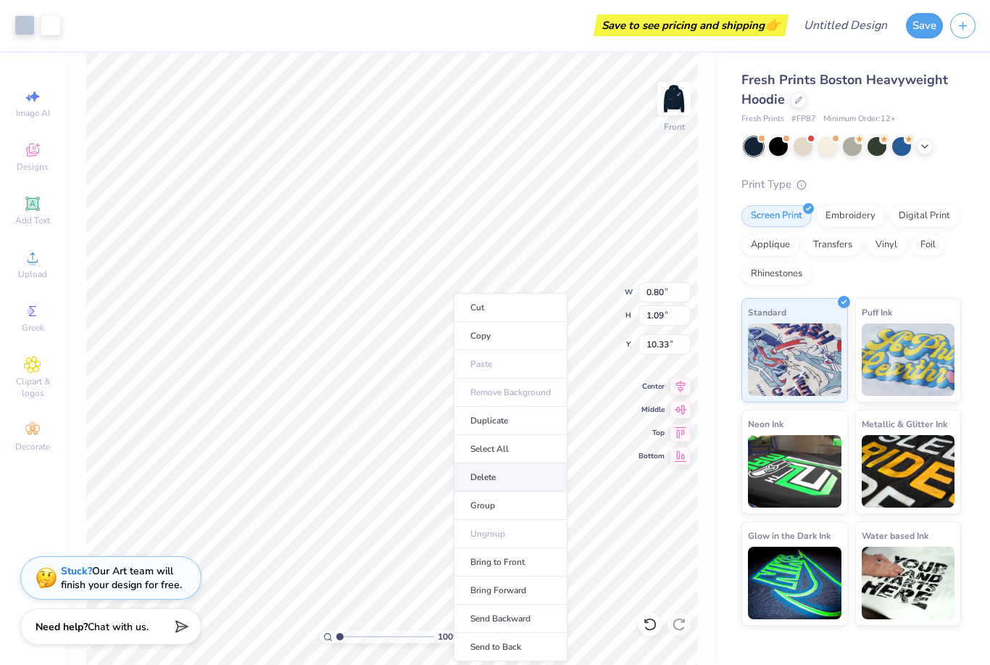
click at [497, 477] on li "Delete" at bounding box center [511, 477] width 114 height 28
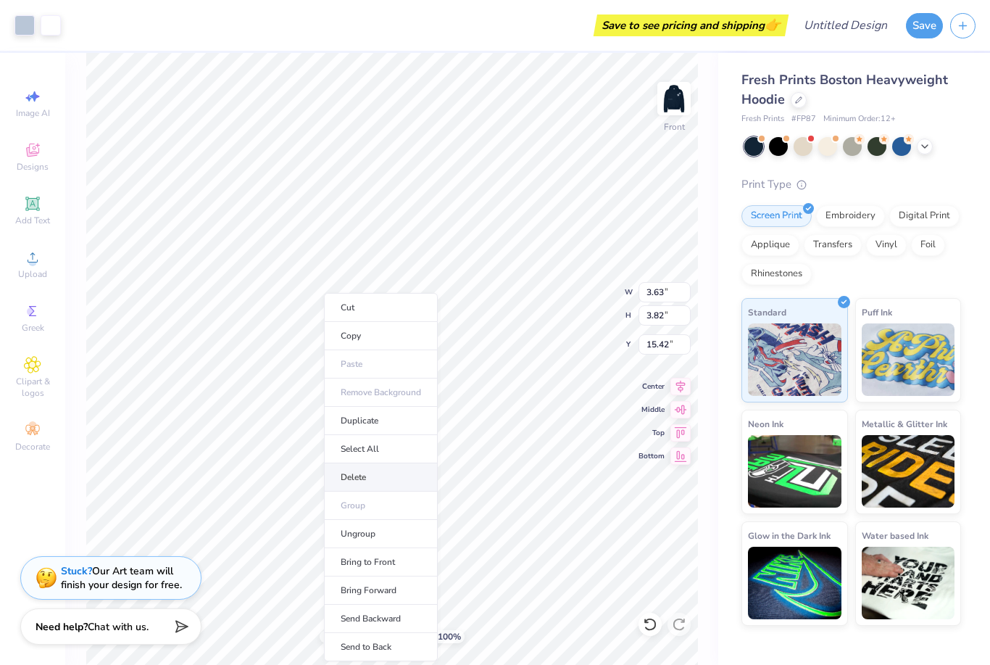
click at [378, 483] on li "Delete" at bounding box center [381, 477] width 114 height 28
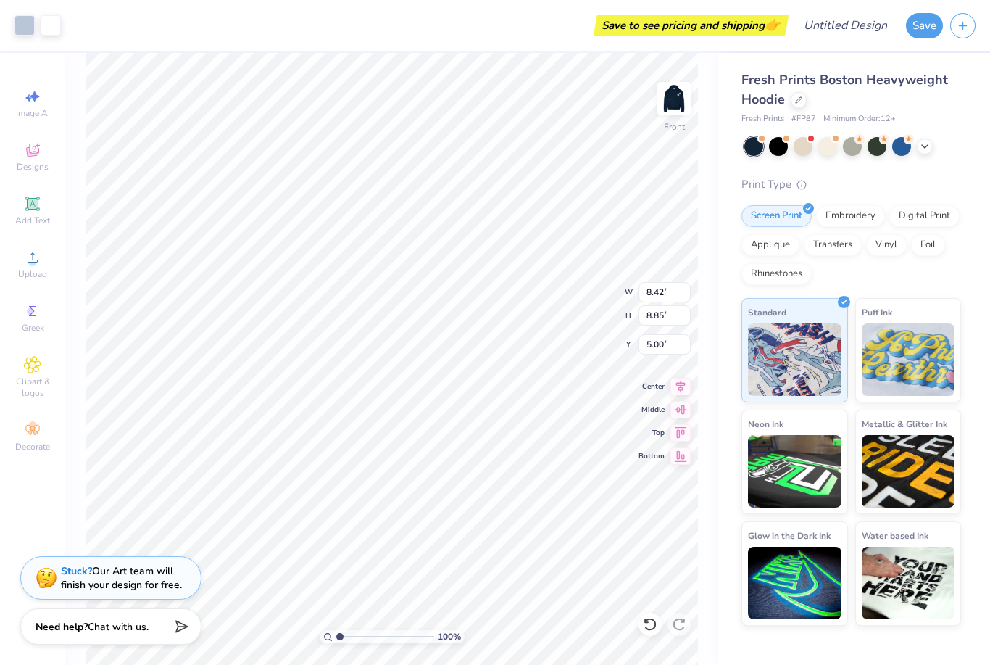
type input "10.33"
type input "8.70"
type input "8.78"
type input "10.39"
type input "8.43"
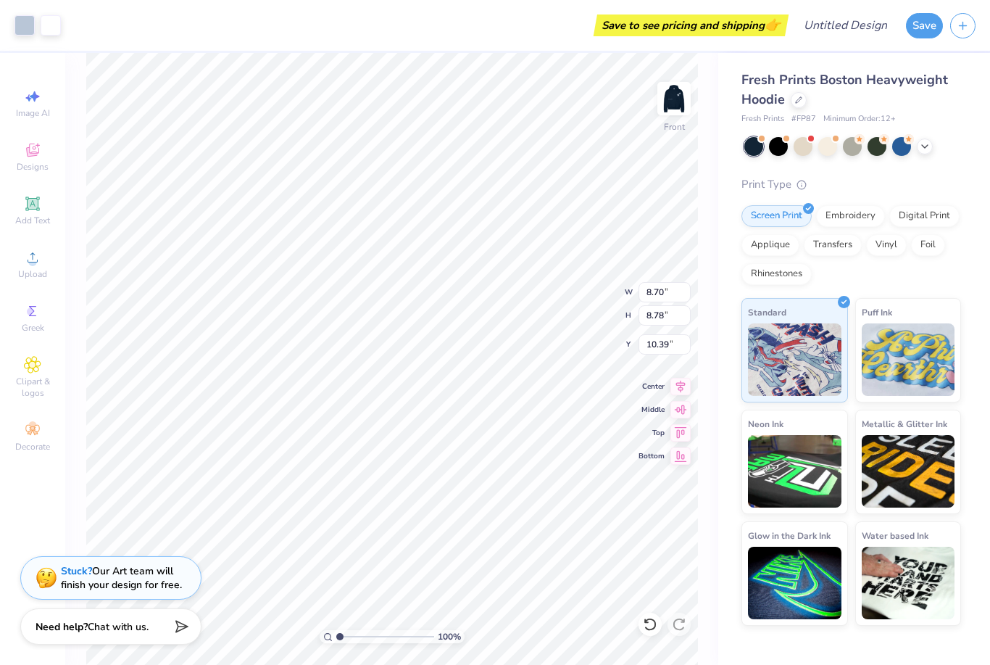
type input "8.85"
type input "11.32"
type input "5.44"
type input "2.74"
type input "20.41"
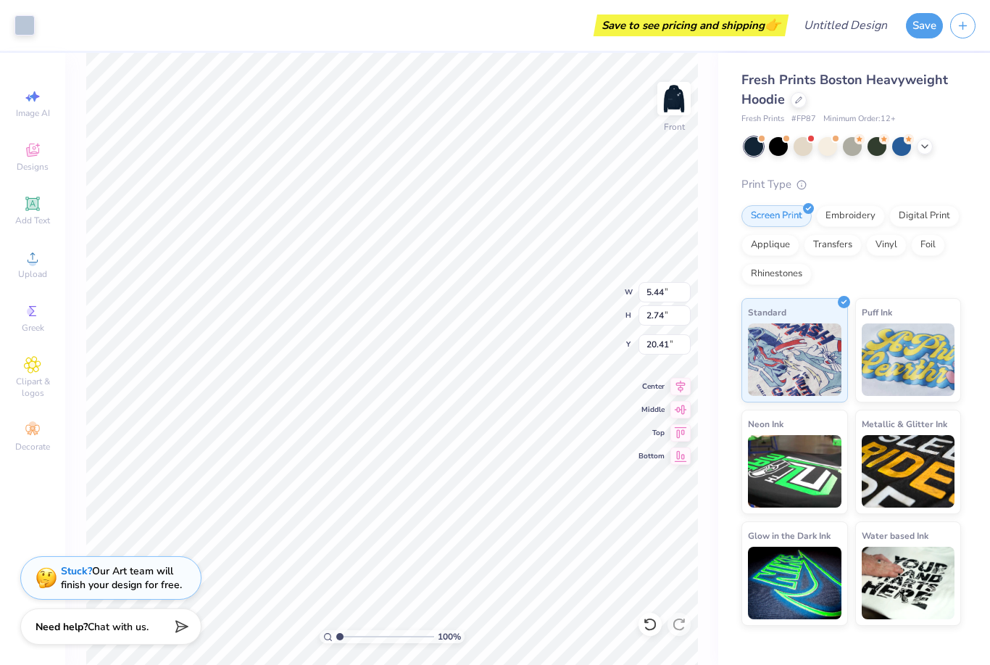
type input "19.16"
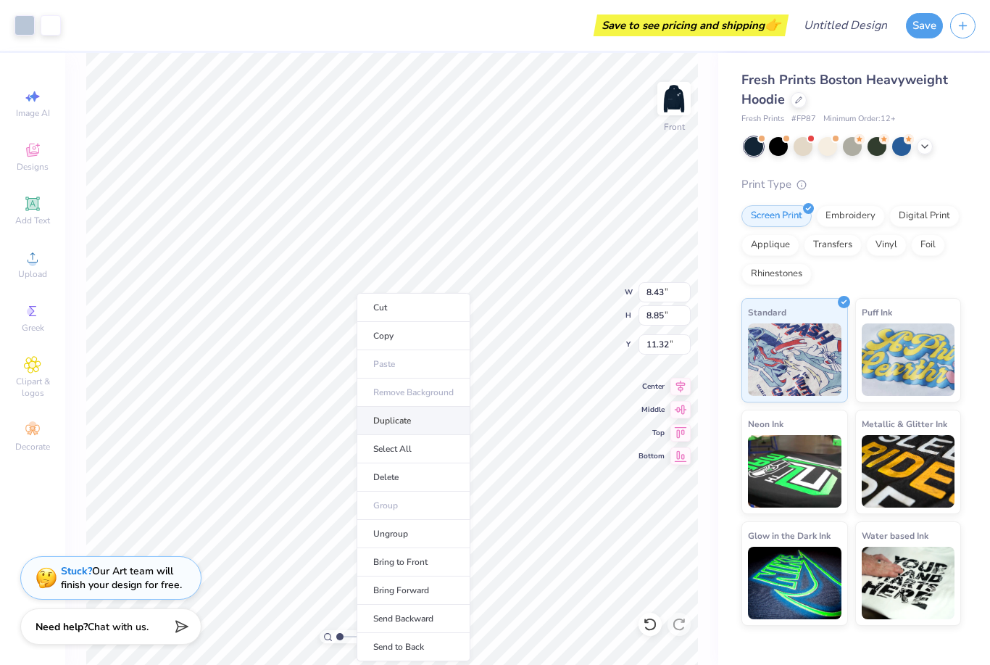
click at [421, 423] on li "Duplicate" at bounding box center [414, 421] width 114 height 28
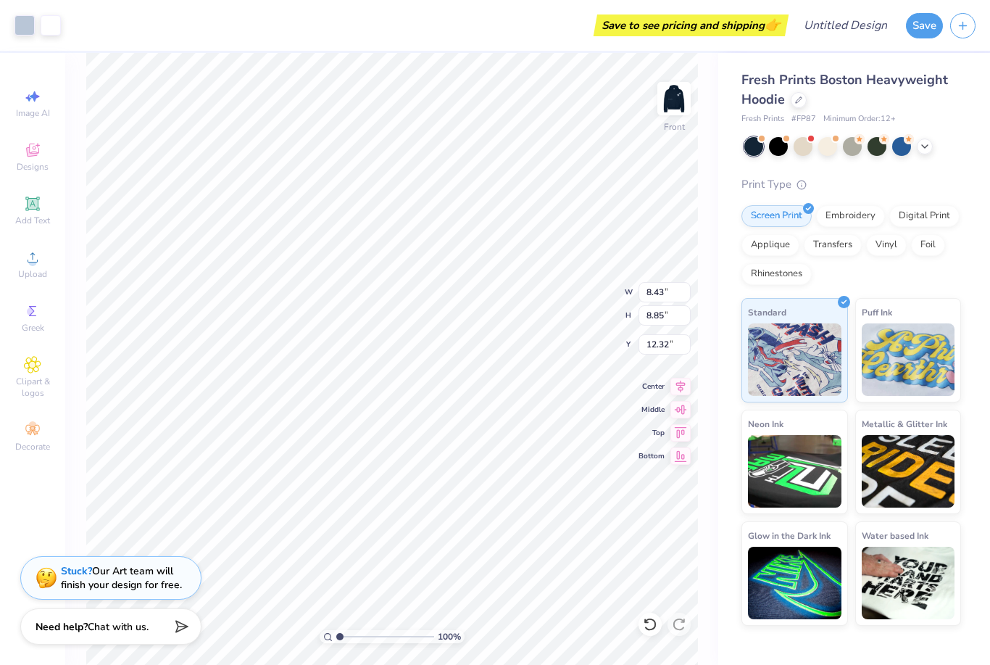
type input "9.95"
type input "4.48"
type input "4.71"
type input "14.73"
type input "4.70"
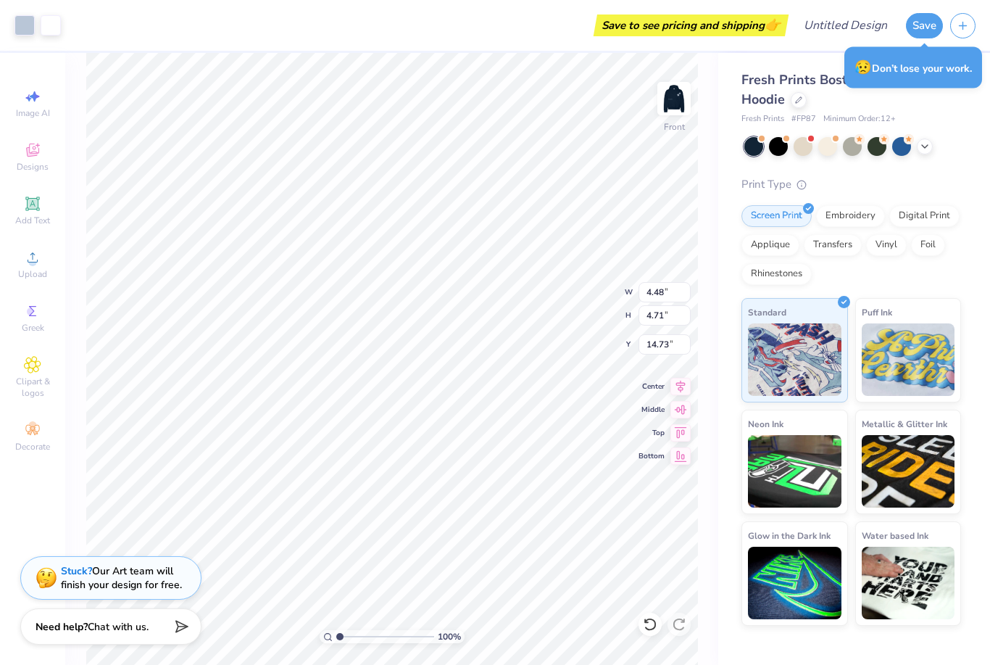
type input "4.56"
type input "11.32"
type input "4.50"
type input "4.70"
type input "11.11"
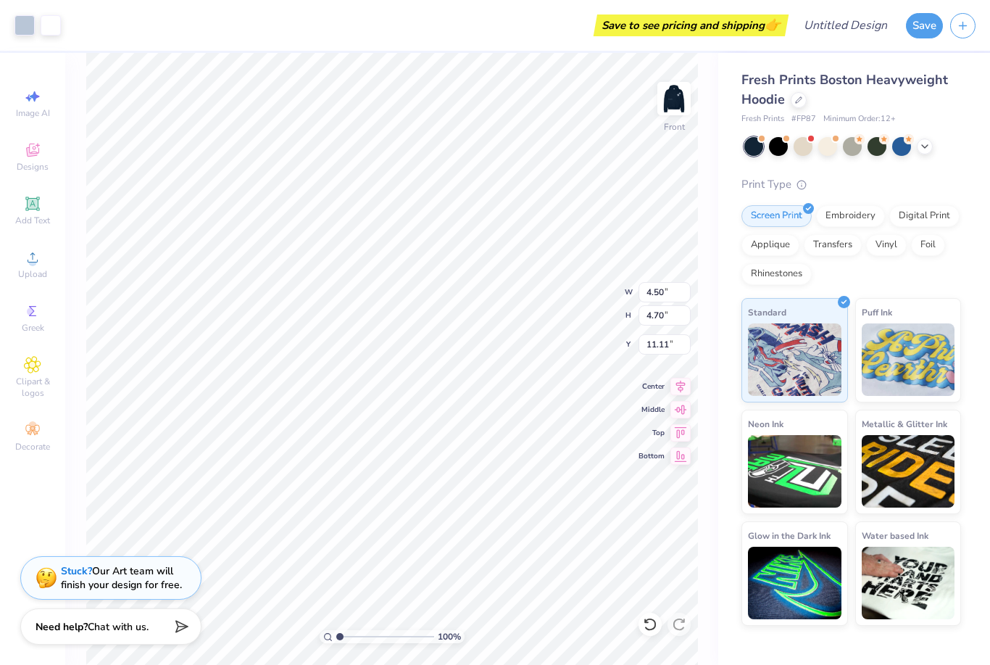
type input "8.43"
type input "8.85"
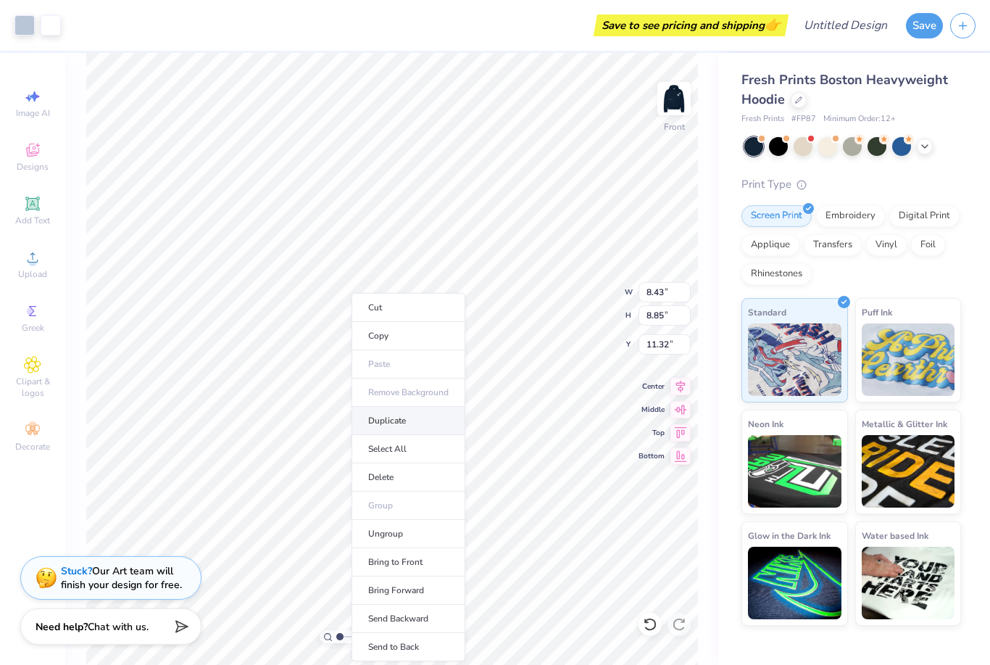
click at [403, 422] on li "Duplicate" at bounding box center [409, 421] width 114 height 28
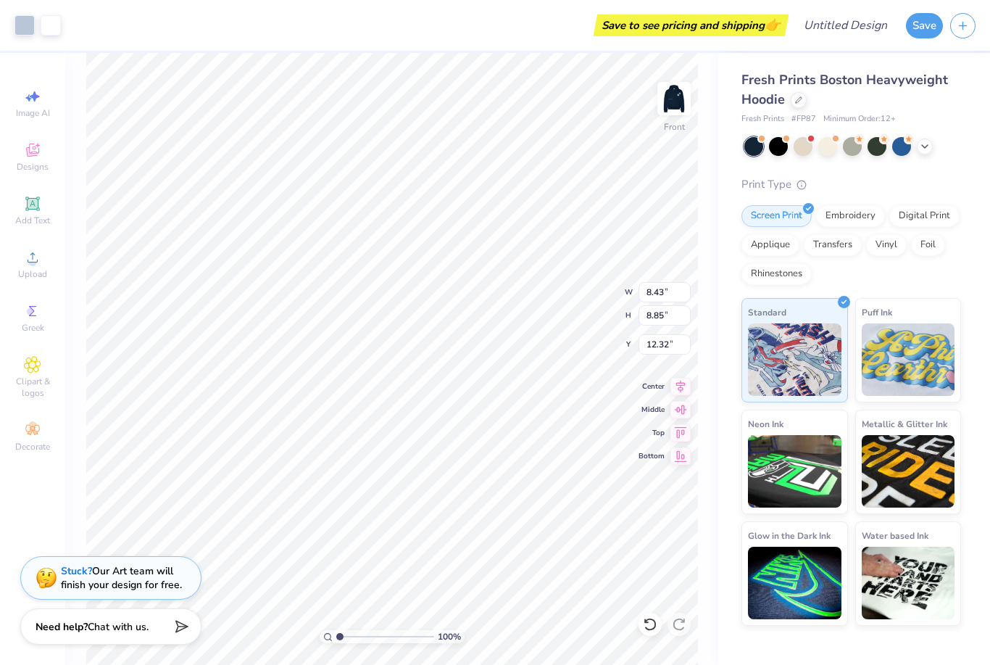
type input "7.58"
type input "6.70"
type input "4.14"
type input "5.81"
type input "3.30"
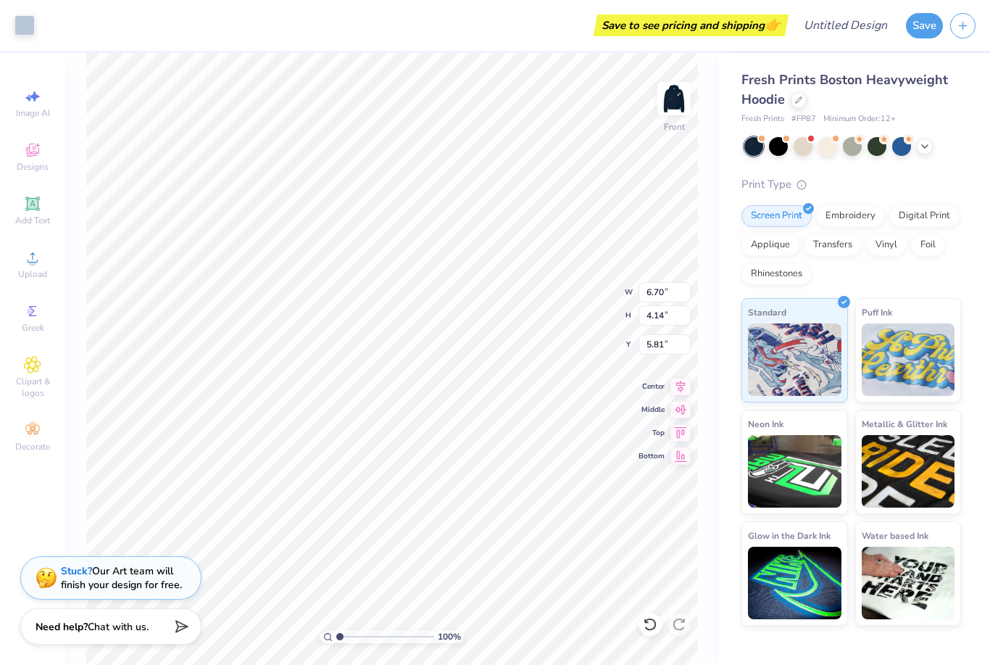
type input "2.04"
type input "10.99"
type input "8.43"
type input "8.85"
type input "7.58"
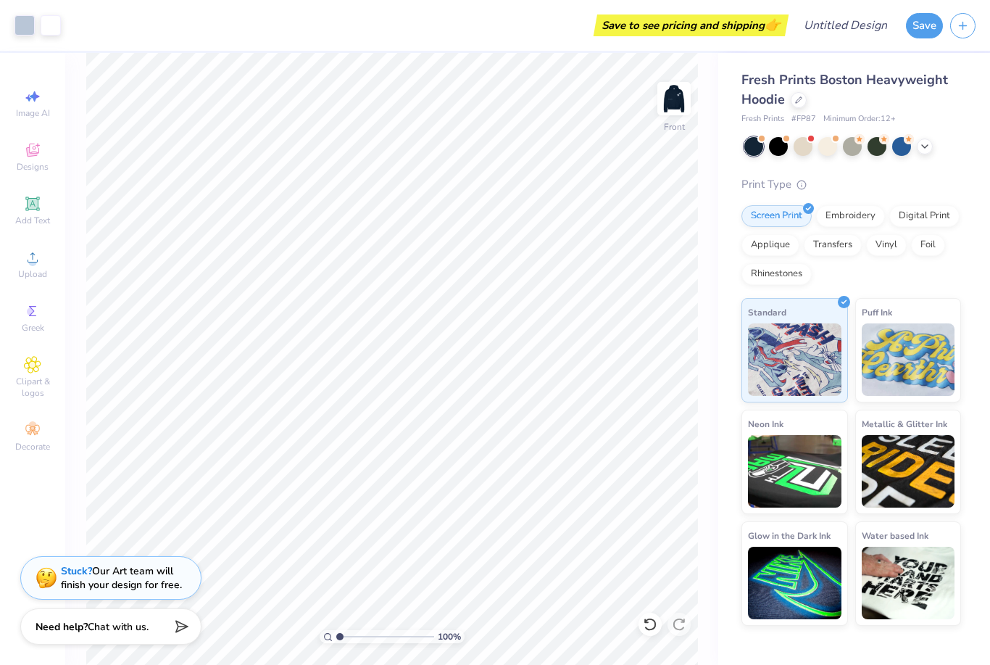
click at [726, 189] on div "Fresh Prints Boston Heavyweight Hoodie Fresh Prints # FP87 Minimum Order: 12 + …" at bounding box center [854, 339] width 272 height 573
type input "6.90"
type input "7.25"
type input "9.43"
click at [655, 626] on icon at bounding box center [650, 624] width 12 height 13
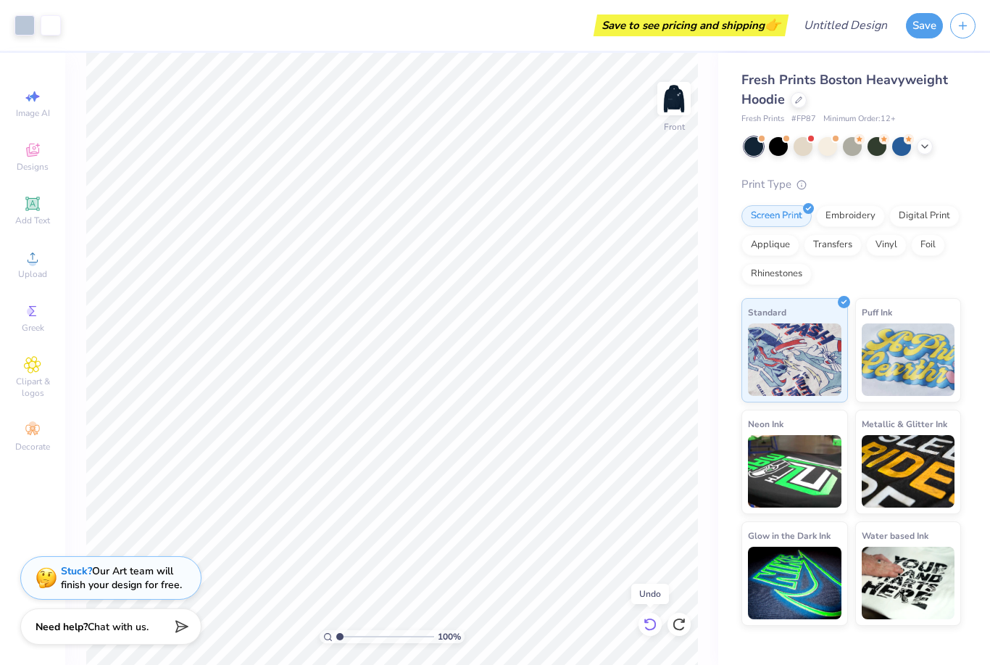
click at [657, 626] on icon at bounding box center [650, 624] width 14 height 14
click at [653, 626] on icon at bounding box center [650, 624] width 14 height 14
click at [652, 626] on icon at bounding box center [650, 624] width 14 height 14
click at [647, 626] on icon at bounding box center [650, 624] width 14 height 14
type input "6.70"
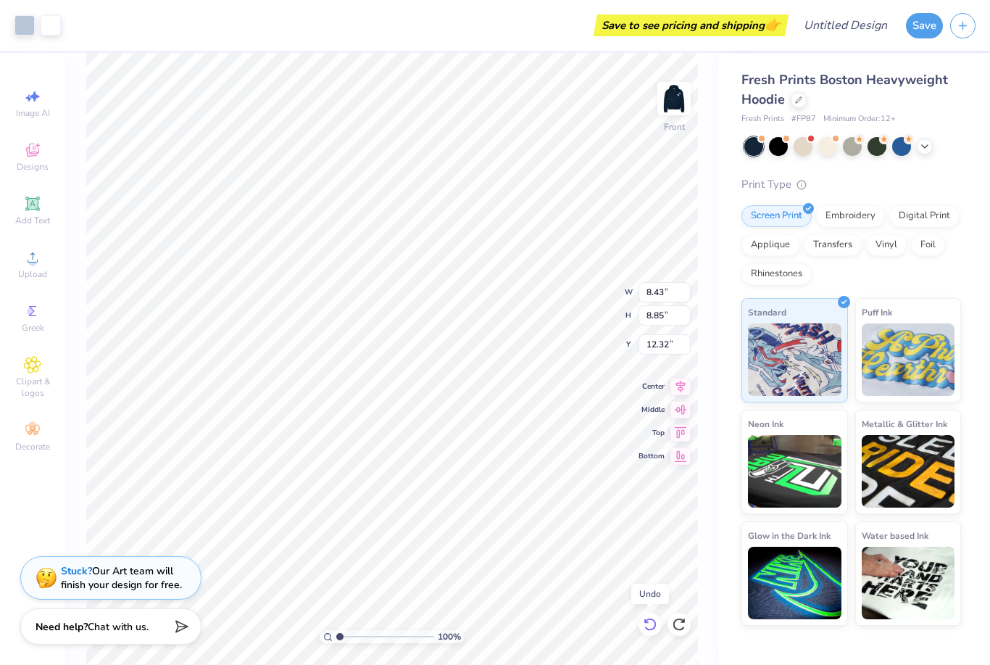
type input "4.14"
type input "5.81"
type input "8.43"
type input "8.85"
type input "12.32"
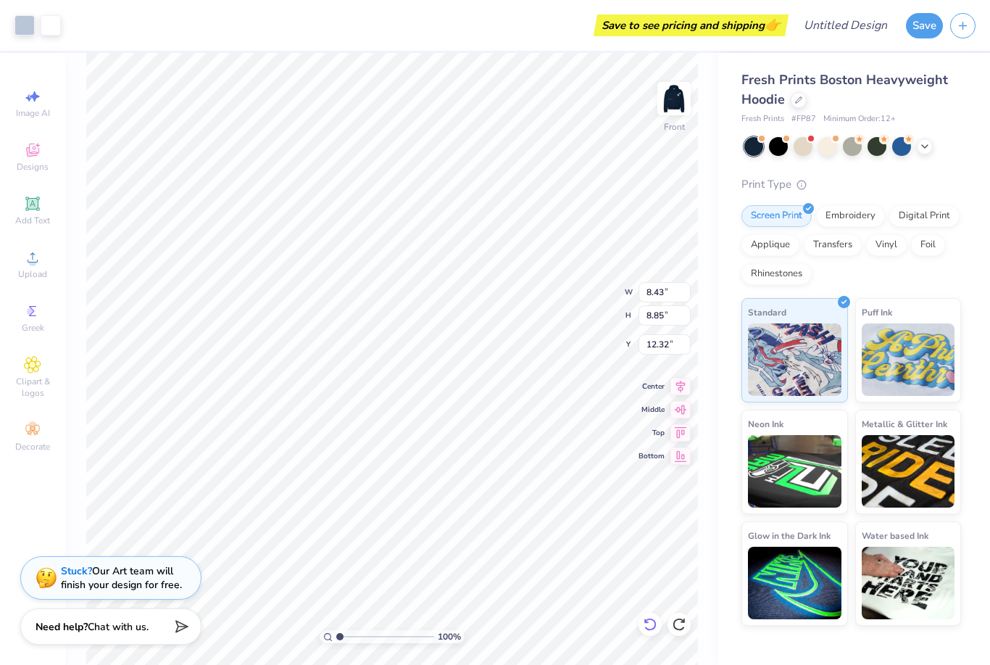
type input "5.63"
type input "5.91"
type input "5.00"
type input "6.70"
type input "4.14"
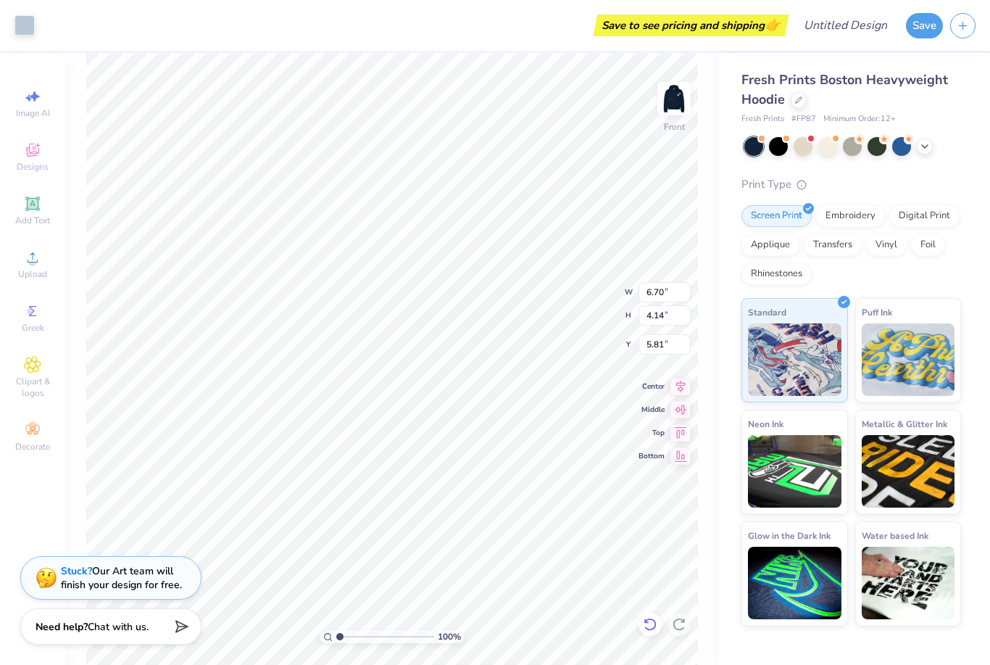
type input "19.83"
type input "5.63"
type input "5.91"
type input "5.00"
type input "6.53"
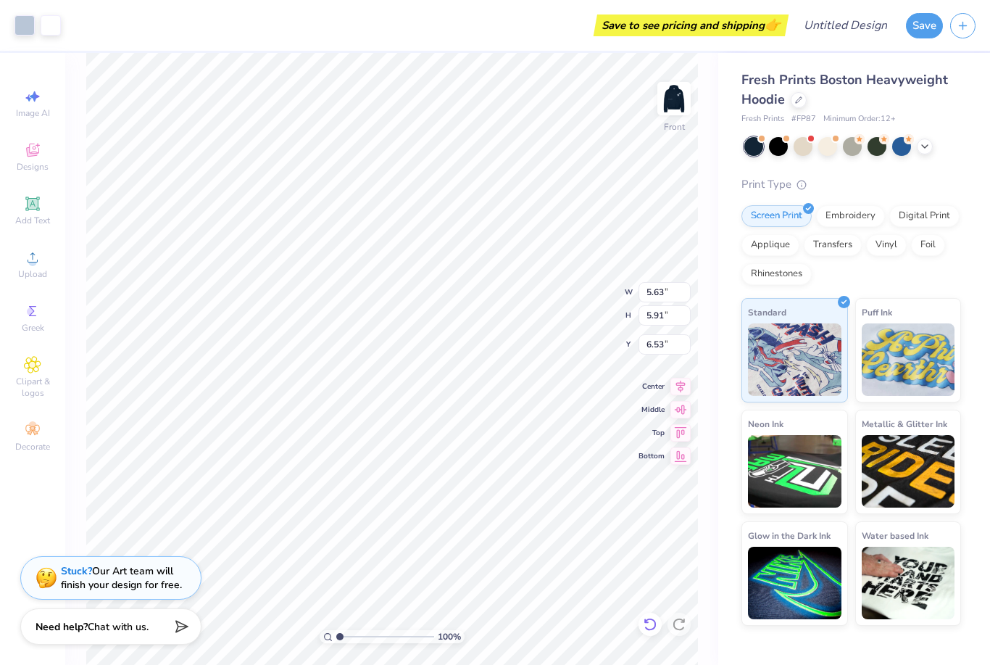
type input "6.11"
type input "6.42"
type input "5.94"
type input "6.14"
type input "5.77"
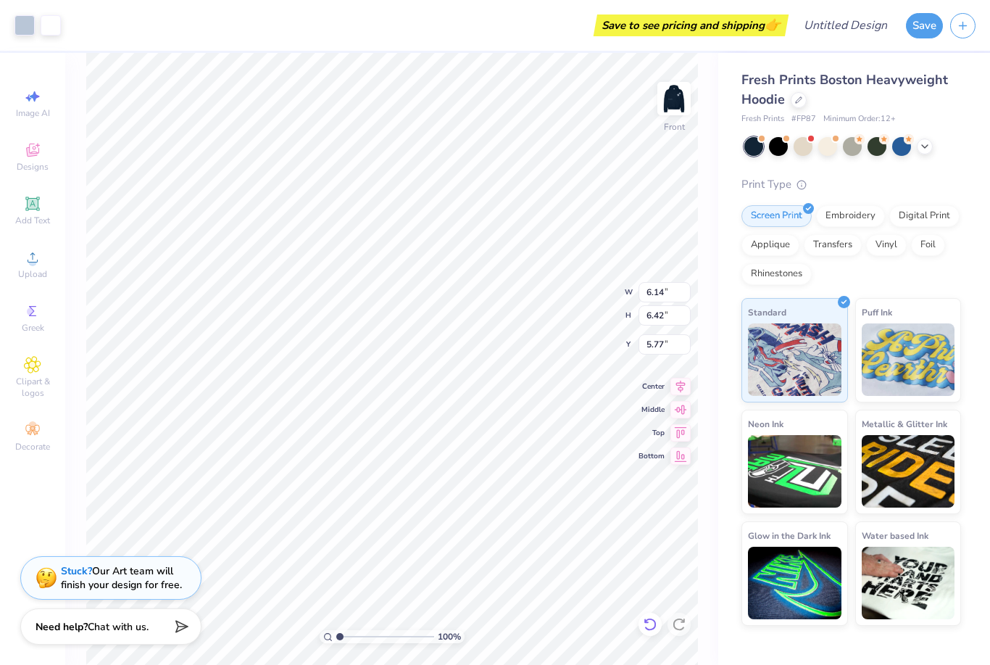
type input "5.46"
type input "5.70"
type input "5.97"
type input "6.20"
type input "6.48"
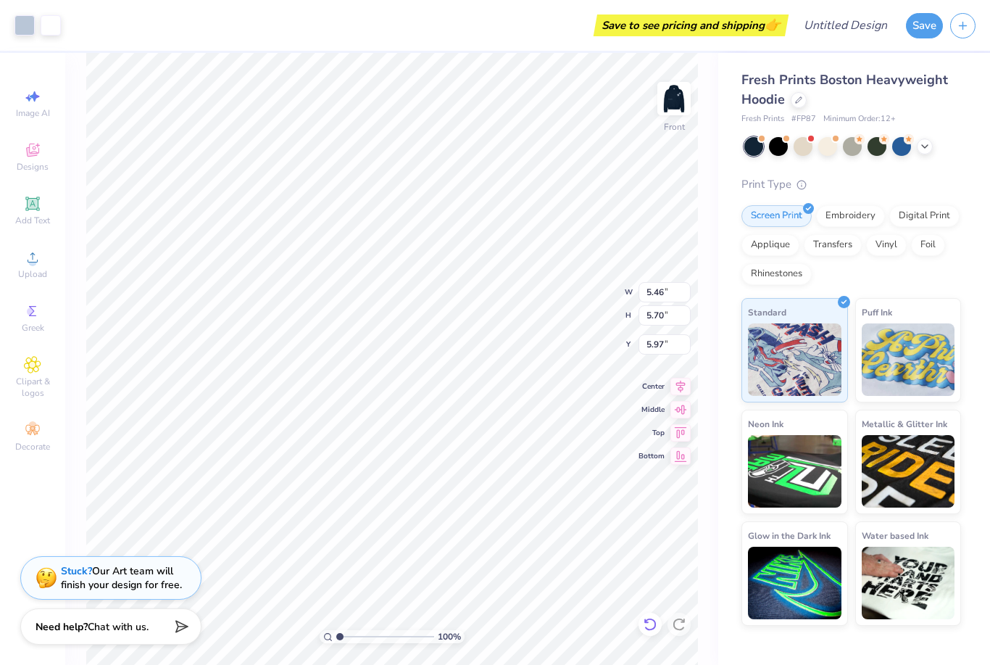
type input "5.20"
type input "11.95"
type input "8.20"
type input "5.44"
type input "2.74"
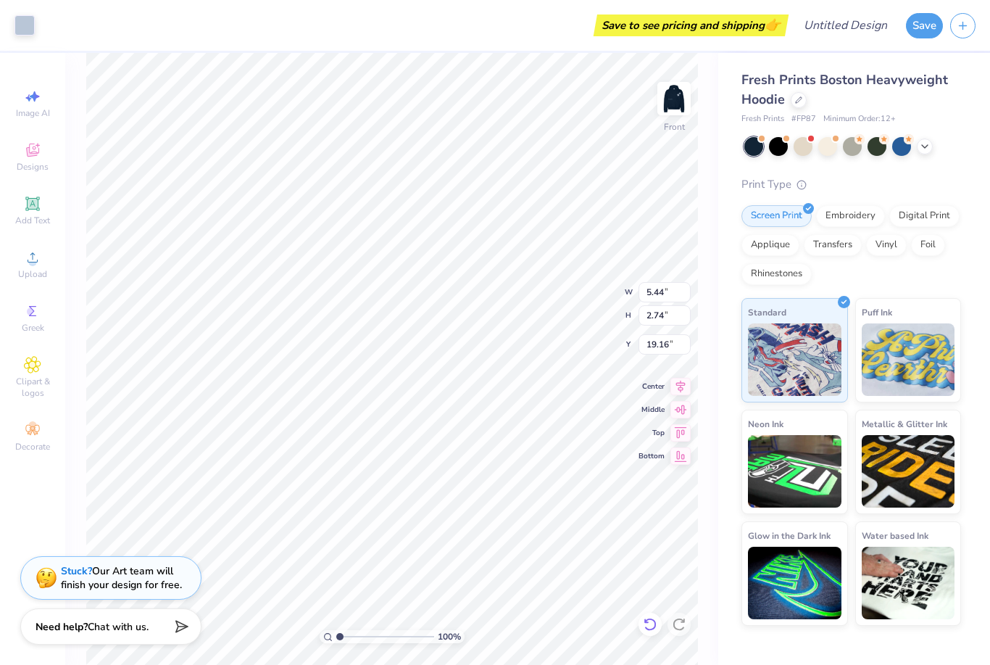
type input "20.88"
type input "8.43"
type input "8.85"
type input "11.32"
type input "9.35"
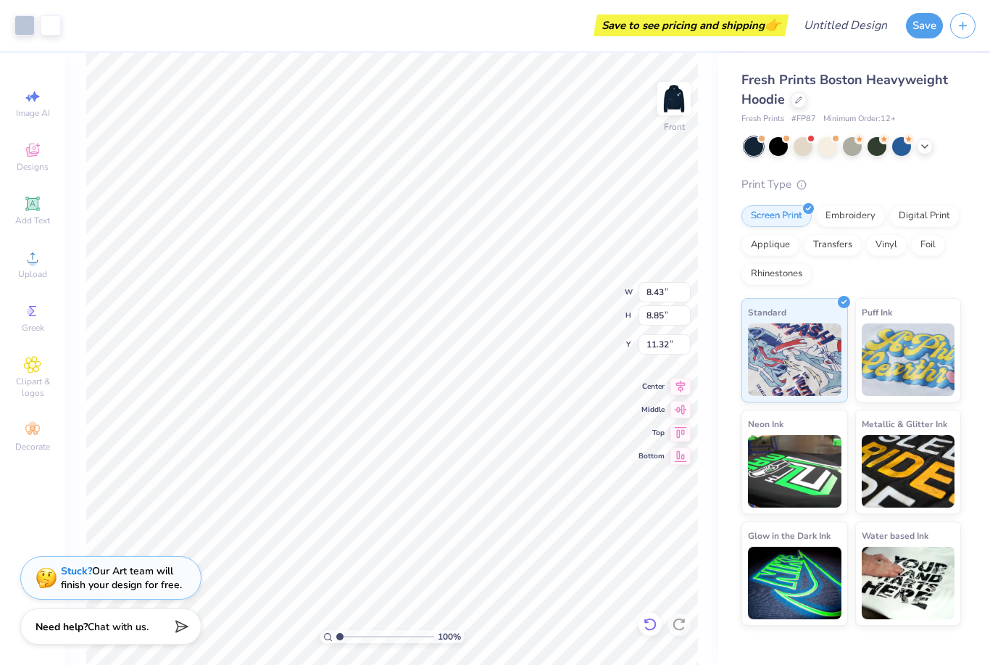
type input "9.82"
type input "10.20"
type input "12.99"
type input "12.43"
type input "9.82"
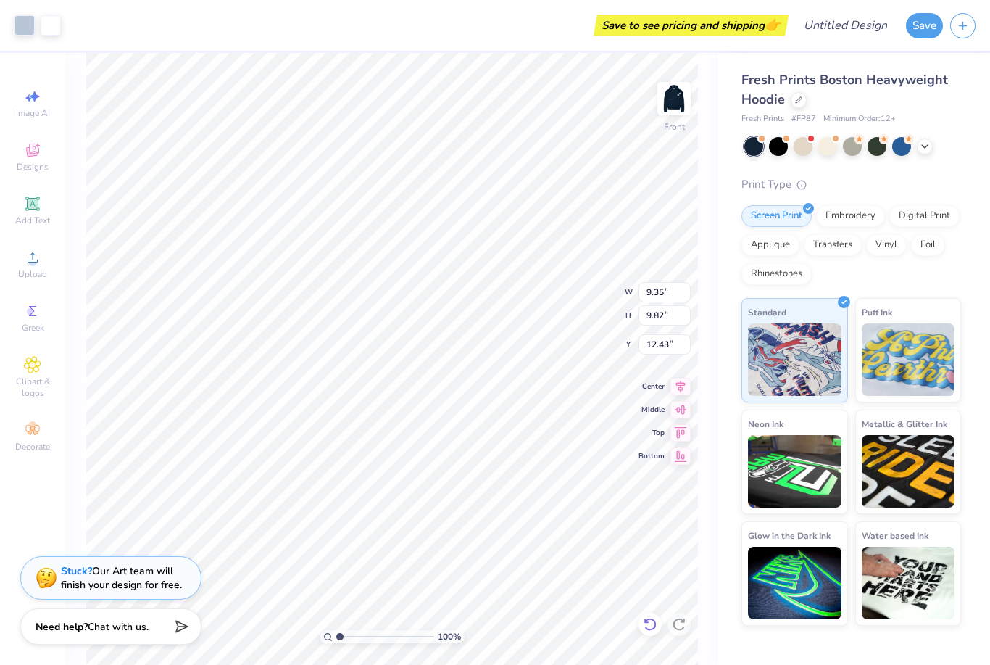
type input "10.31"
type input "11.86"
type input "11.68"
type input "7.04"
type input "5.87"
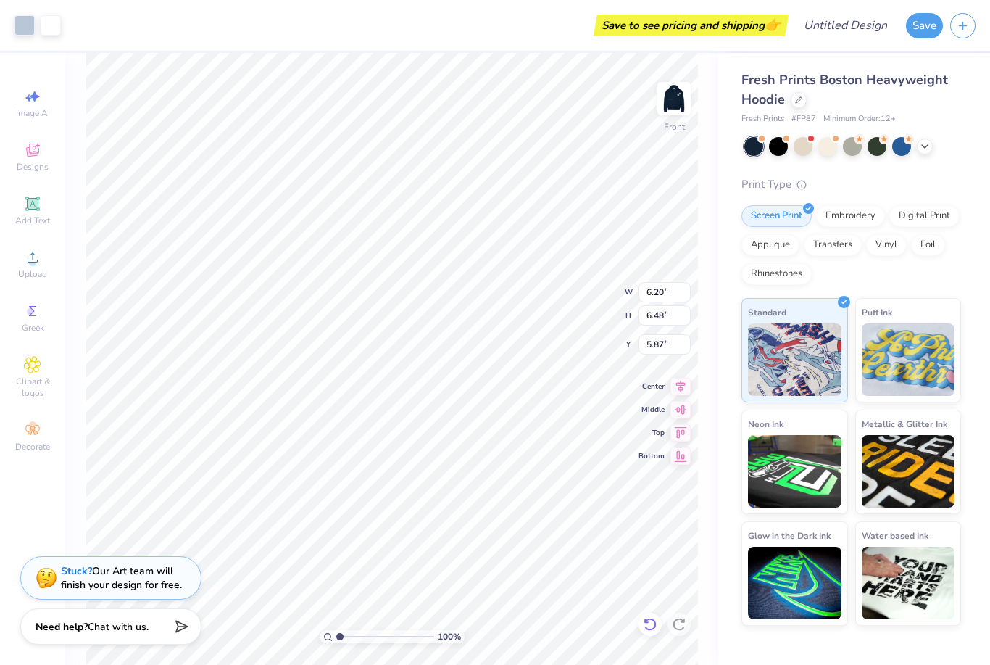
type input "6.35"
type input "6.44"
type input "5.79"
type input "5.91"
type input "12.93"
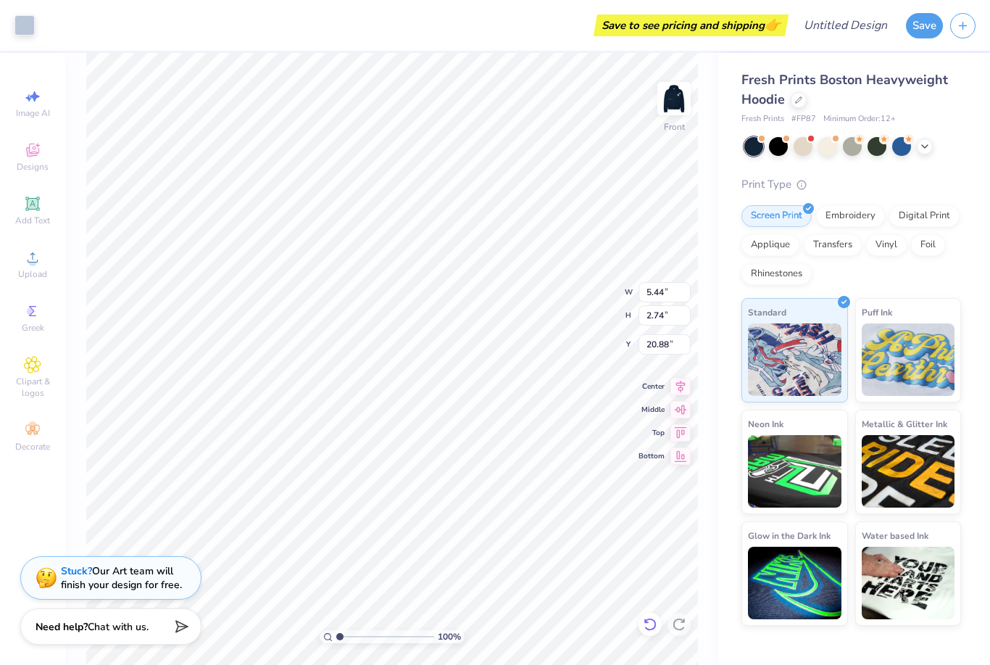
type input "20.62"
type input "9.82"
type input "10.31"
type input "11.12"
type input "5.44"
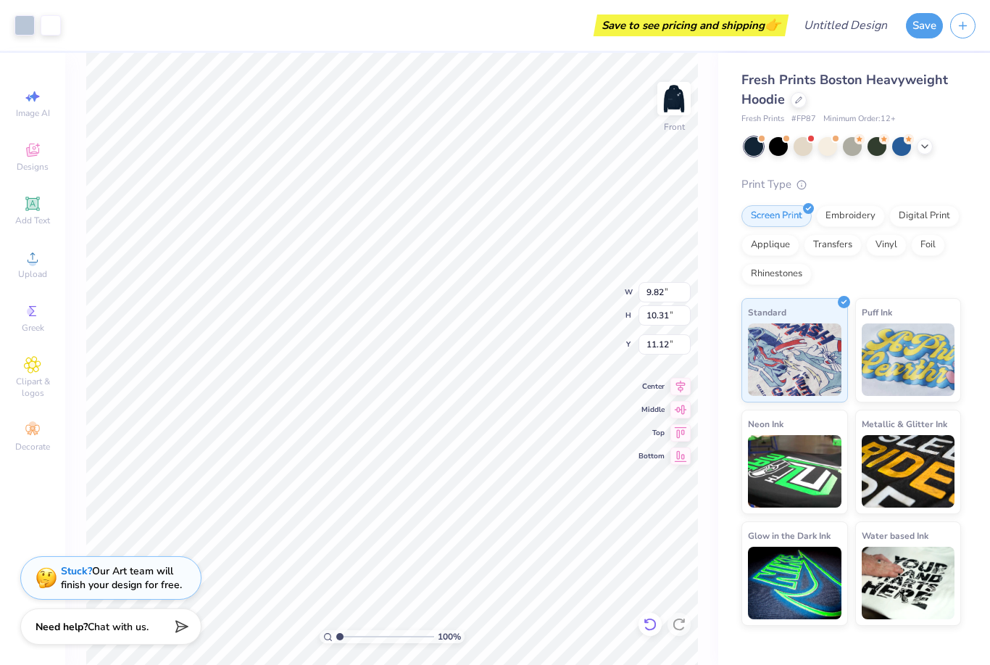
type input "2.74"
type input "20.38"
type input "6.04"
type input "3.04"
type input "20.30"
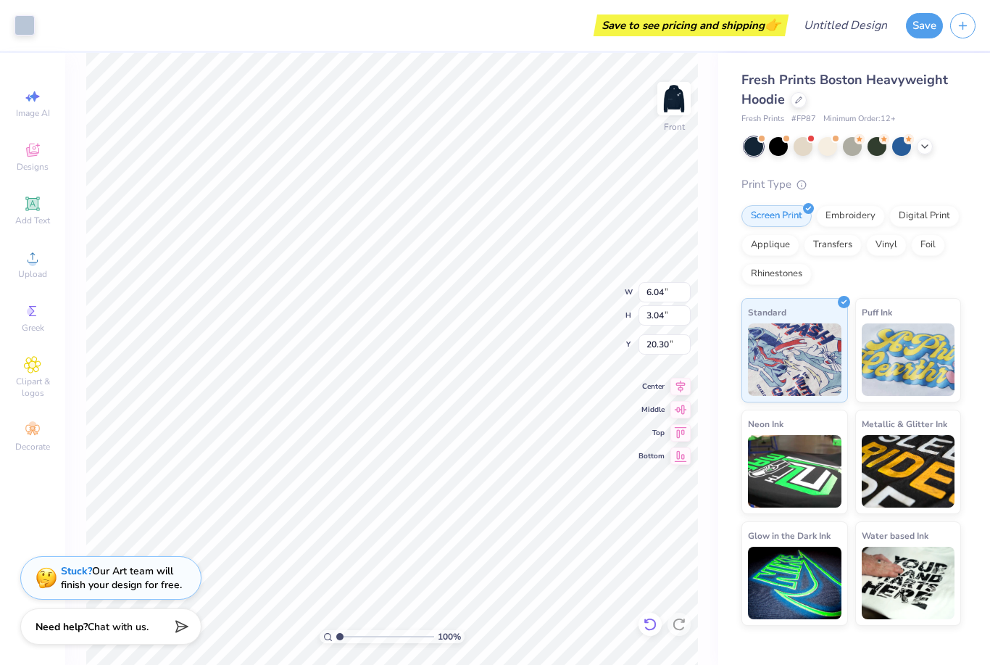
type input "5.48"
type input "2.76"
type input "20.05"
type input "5.23"
type input "3.23"
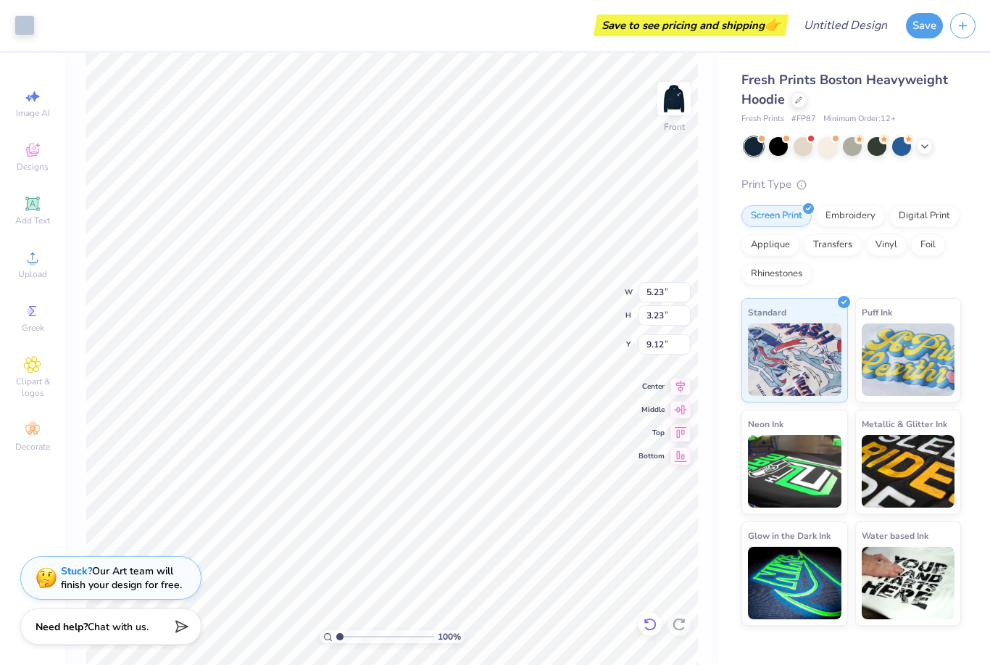
type input "5.59"
type input "3.37"
type input "2.08"
type input "6.74"
type input "3.06"
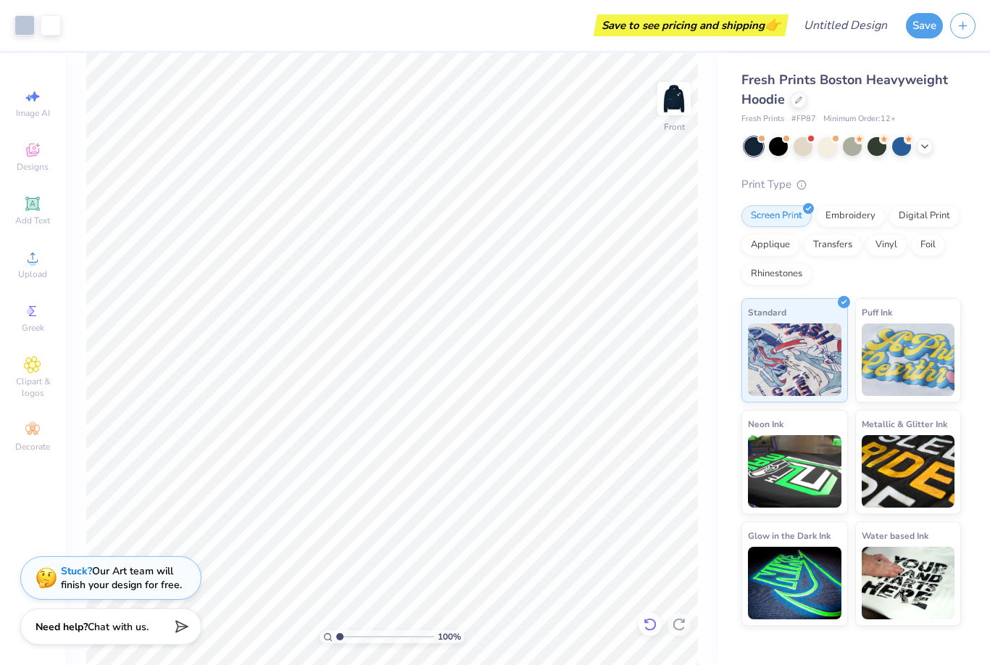
click at [650, 625] on icon at bounding box center [650, 624] width 14 height 14
click at [650, 620] on icon at bounding box center [650, 624] width 14 height 14
click at [689, 123] on div "Front" at bounding box center [674, 107] width 33 height 51
click at [27, 270] on div "Upload" at bounding box center [32, 264] width 51 height 43
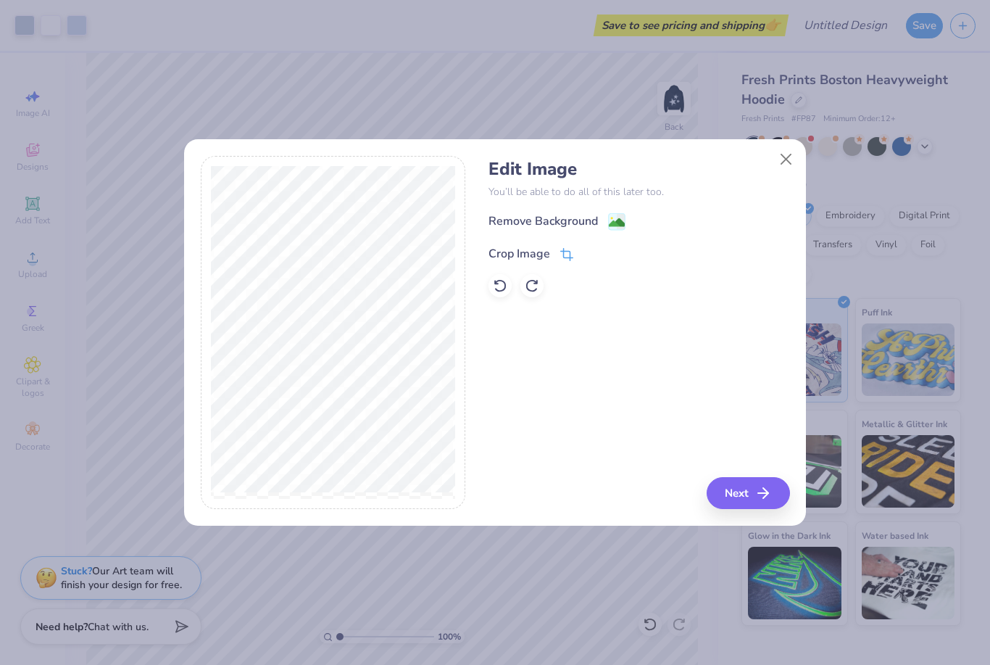
click at [539, 255] on div "Crop Image" at bounding box center [520, 253] width 62 height 17
click at [606, 252] on button at bounding box center [612, 251] width 15 height 15
click at [610, 220] on image at bounding box center [617, 223] width 16 height 16
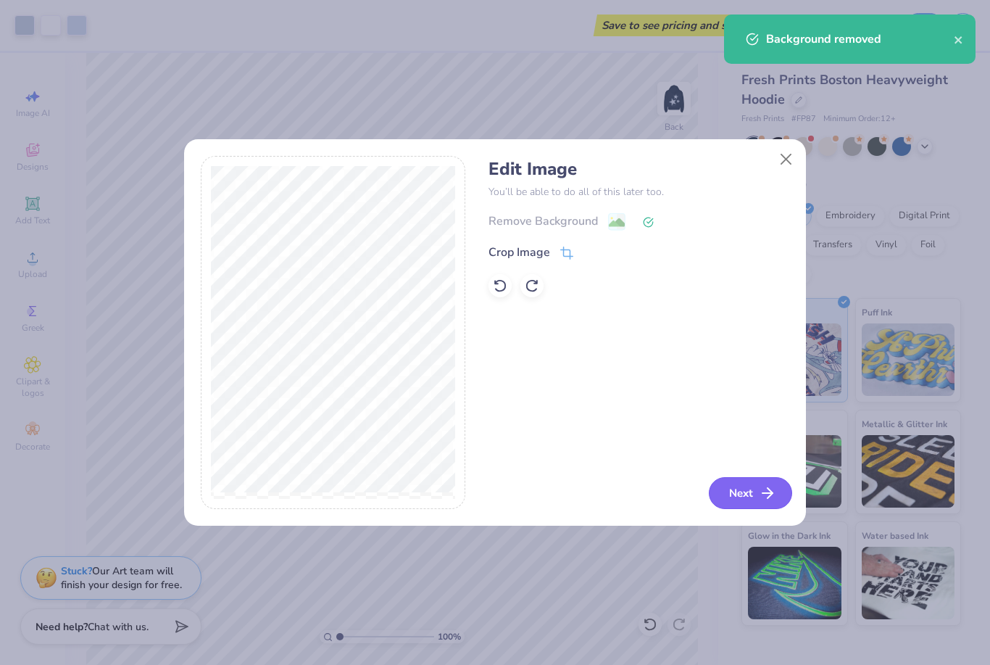
click at [760, 497] on icon "button" at bounding box center [767, 492] width 17 height 17
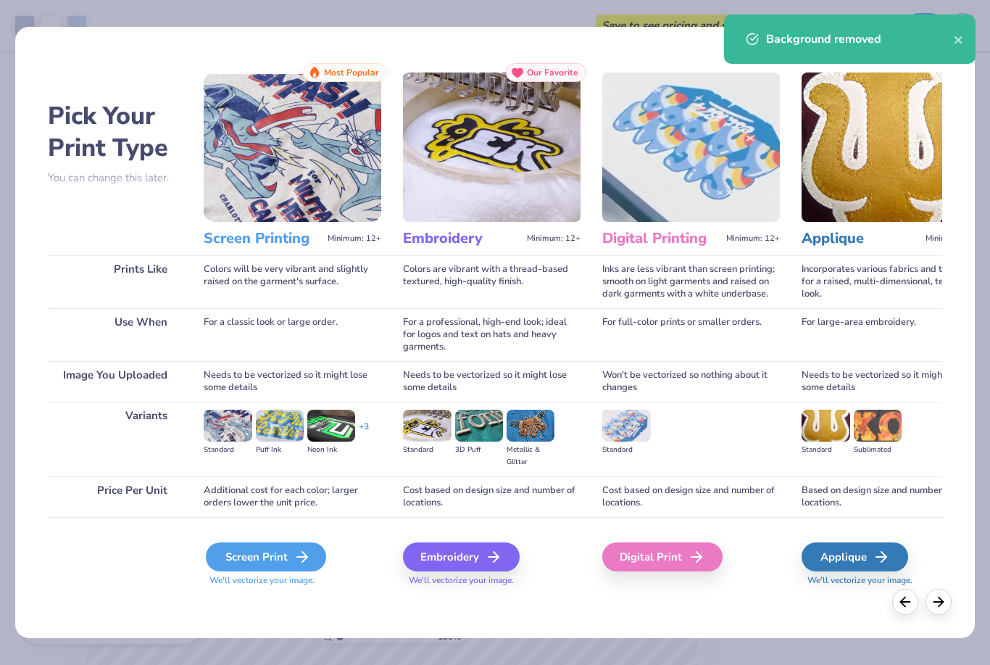
click at [271, 552] on div "Screen Print" at bounding box center [266, 556] width 120 height 29
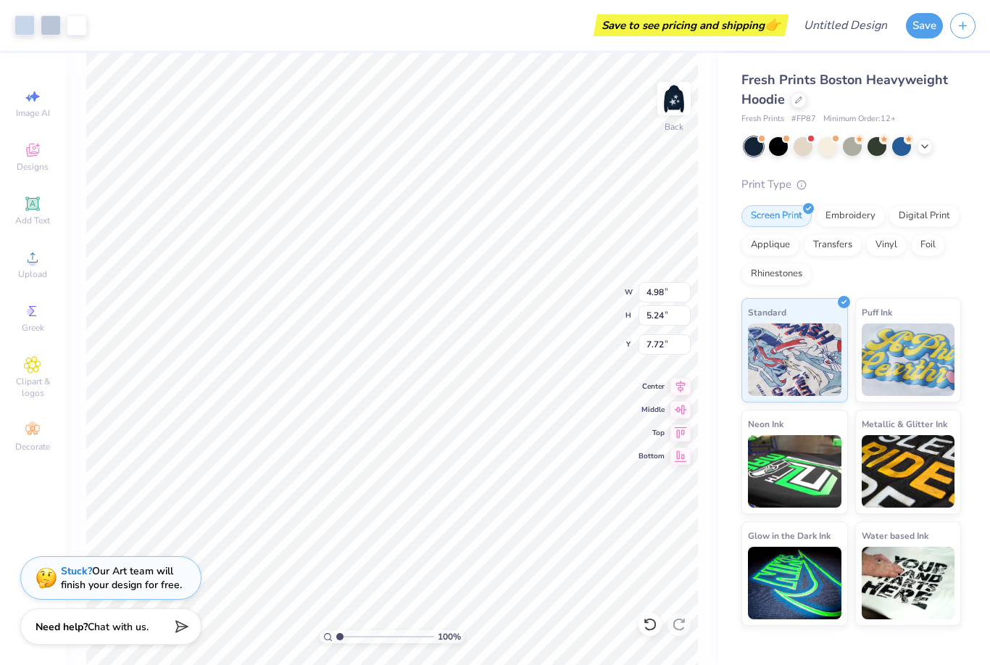
click at [733, 157] on div "Fresh Prints Boston Heavyweight Hoodie Fresh Prints # FP87 Minimum Order: 12 + …" at bounding box center [854, 339] width 272 height 573
click at [716, 182] on div "461 % Back" at bounding box center [391, 359] width 653 height 612
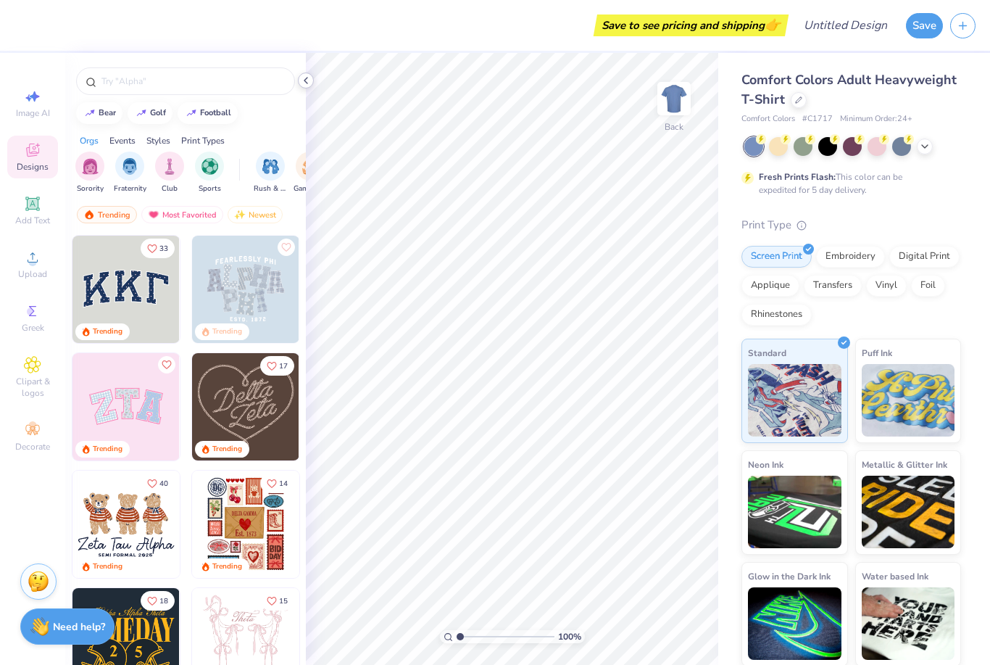
click at [303, 83] on icon at bounding box center [306, 81] width 12 height 12
